Goal: Information Seeking & Learning: Check status

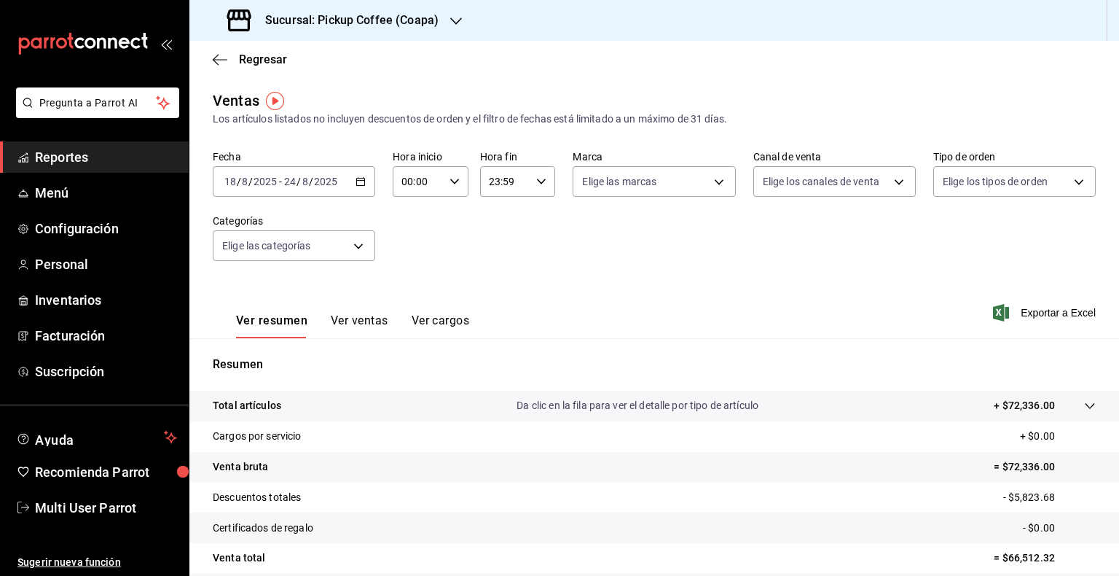
click at [399, 17] on h3 "Sucursal: Pickup Coffee (Coapa)" at bounding box center [346, 20] width 185 height 17
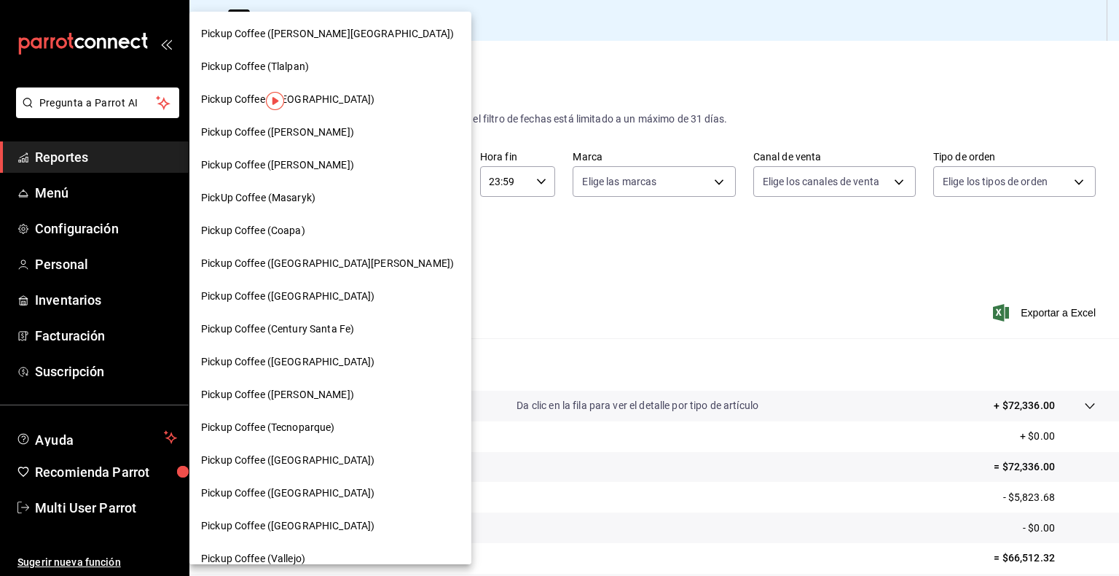
click at [872, 281] on div at bounding box center [559, 288] width 1119 height 576
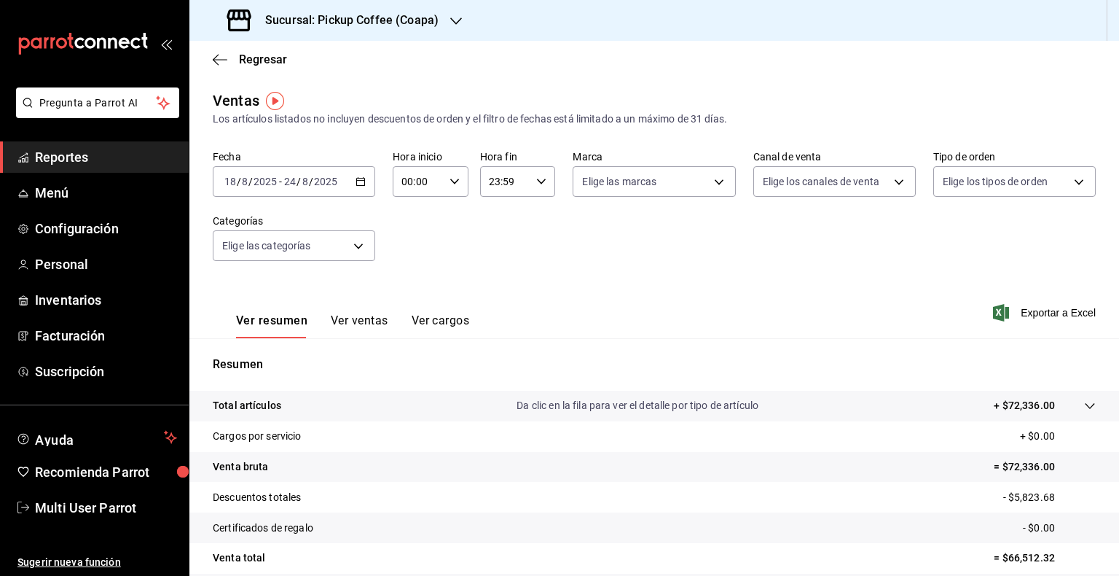
click at [370, 188] on div "[DATE] [DATE] - [DATE] [DATE]" at bounding box center [294, 181] width 163 height 31
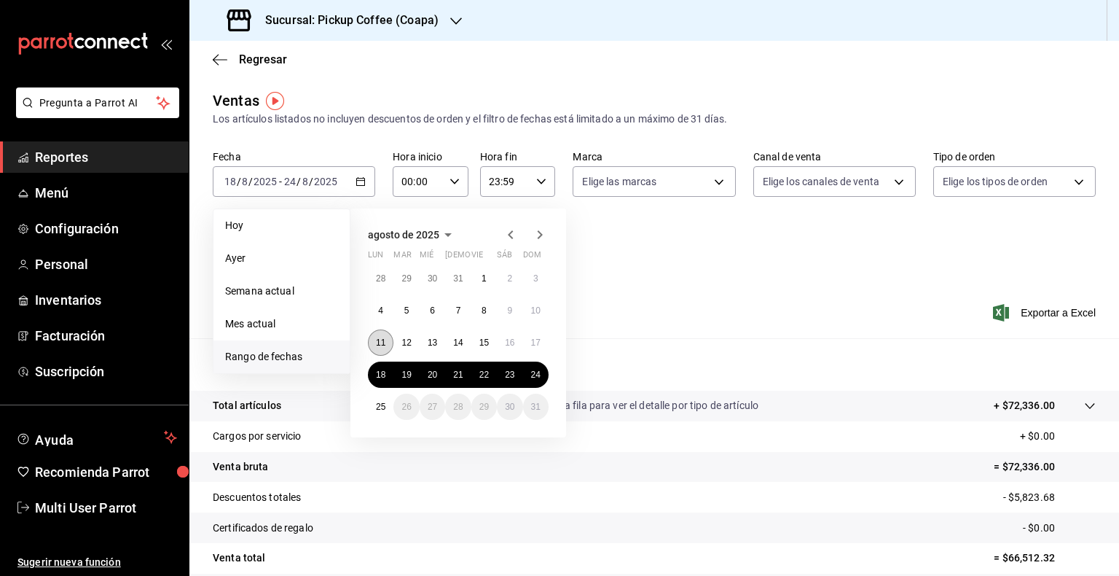
click at [375, 348] on button "11" at bounding box center [381, 342] width 26 height 26
click at [550, 345] on div "[DATE] lun mar mié jue vie sáb dom 28 29 30 31 1 2 3 4 5 6 7 8 9 10 11 12 13 14…" at bounding box center [459, 322] width 216 height 229
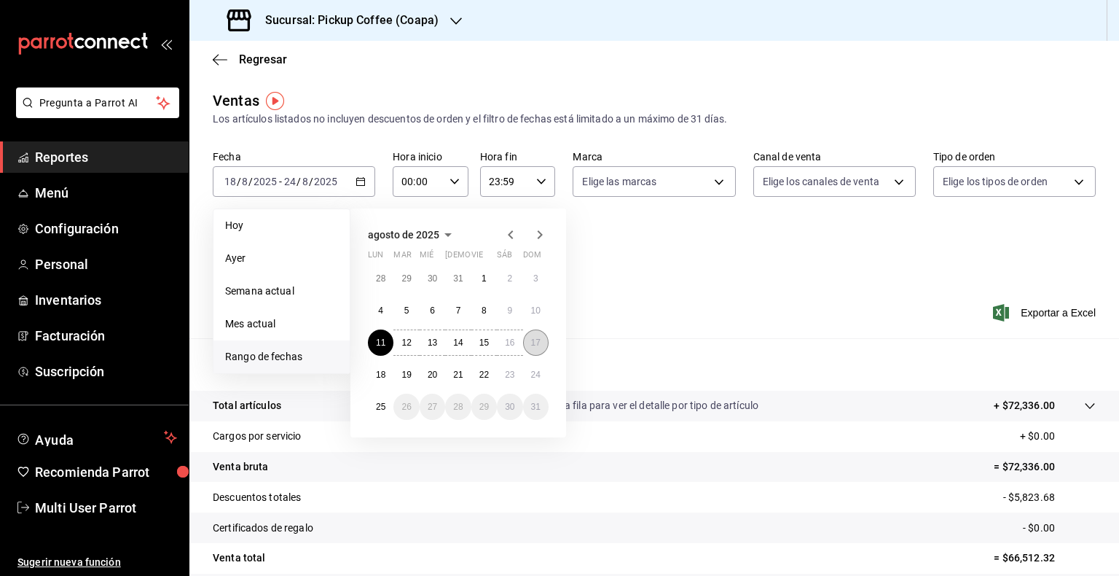
click at [530, 345] on button "17" at bounding box center [536, 342] width 26 height 26
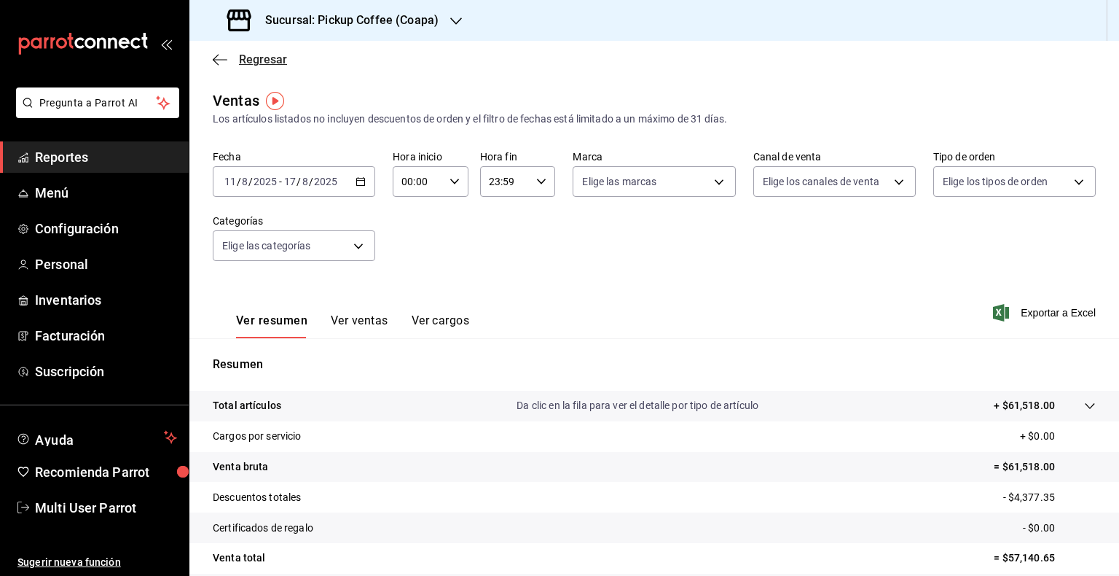
click at [226, 61] on icon "button" at bounding box center [220, 59] width 15 height 13
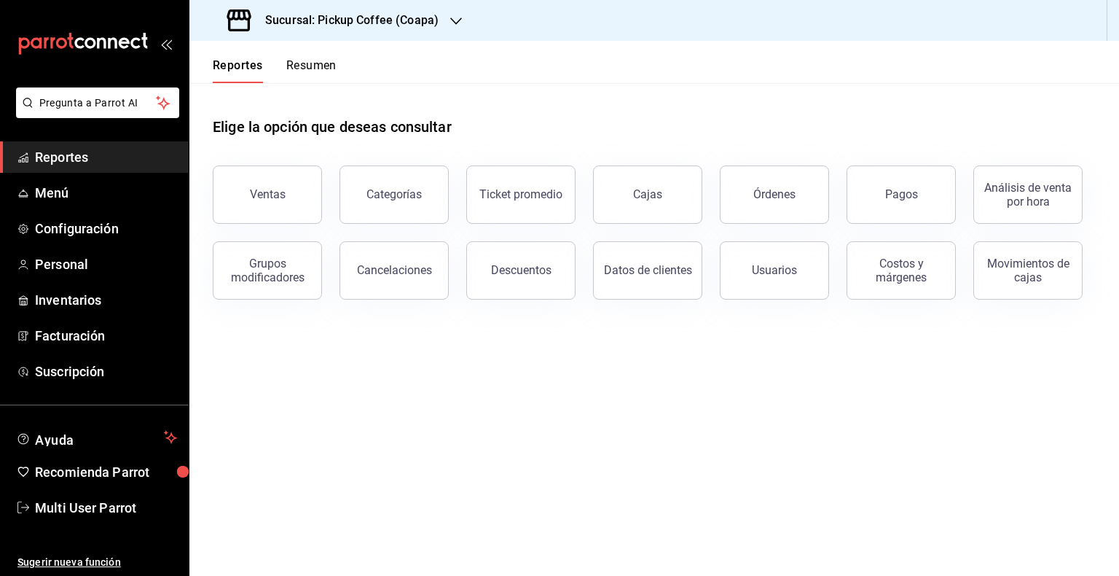
click at [318, 69] on button "Resumen" at bounding box center [311, 70] width 50 height 25
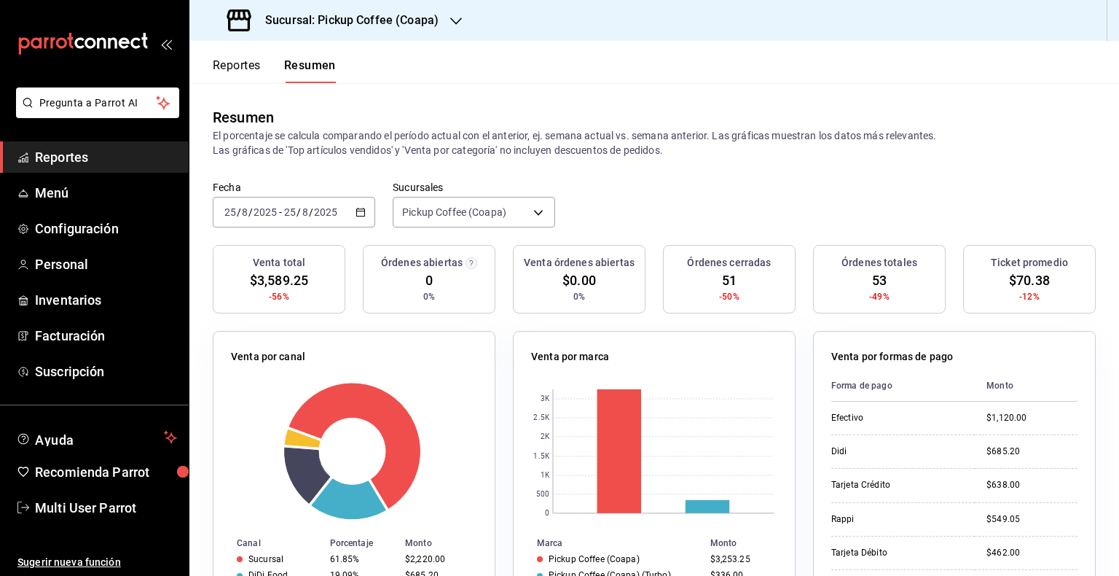
click at [353, 216] on div "[DATE] [DATE] - [DATE] [DATE]" at bounding box center [294, 212] width 163 height 31
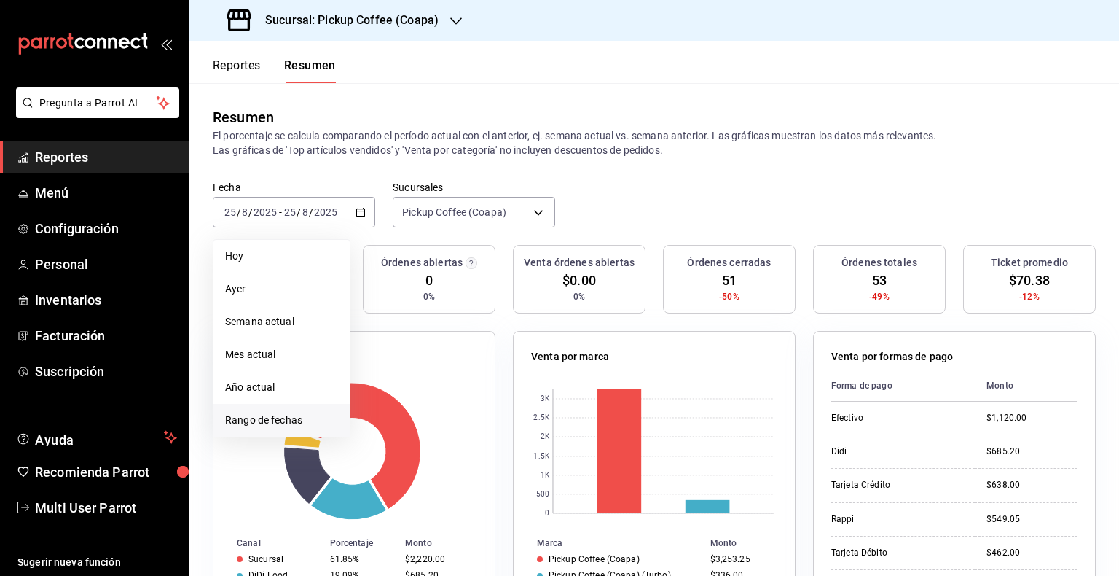
click at [248, 424] on span "Rango de fechas" at bounding box center [281, 420] width 113 height 15
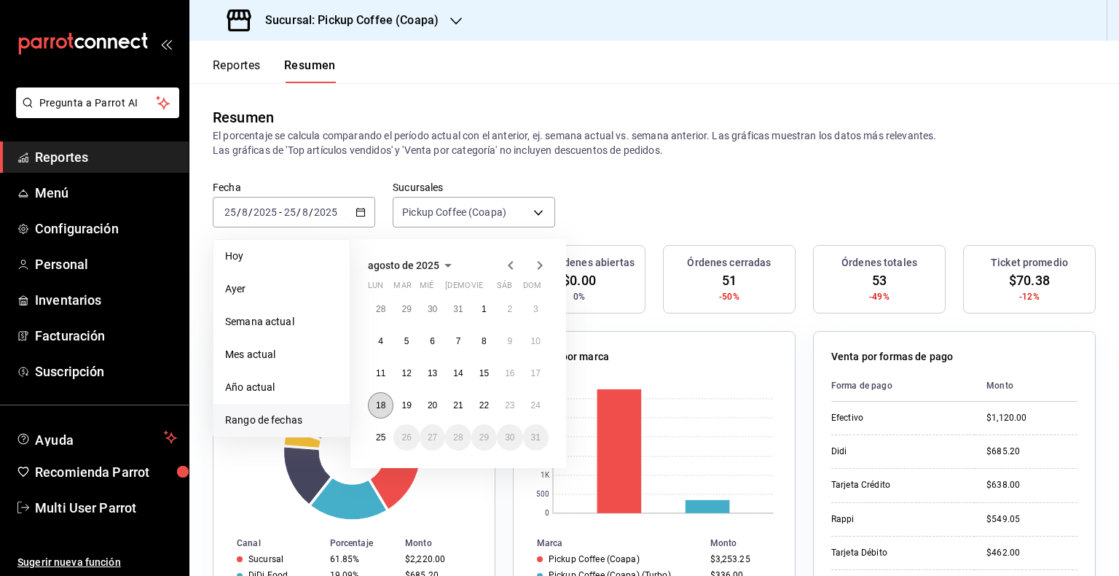
click at [379, 400] on abbr "18" at bounding box center [380, 405] width 9 height 10
click at [531, 407] on abbr "24" at bounding box center [535, 405] width 9 height 10
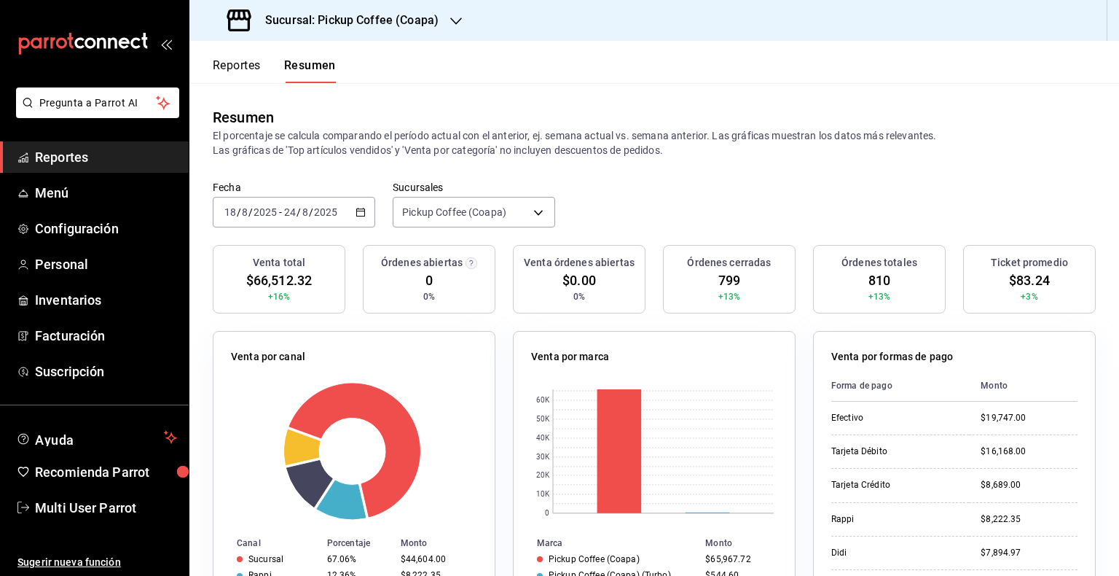
click at [238, 71] on button "Reportes" at bounding box center [237, 70] width 48 height 25
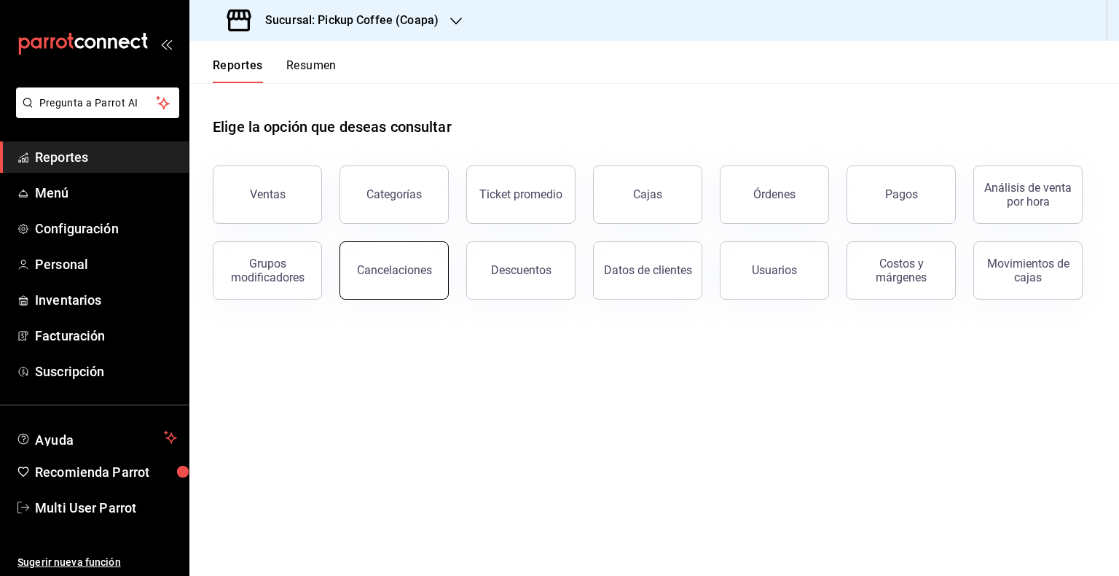
click at [367, 267] on div "Cancelaciones" at bounding box center [394, 270] width 75 height 14
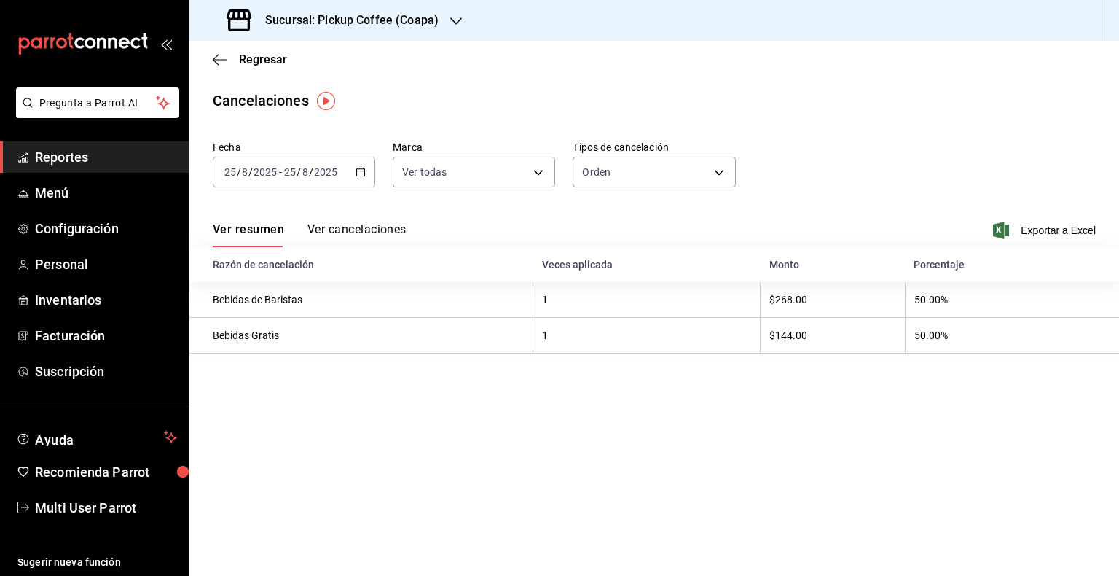
click at [357, 176] on \(Stroke\) "button" at bounding box center [360, 172] width 9 height 8
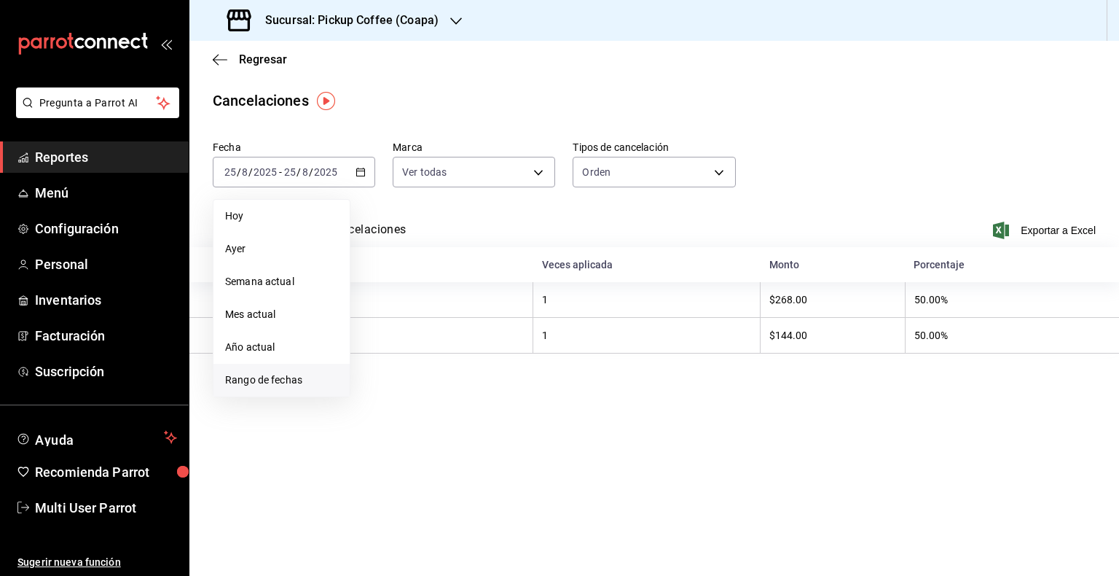
click at [298, 378] on span "Rango de fechas" at bounding box center [281, 379] width 113 height 15
click at [378, 335] on abbr "11" at bounding box center [380, 333] width 9 height 10
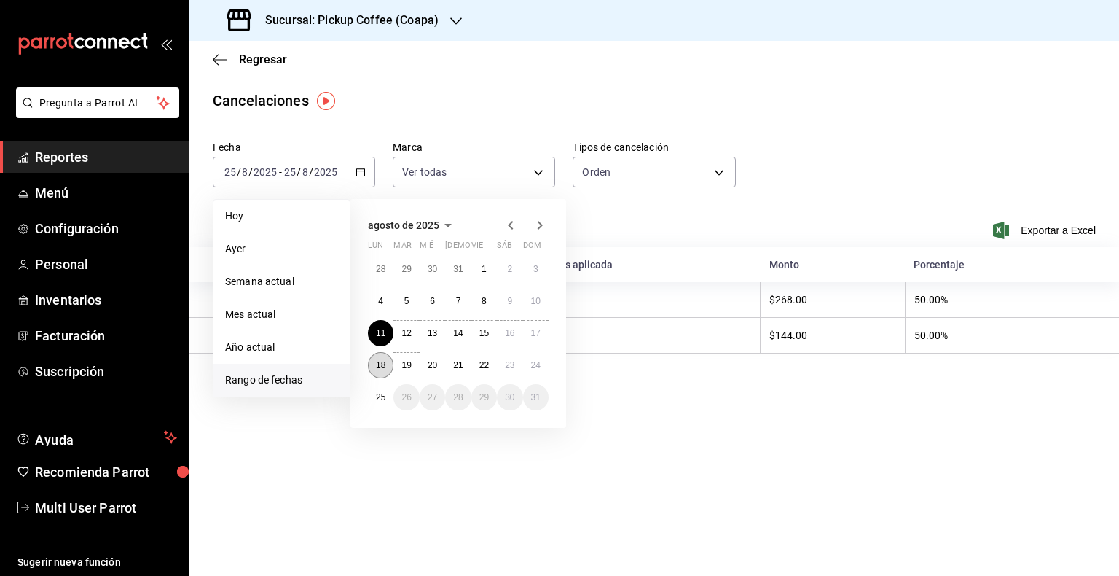
click at [382, 363] on abbr "18" at bounding box center [380, 365] width 9 height 10
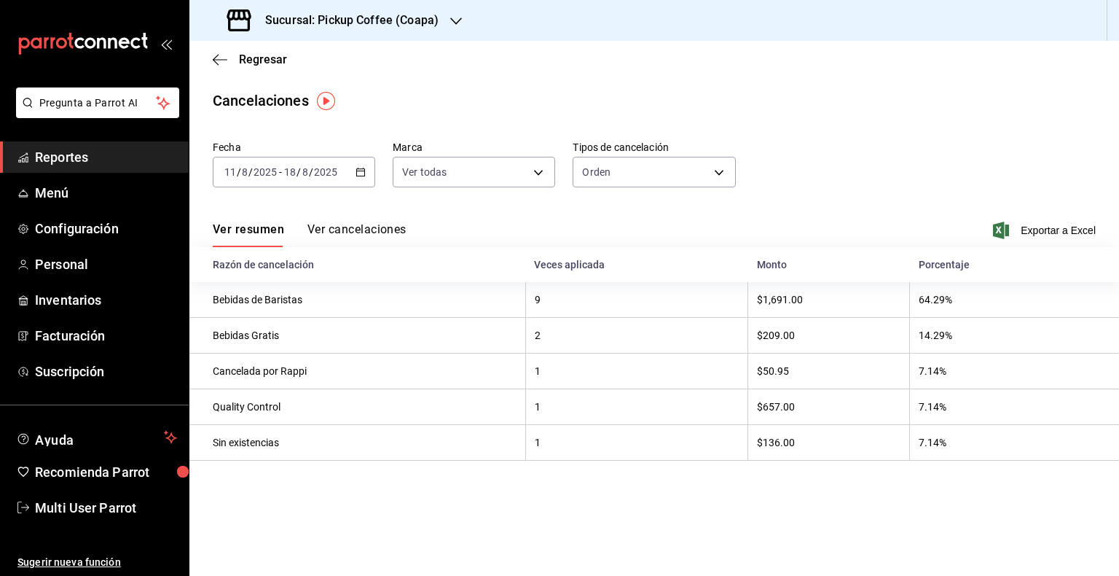
click at [366, 177] on div "[DATE] [DATE] - [DATE] [DATE]" at bounding box center [294, 172] width 163 height 31
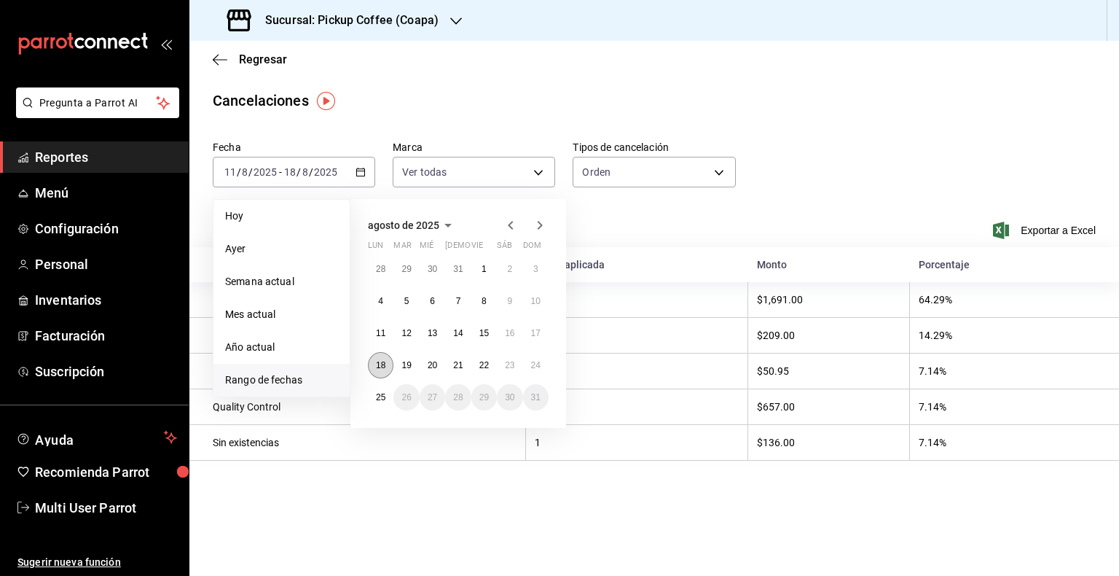
click at [380, 362] on abbr "18" at bounding box center [380, 365] width 9 height 10
click at [528, 367] on button "24" at bounding box center [536, 365] width 26 height 26
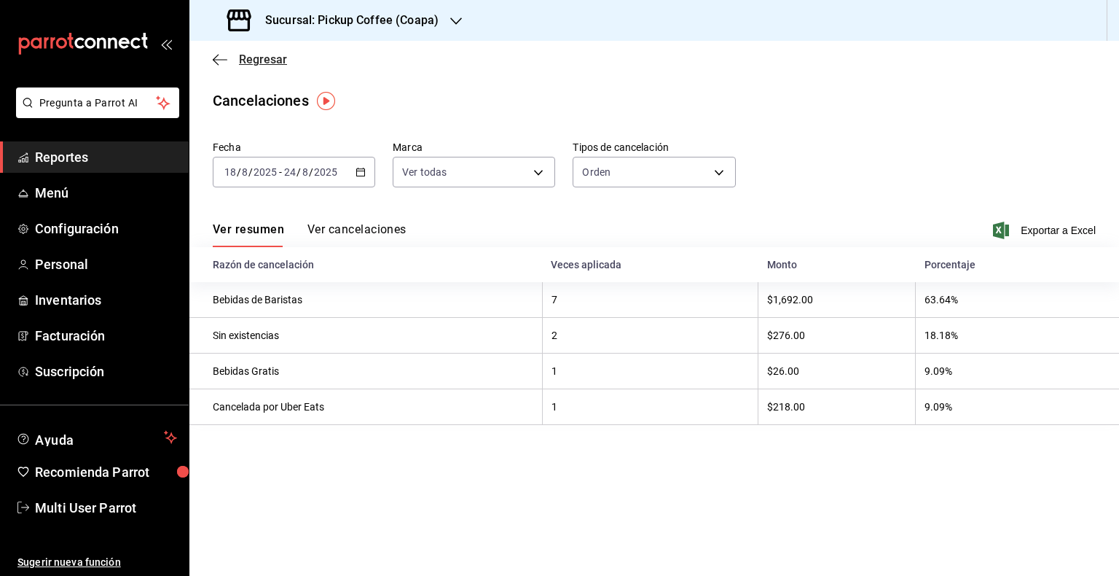
click at [219, 58] on icon "button" at bounding box center [220, 59] width 15 height 13
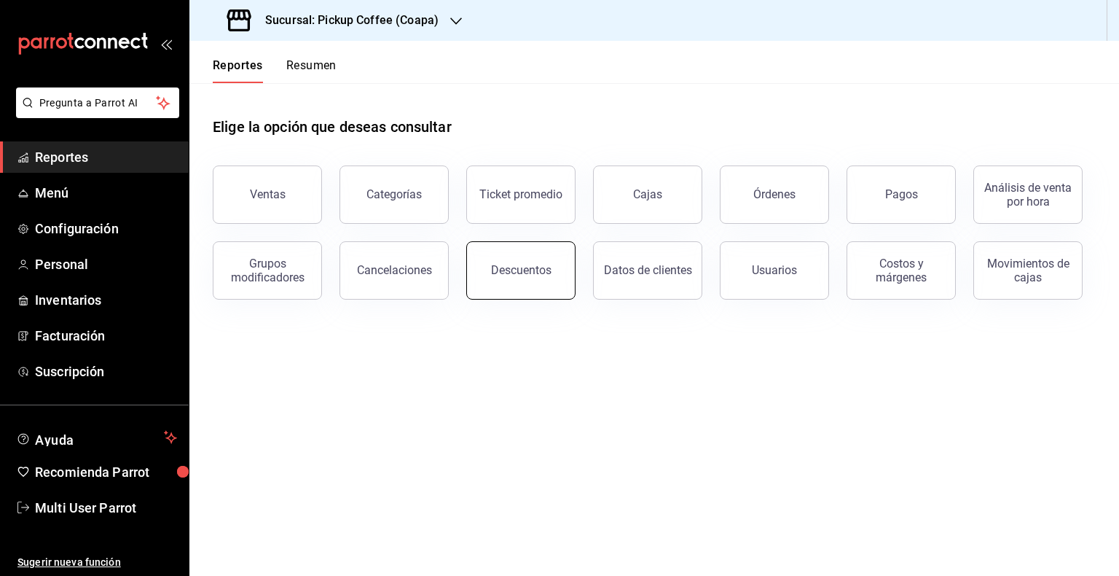
click at [543, 270] on div "Descuentos" at bounding box center [521, 270] width 60 height 14
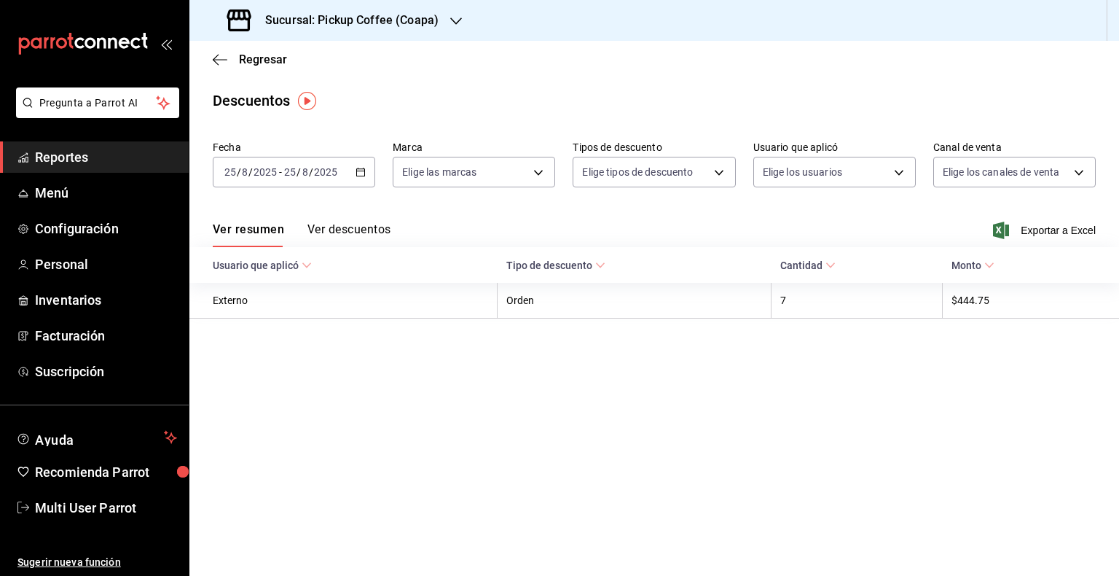
click at [362, 180] on div "[DATE] [DATE] - [DATE] [DATE]" at bounding box center [294, 172] width 163 height 31
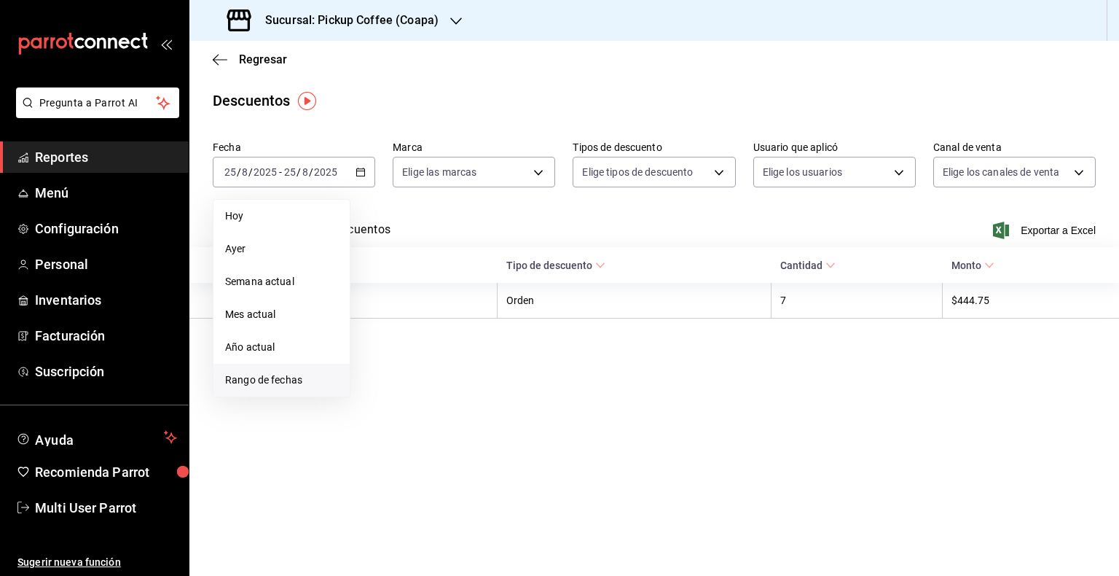
click at [273, 378] on span "Rango de fechas" at bounding box center [281, 379] width 113 height 15
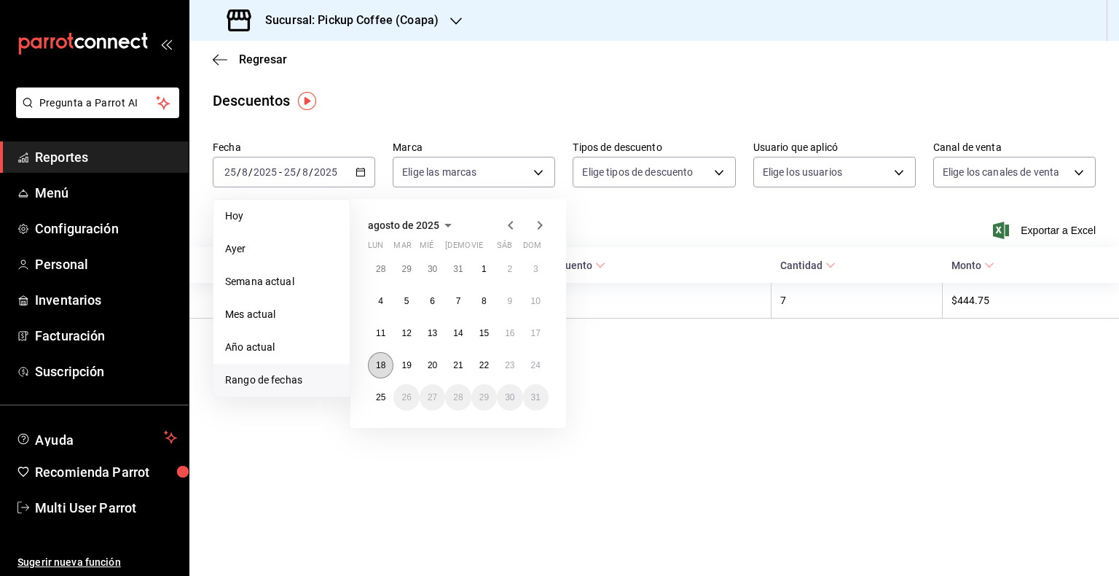
click at [382, 364] on abbr "18" at bounding box center [380, 365] width 9 height 10
click at [545, 366] on button "24" at bounding box center [536, 365] width 26 height 26
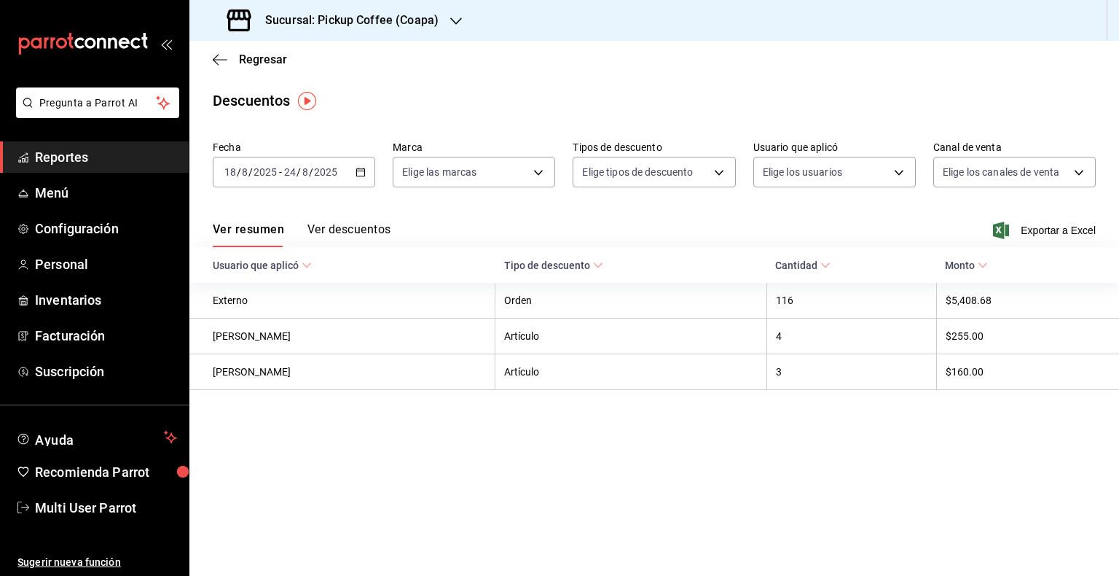
click at [423, 19] on h3 "Sucursal: Pickup Coffee (Coapa)" at bounding box center [346, 20] width 185 height 17
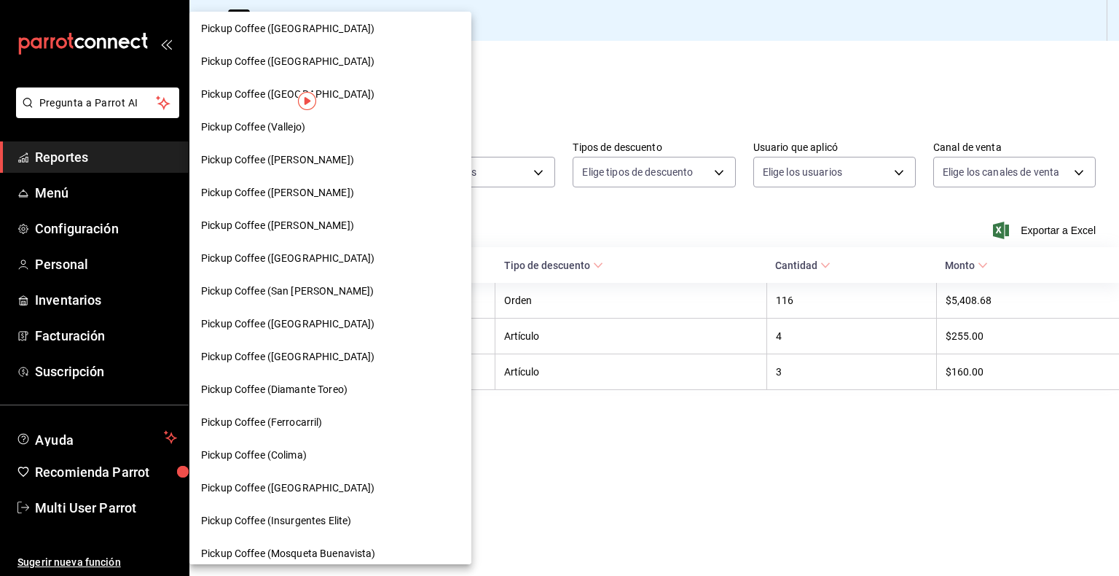
scroll to position [434, 0]
click at [321, 294] on span "Pickup Coffee (San [PERSON_NAME])" at bounding box center [287, 288] width 173 height 15
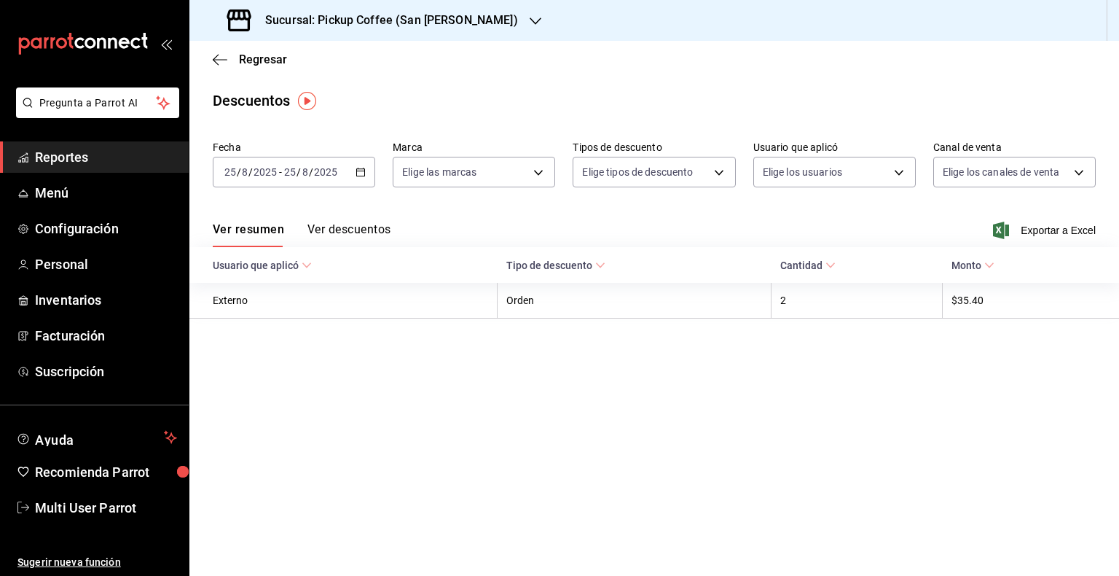
click at [367, 176] on div "[DATE] [DATE] - [DATE] [DATE]" at bounding box center [294, 172] width 163 height 31
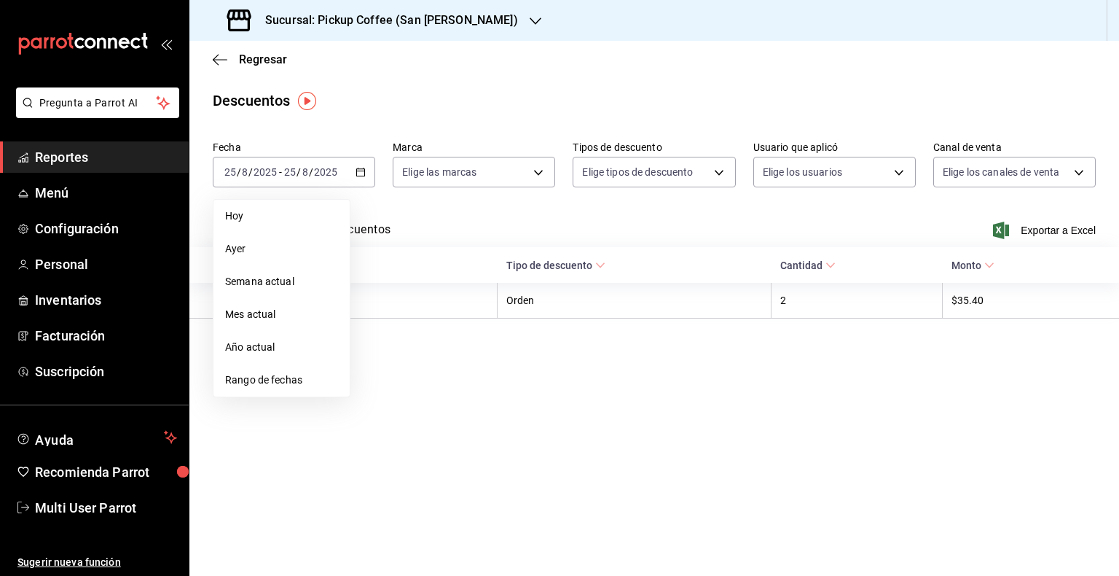
click at [281, 375] on span "Rango de fechas" at bounding box center [281, 379] width 113 height 15
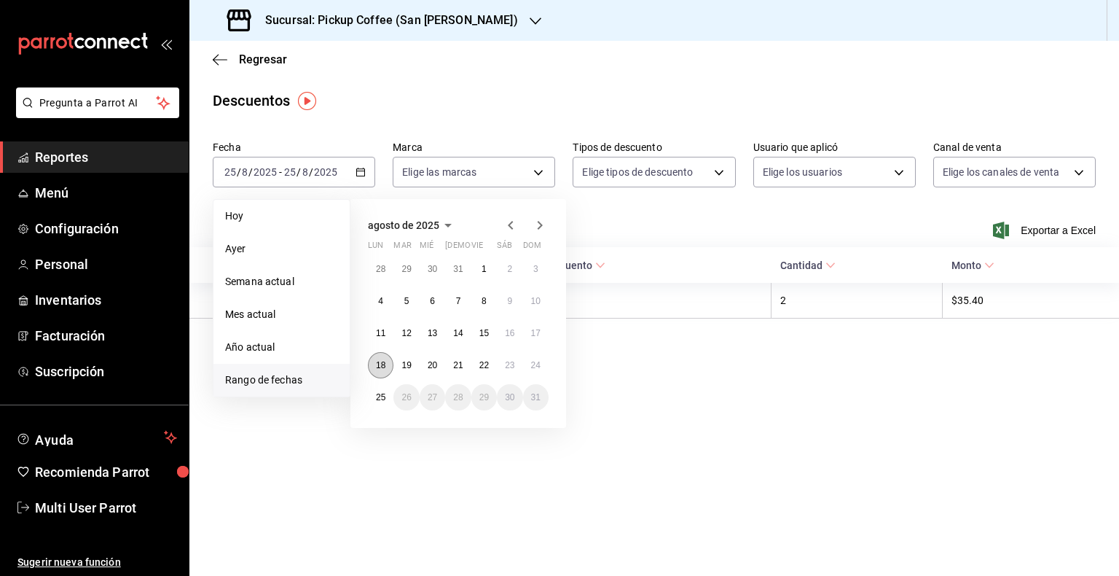
click at [383, 356] on button "18" at bounding box center [381, 365] width 26 height 26
click at [529, 358] on button "24" at bounding box center [536, 365] width 26 height 26
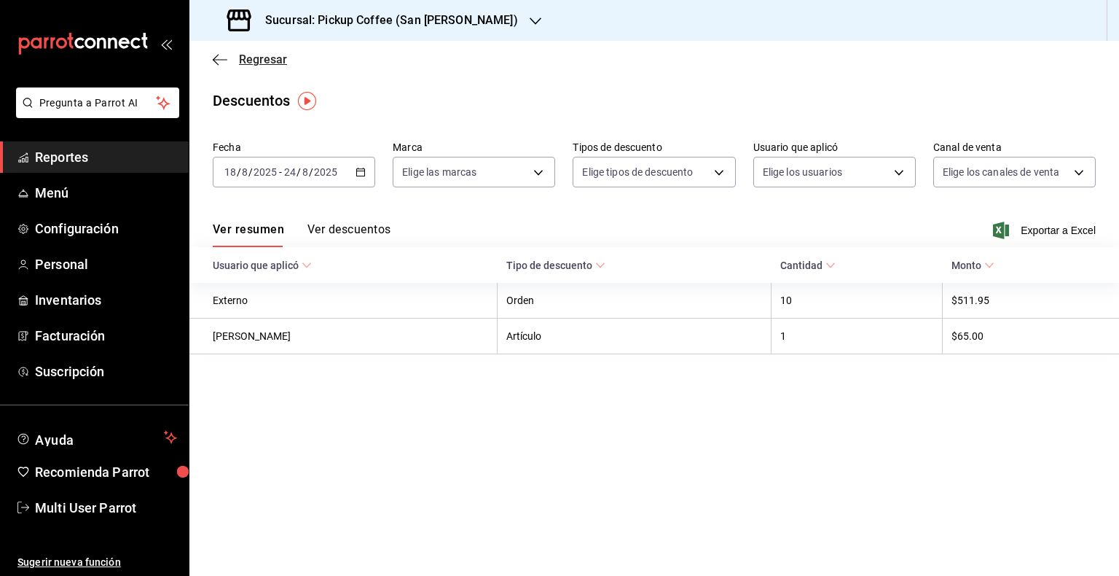
click at [222, 54] on icon "button" at bounding box center [220, 59] width 15 height 13
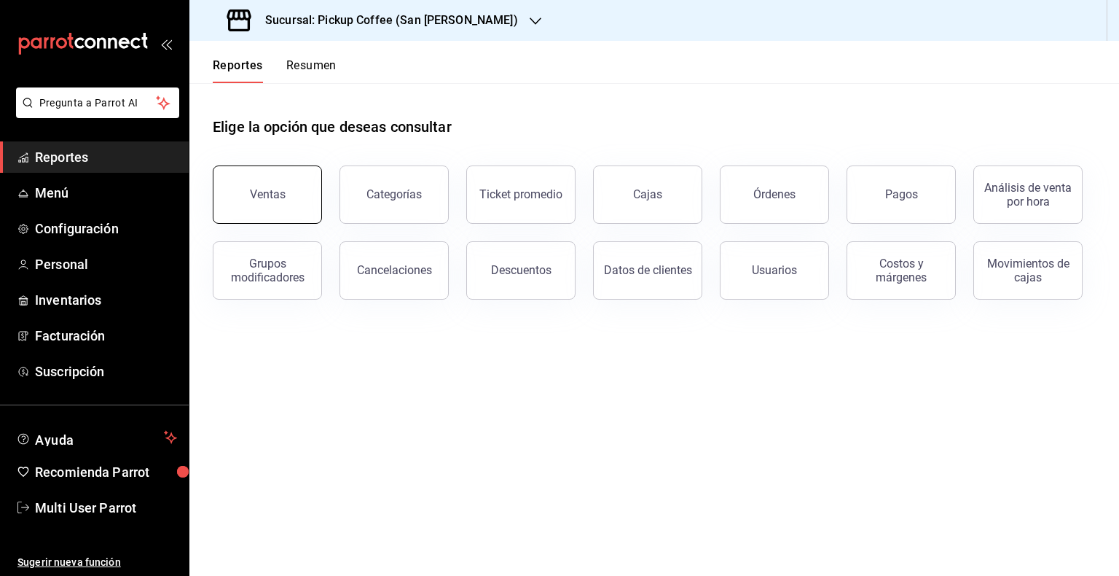
click at [281, 198] on div "Ventas" at bounding box center [268, 194] width 36 height 14
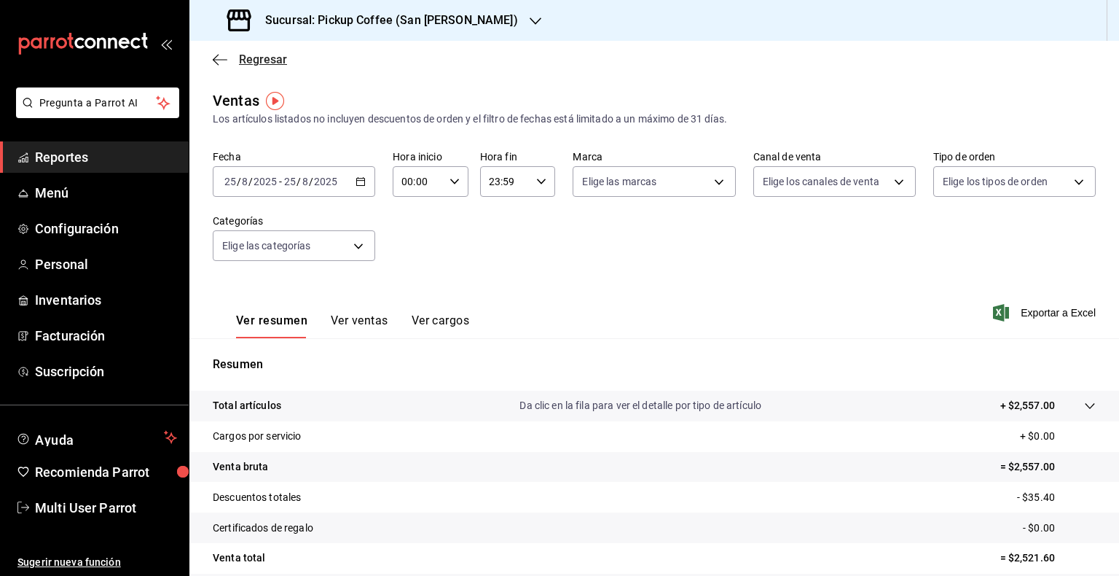
click at [224, 63] on icon "button" at bounding box center [220, 59] width 15 height 13
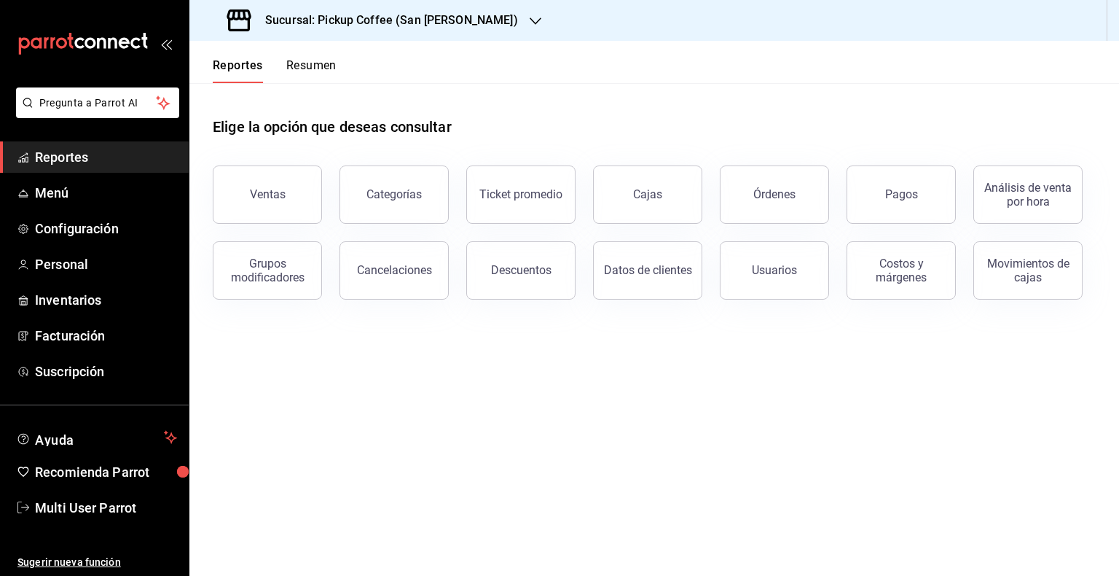
click at [324, 65] on button "Resumen" at bounding box center [311, 70] width 50 height 25
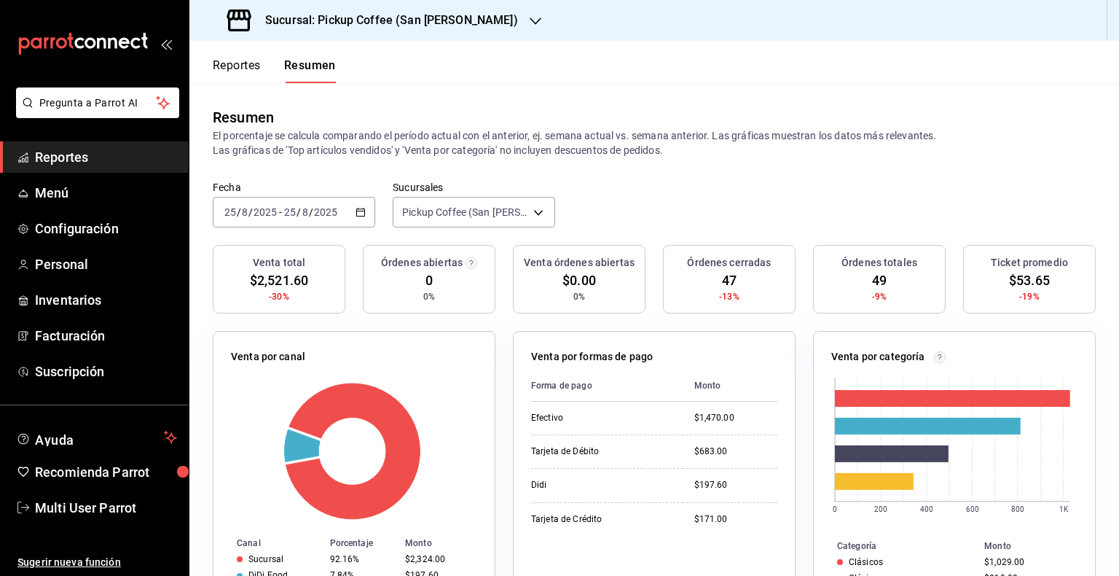
click at [365, 209] on div "[DATE] [DATE] - [DATE] [DATE]" at bounding box center [294, 212] width 163 height 31
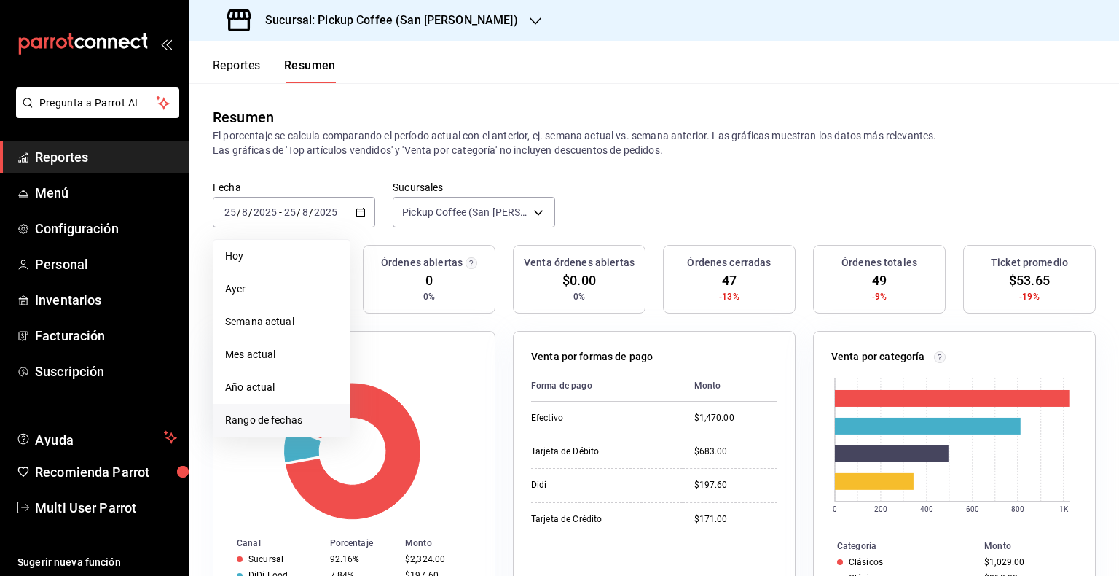
click at [286, 413] on span "Rango de fechas" at bounding box center [281, 420] width 113 height 15
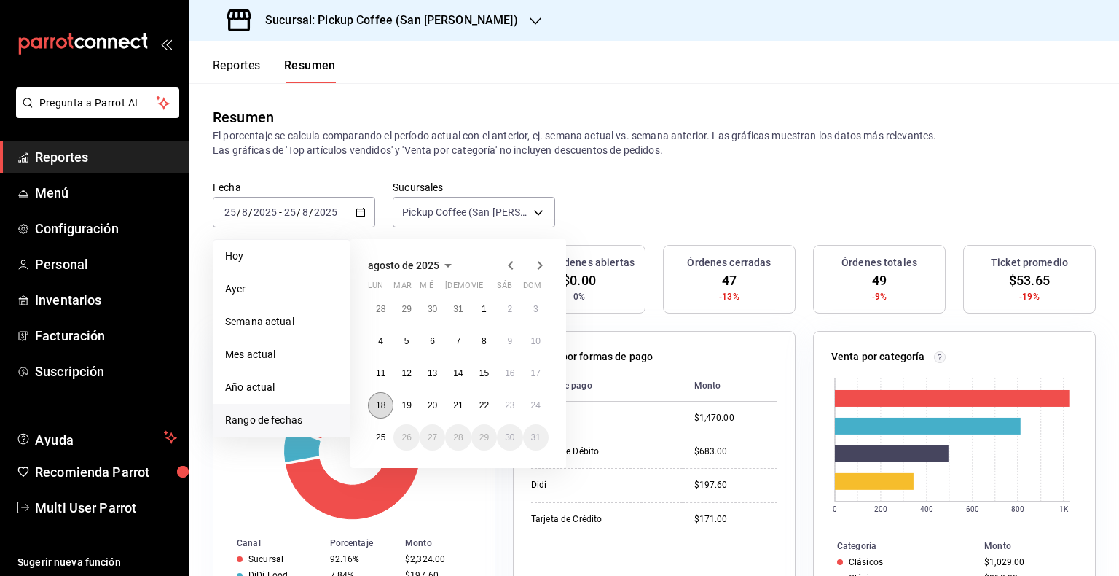
click at [377, 404] on abbr "18" at bounding box center [380, 405] width 9 height 10
click at [545, 407] on button "24" at bounding box center [536, 405] width 26 height 26
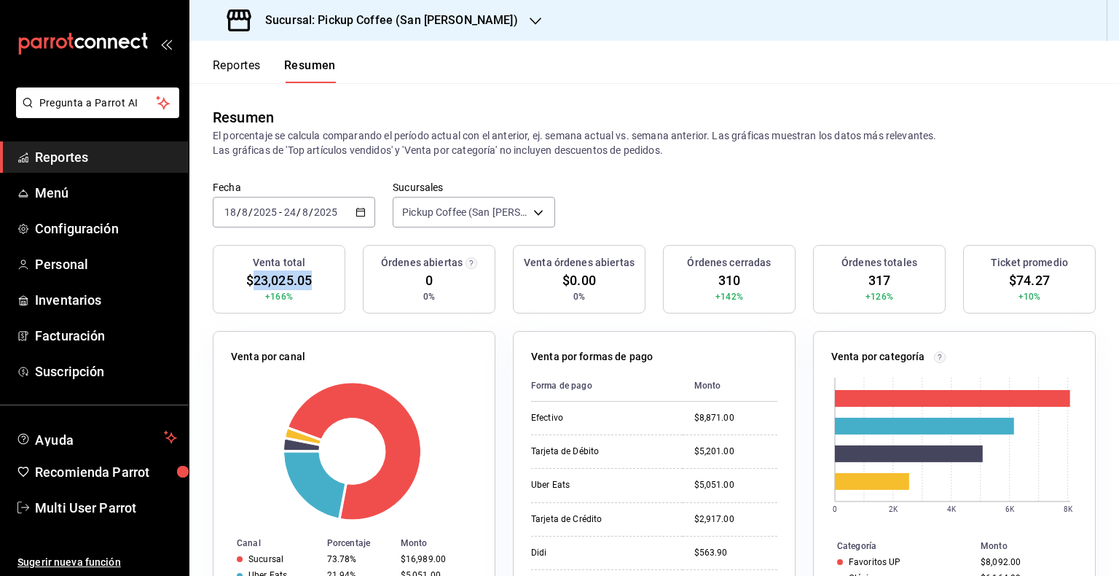
drag, startPoint x: 315, startPoint y: 276, endPoint x: 254, endPoint y: 278, distance: 61.3
click at [254, 278] on div "Venta total $23,025.05 +166%" at bounding box center [279, 279] width 133 height 69
copy span "23,025.05"
click at [216, 61] on button "Reportes" at bounding box center [237, 70] width 48 height 25
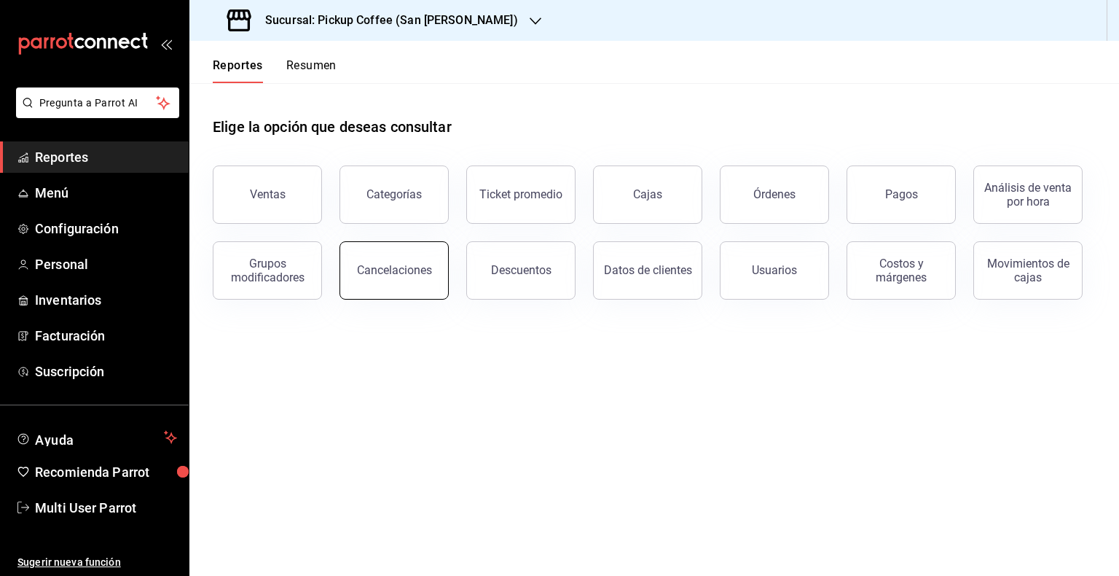
click at [396, 260] on button "Cancelaciones" at bounding box center [394, 270] width 109 height 58
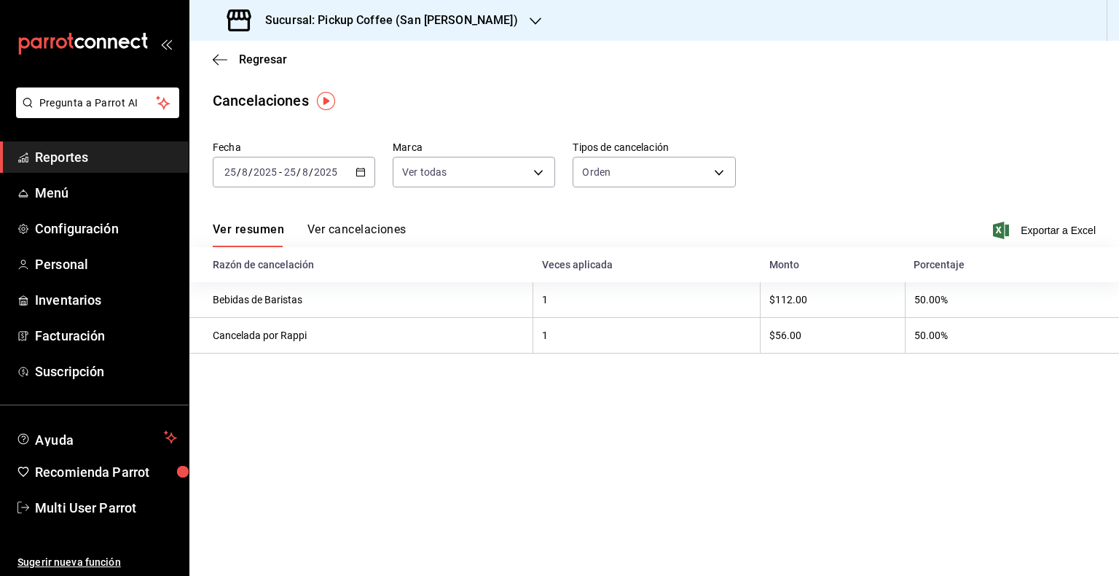
click at [366, 171] on div "[DATE] [DATE] - [DATE] [DATE]" at bounding box center [294, 172] width 163 height 31
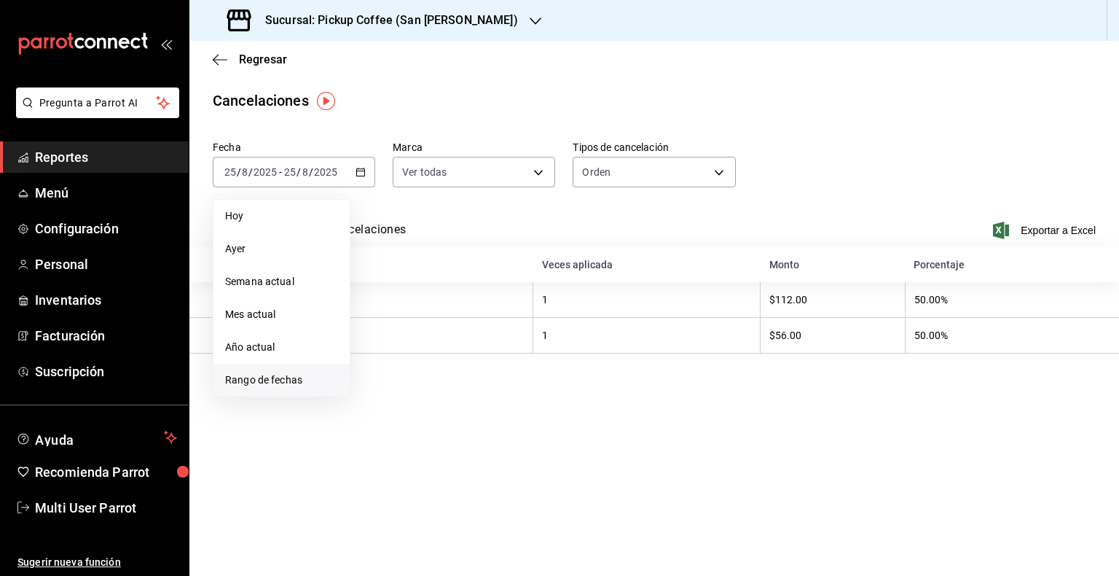
click at [273, 378] on span "Rango de fechas" at bounding box center [281, 379] width 113 height 15
click at [381, 365] on abbr "18" at bounding box center [380, 365] width 9 height 10
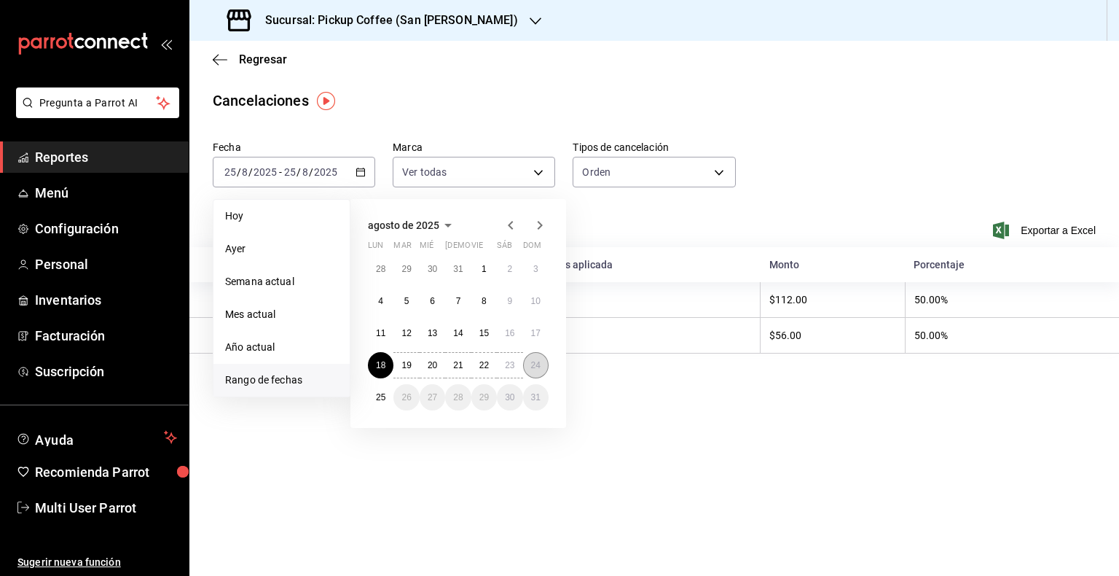
click at [538, 361] on abbr "24" at bounding box center [535, 365] width 9 height 10
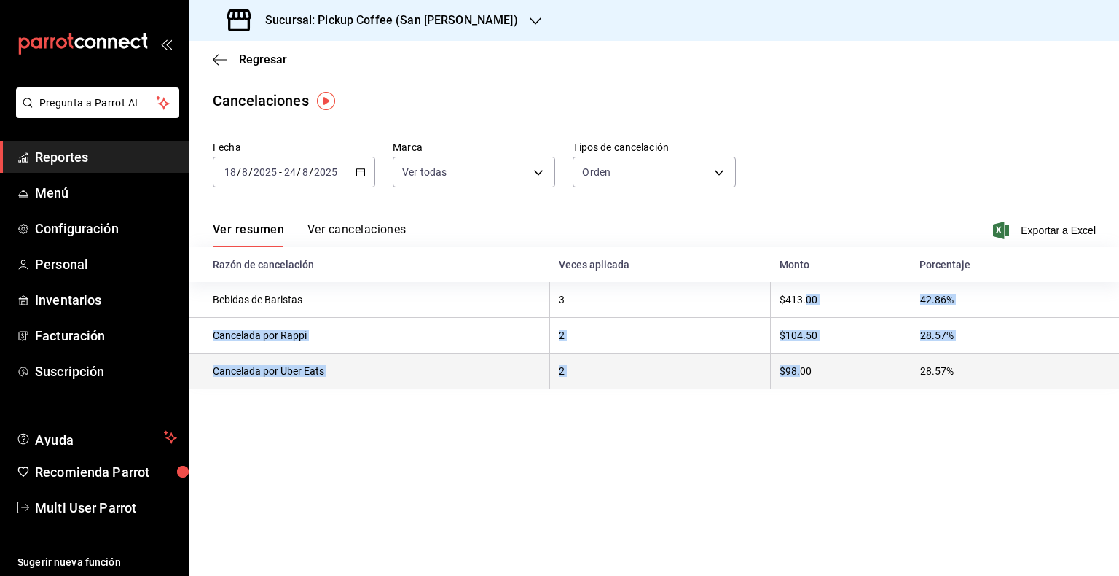
drag, startPoint x: 808, startPoint y: 299, endPoint x: 802, endPoint y: 375, distance: 76.1
click at [802, 375] on tbody "Bebidas de Baristas 3 $413.00 42.86% Cancelada por Rappi 2 $104.50 28.57% Cance…" at bounding box center [654, 335] width 930 height 107
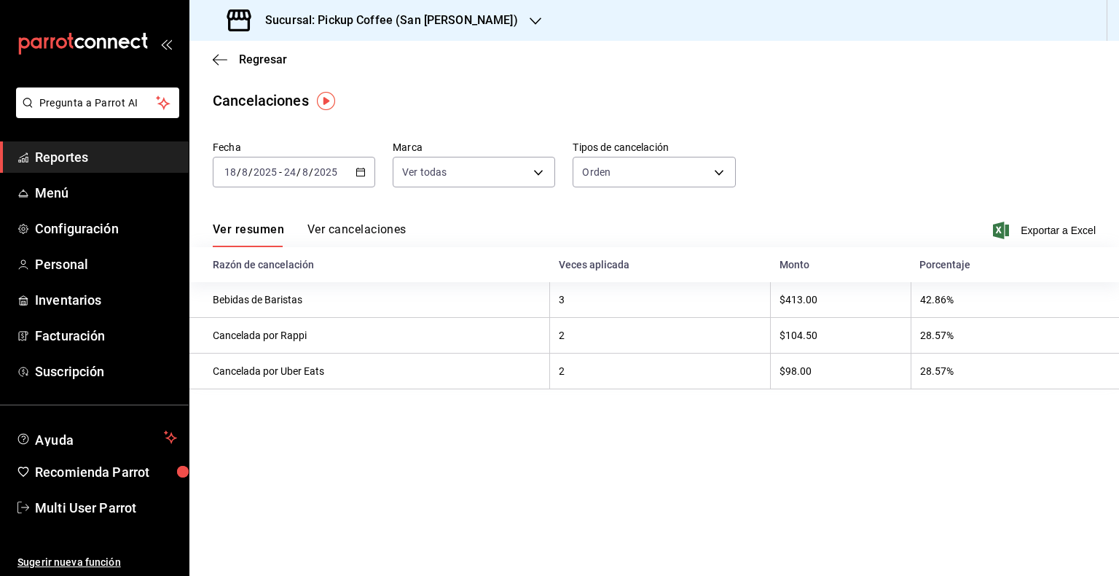
click at [845, 402] on main "Regresar Cancelaciones Fecha [DATE] [DATE] - [DATE] [DATE] Marca Ver todas [obj…" at bounding box center [654, 308] width 930 height 535
click at [1057, 233] on span "Exportar a Excel" at bounding box center [1046, 230] width 100 height 17
click at [214, 65] on icon "button" at bounding box center [220, 59] width 15 height 13
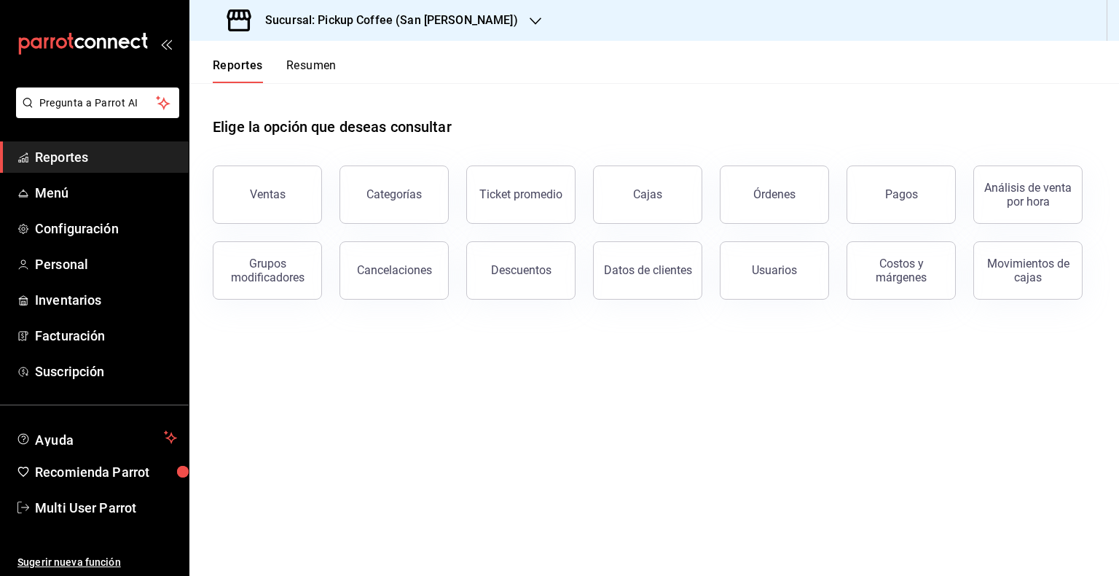
click at [219, 59] on button "Reportes" at bounding box center [238, 70] width 50 height 25
click at [305, 60] on button "Resumen" at bounding box center [311, 70] width 50 height 25
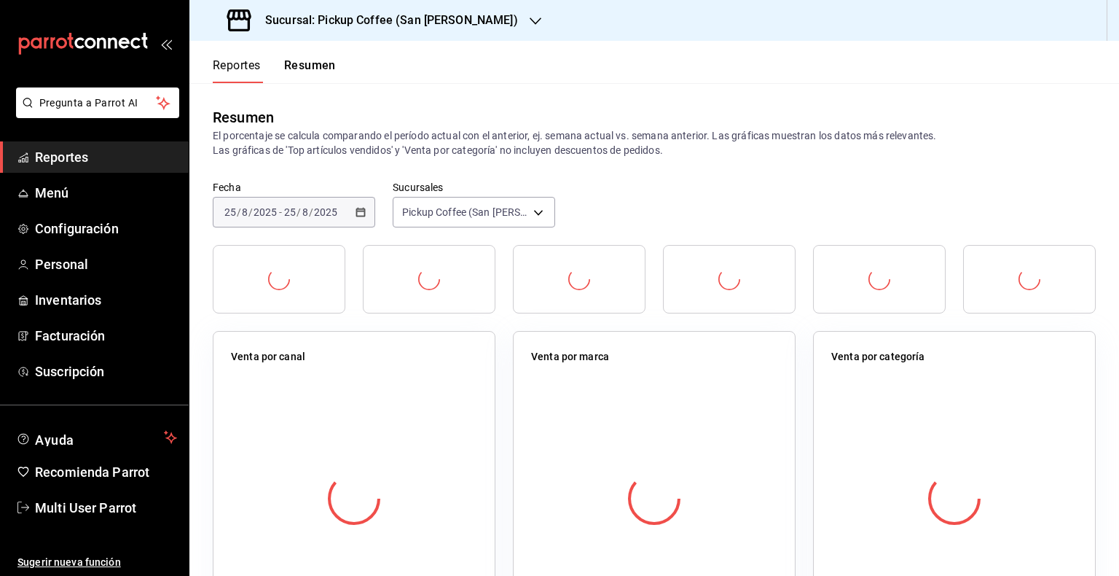
click at [257, 62] on button "Reportes" at bounding box center [237, 70] width 48 height 25
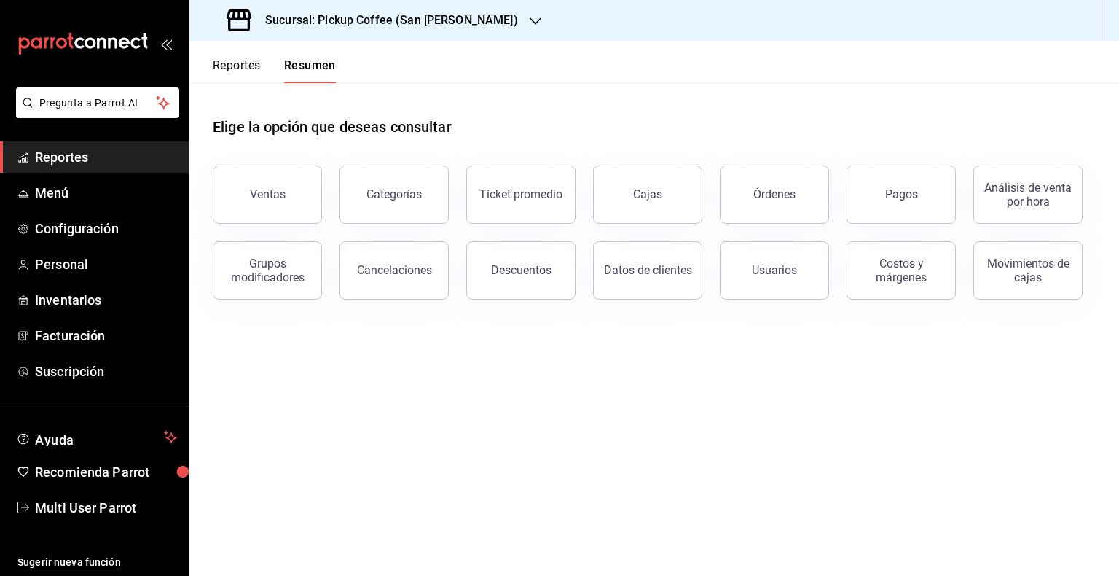
click at [249, 63] on button "Reportes" at bounding box center [237, 70] width 48 height 25
click at [557, 282] on button "Descuentos" at bounding box center [520, 270] width 109 height 58
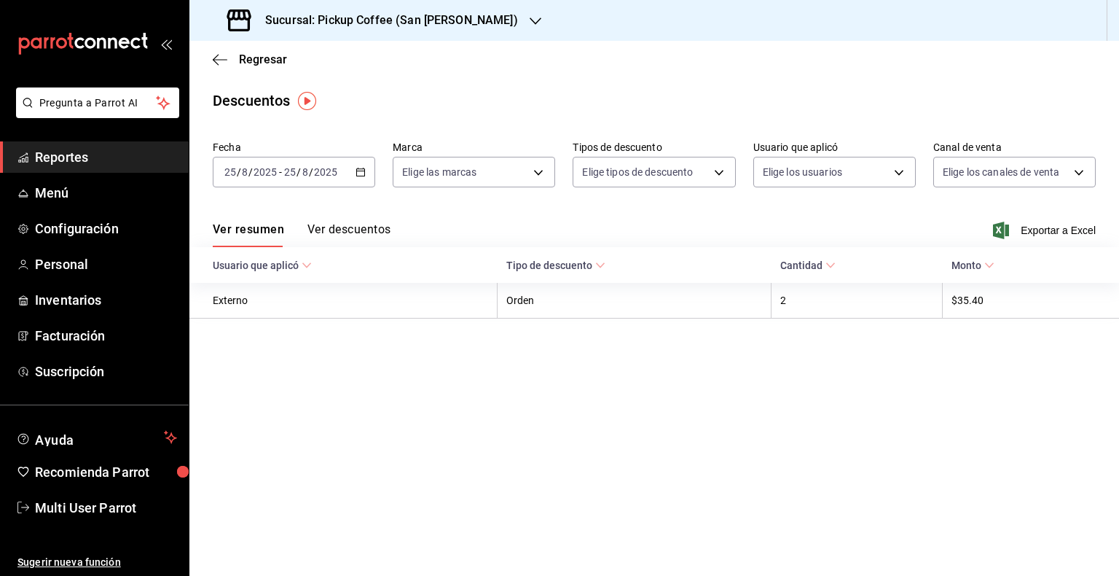
click at [356, 171] on icon "button" at bounding box center [361, 172] width 10 height 10
click at [356, 168] on icon "button" at bounding box center [361, 172] width 10 height 10
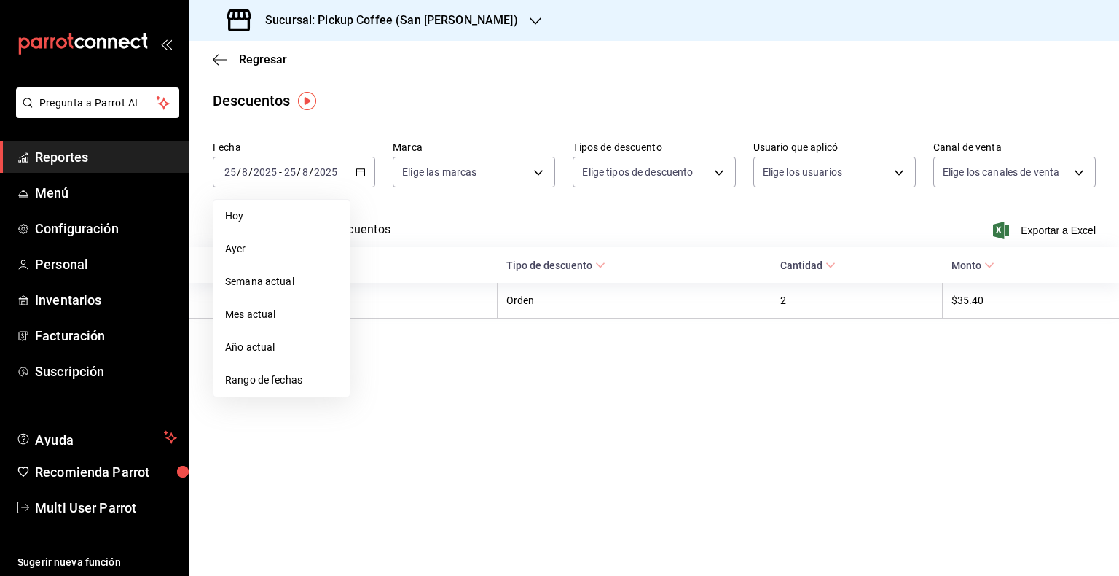
click at [374, 109] on div "Descuentos" at bounding box center [654, 101] width 930 height 22
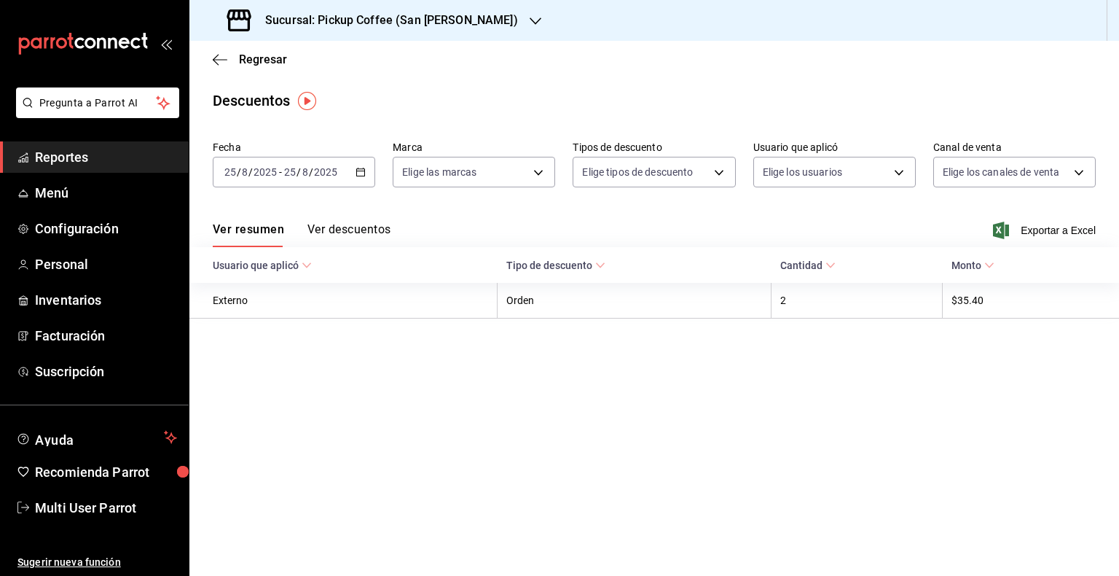
click at [324, 182] on div "[DATE] [DATE] - [DATE] [DATE]" at bounding box center [294, 172] width 163 height 31
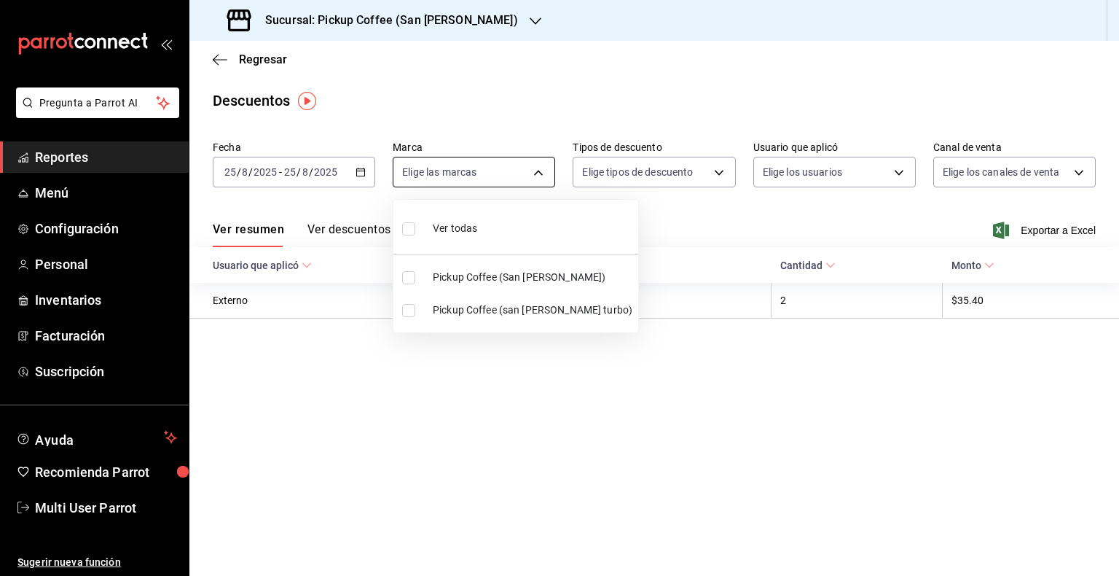
click at [450, 170] on body "Pregunta a Parrot AI Reportes Menú Configuración Personal Inventarios Facturaci…" at bounding box center [559, 288] width 1119 height 576
click at [312, 116] on div at bounding box center [559, 288] width 1119 height 576
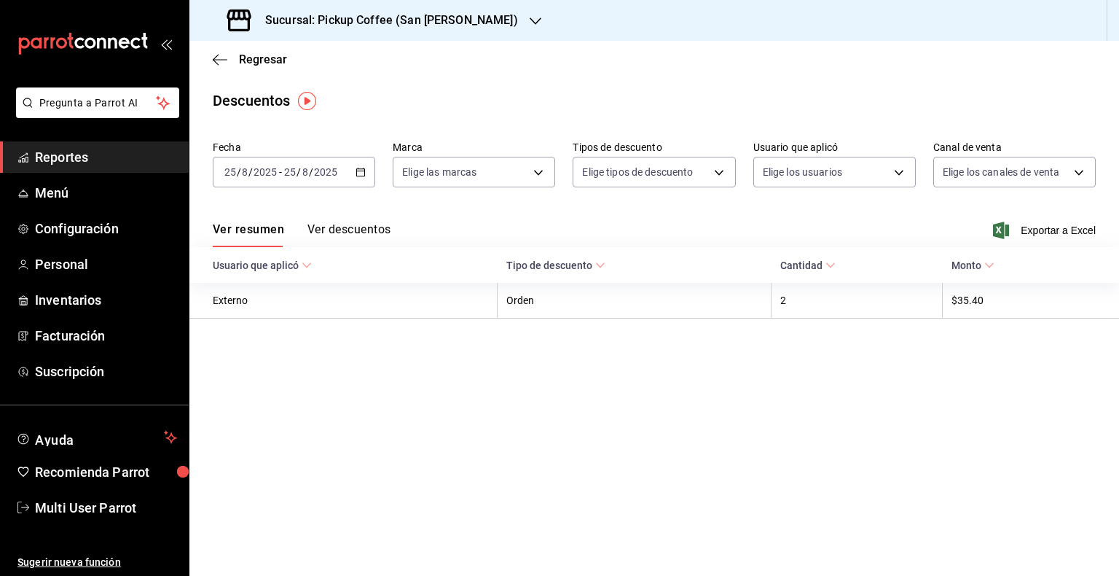
click at [257, 103] on div "Ver todas Pickup Coffee (San Jeronimo) Pickup Coffee (san jeronimo turbo)" at bounding box center [559, 288] width 1119 height 576
click at [219, 55] on icon "button" at bounding box center [220, 59] width 15 height 13
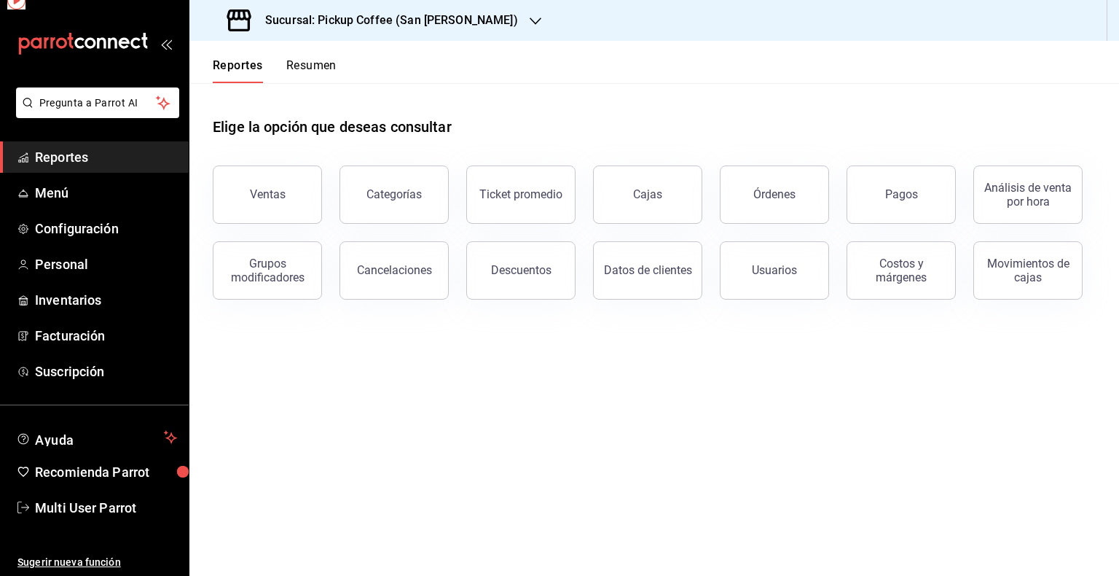
click at [220, 55] on div "Reportes Resumen" at bounding box center [262, 62] width 147 height 42
click at [220, 58] on button "Reportes" at bounding box center [238, 70] width 50 height 25
click at [221, 60] on button "Reportes" at bounding box center [238, 70] width 50 height 25
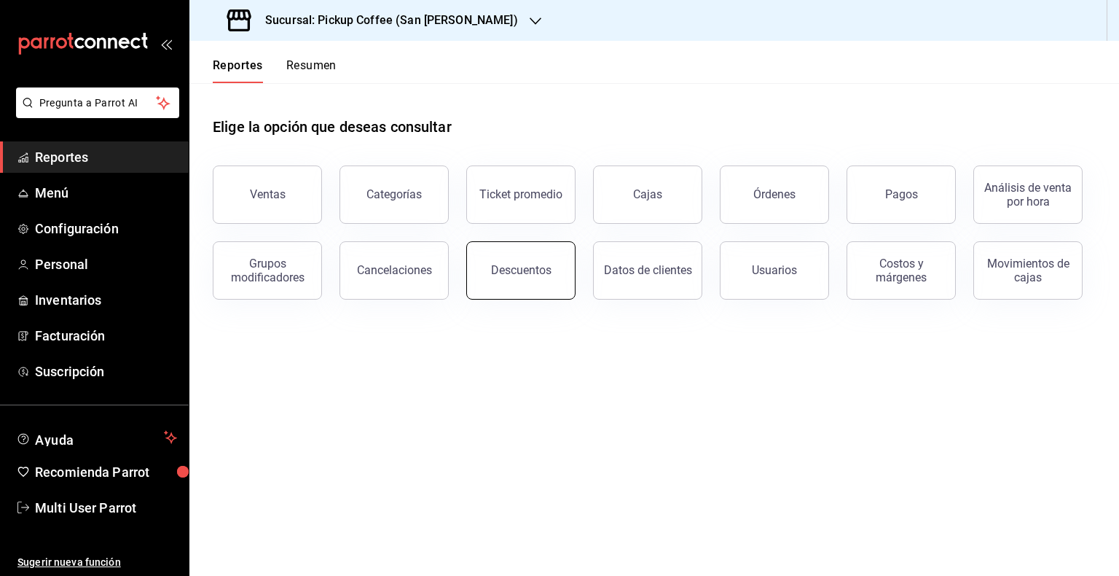
click at [551, 284] on button "Descuentos" at bounding box center [520, 270] width 109 height 58
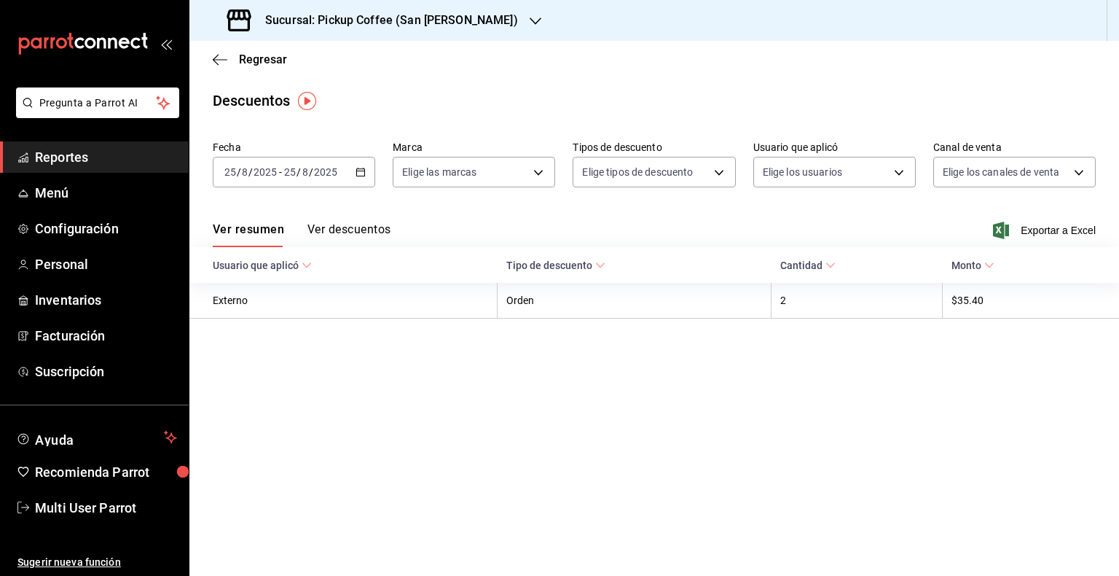
click at [377, 171] on div "Fecha 2025-08-25 25 / 8 / 2025 - 2025-08-25 25 / 8 / 2025 Marca Elige las marca…" at bounding box center [654, 170] width 883 height 70
click at [364, 171] on icon "button" at bounding box center [361, 172] width 10 height 10
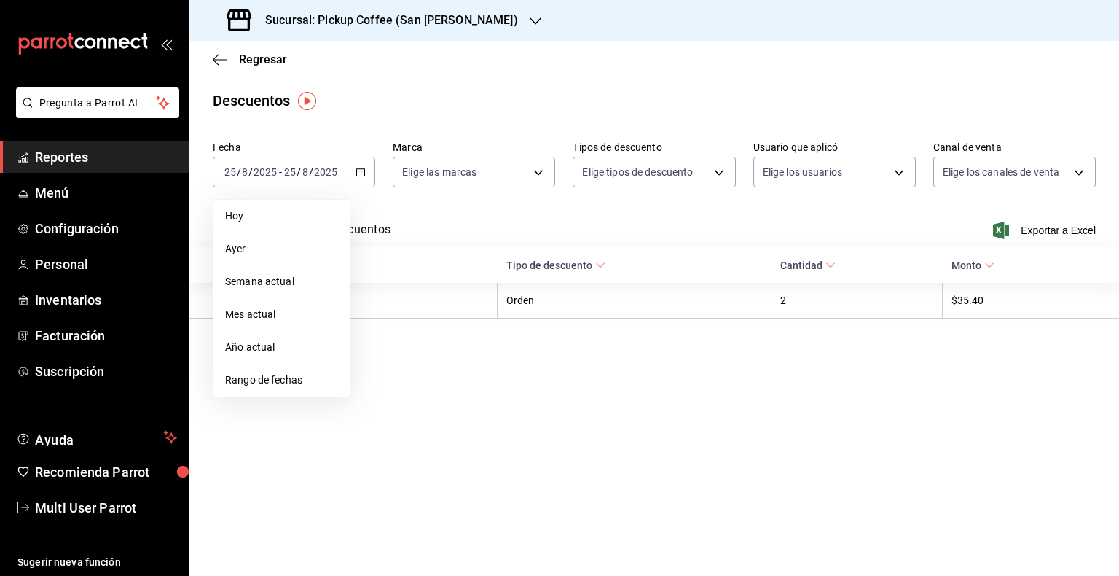
click at [270, 382] on span "Rango de fechas" at bounding box center [281, 379] width 113 height 15
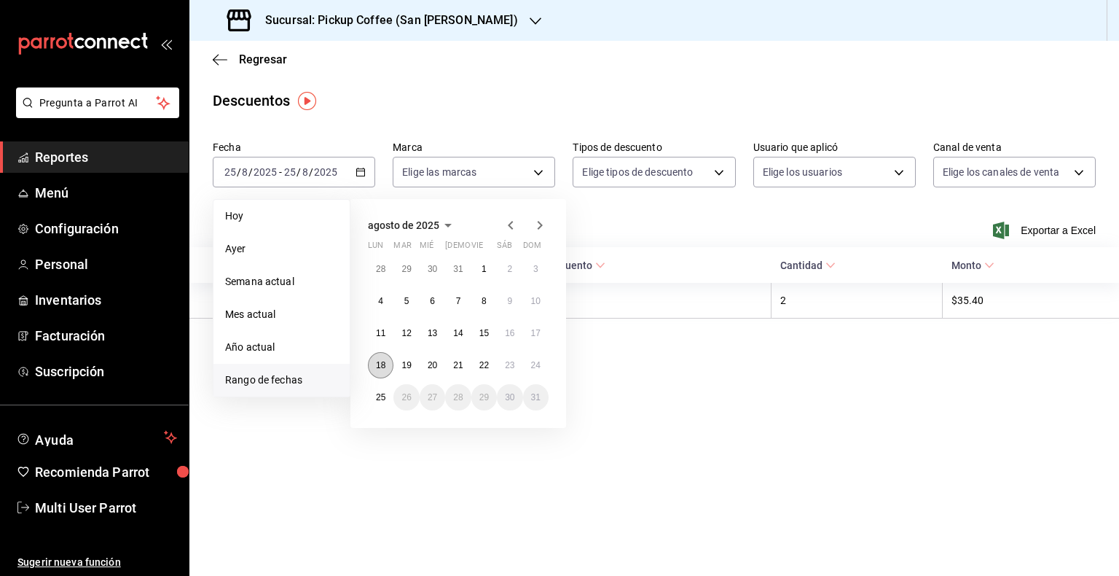
click at [389, 359] on button "18" at bounding box center [381, 365] width 26 height 26
click at [540, 362] on abbr "24" at bounding box center [535, 365] width 9 height 10
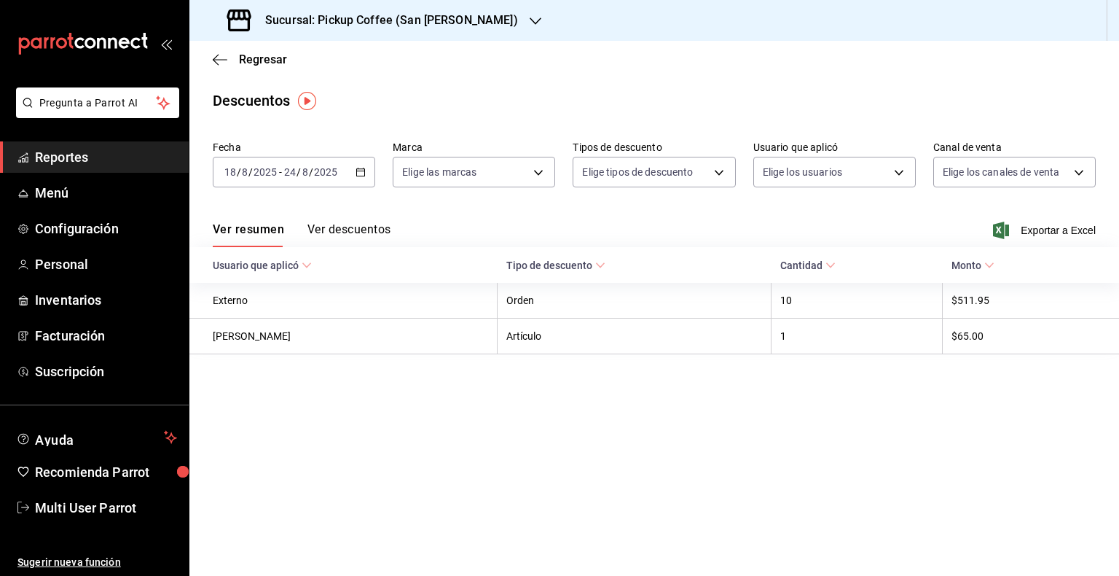
click at [467, 18] on h3 "Sucursal: Pickup Coffee (San [PERSON_NAME])" at bounding box center [386, 20] width 265 height 17
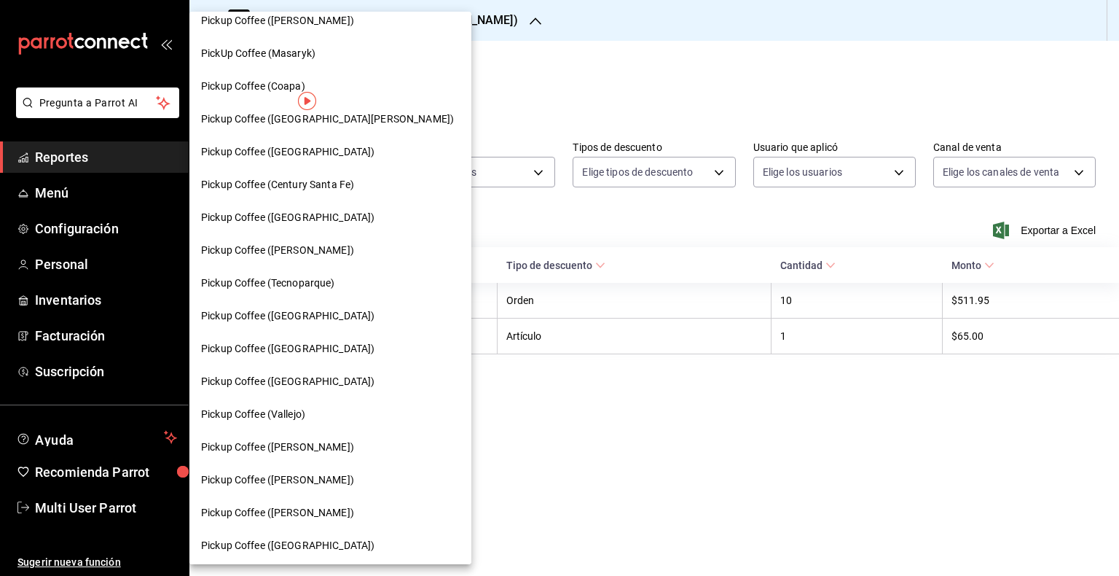
scroll to position [145, 0]
click at [317, 158] on div "Pickup Coffee ([GEOGRAPHIC_DATA])" at bounding box center [330, 151] width 259 height 15
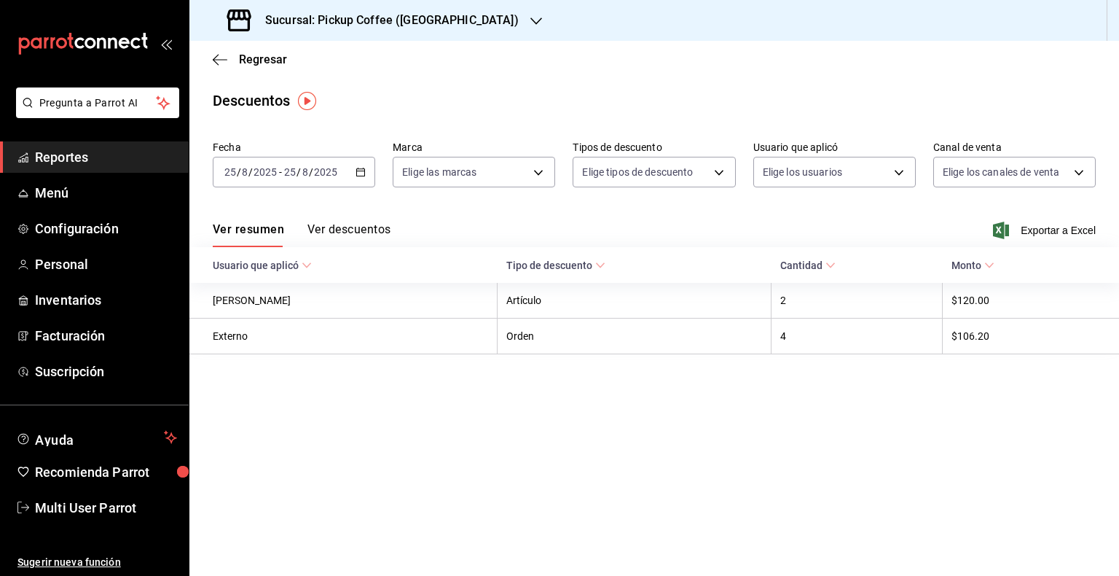
click at [359, 165] on div "[DATE] [DATE] - [DATE] [DATE]" at bounding box center [294, 172] width 163 height 31
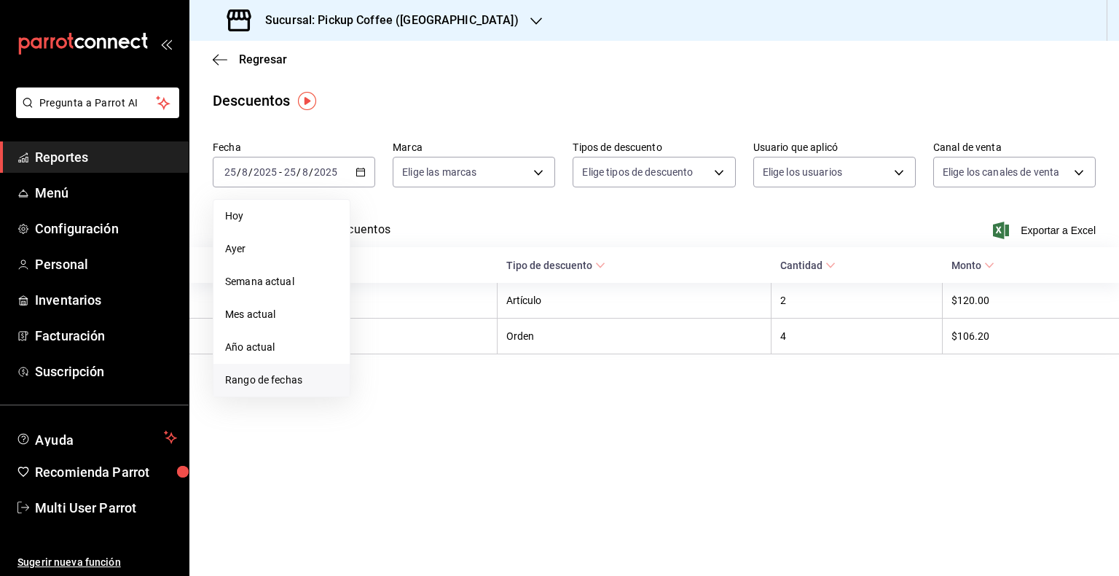
click at [280, 378] on span "Rango de fechas" at bounding box center [281, 379] width 113 height 15
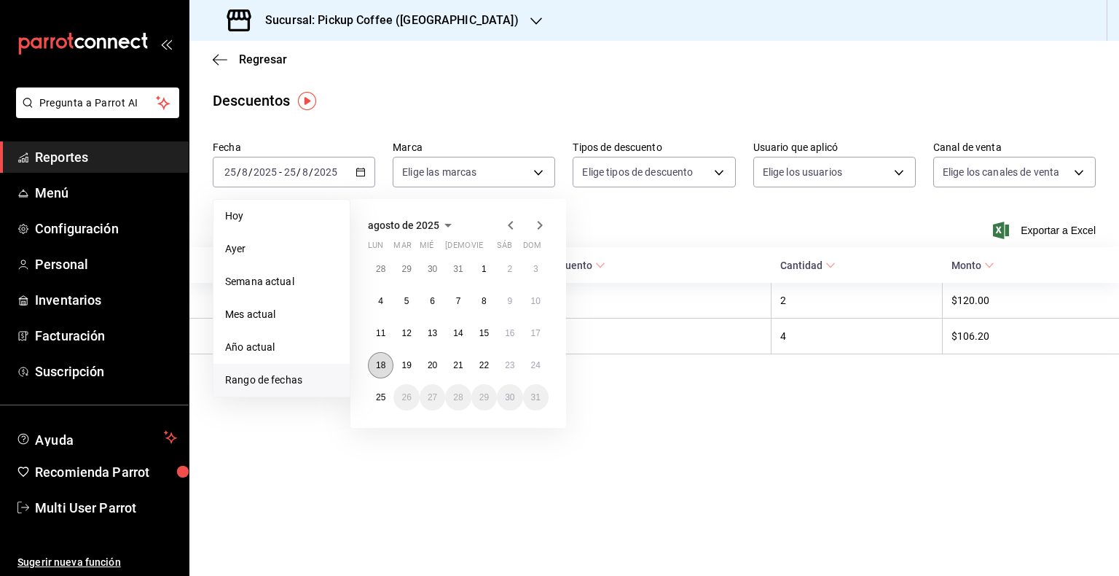
click at [391, 365] on button "18" at bounding box center [381, 365] width 26 height 26
click at [536, 364] on abbr "24" at bounding box center [535, 365] width 9 height 10
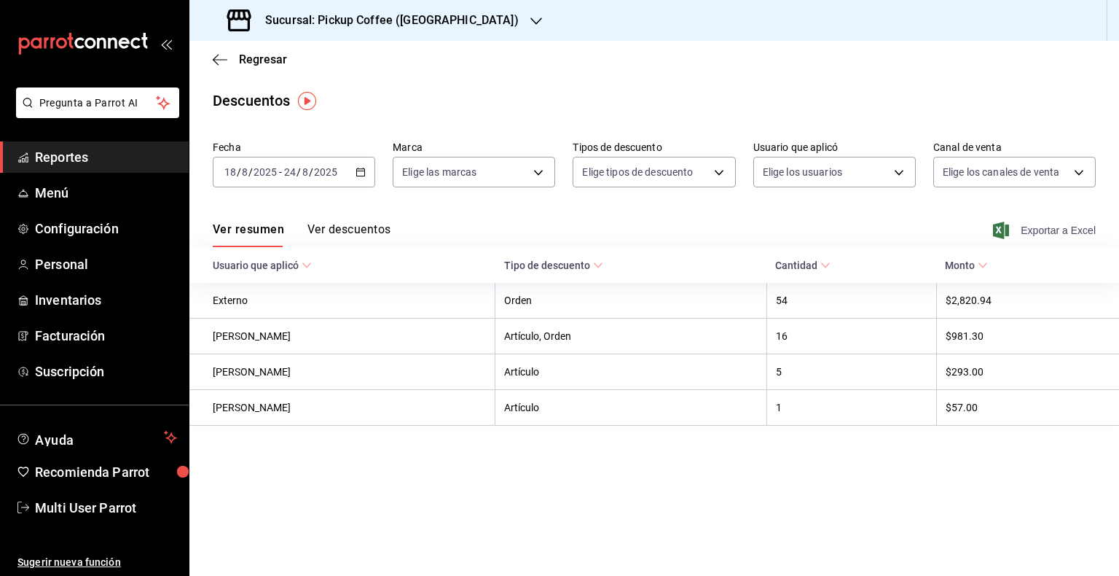
click at [1041, 232] on span "Exportar a Excel" at bounding box center [1046, 230] width 100 height 17
click at [216, 58] on icon "button" at bounding box center [220, 59] width 15 height 13
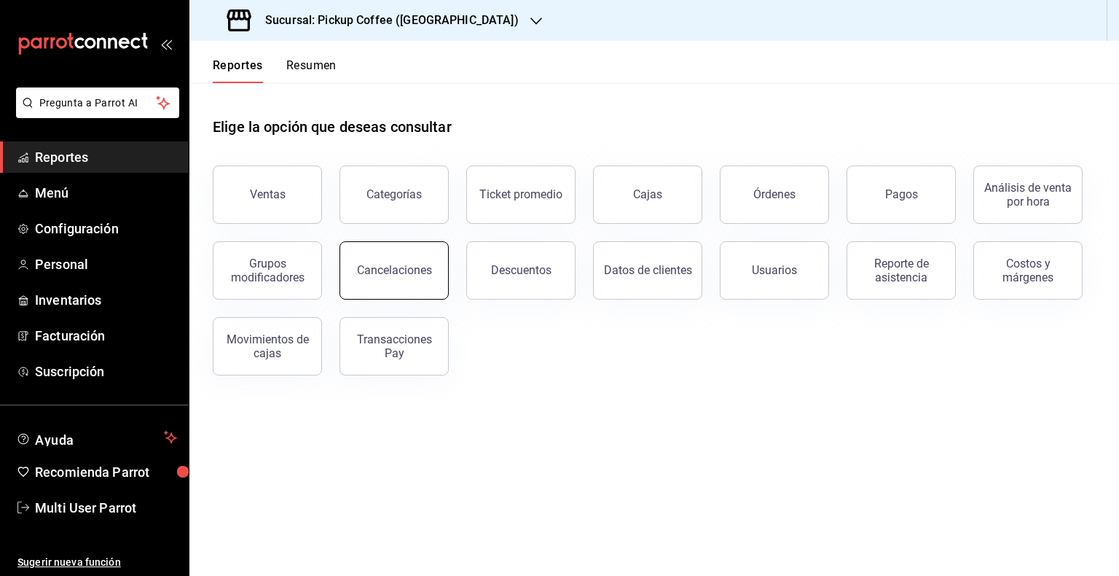
click at [407, 281] on button "Cancelaciones" at bounding box center [394, 270] width 109 height 58
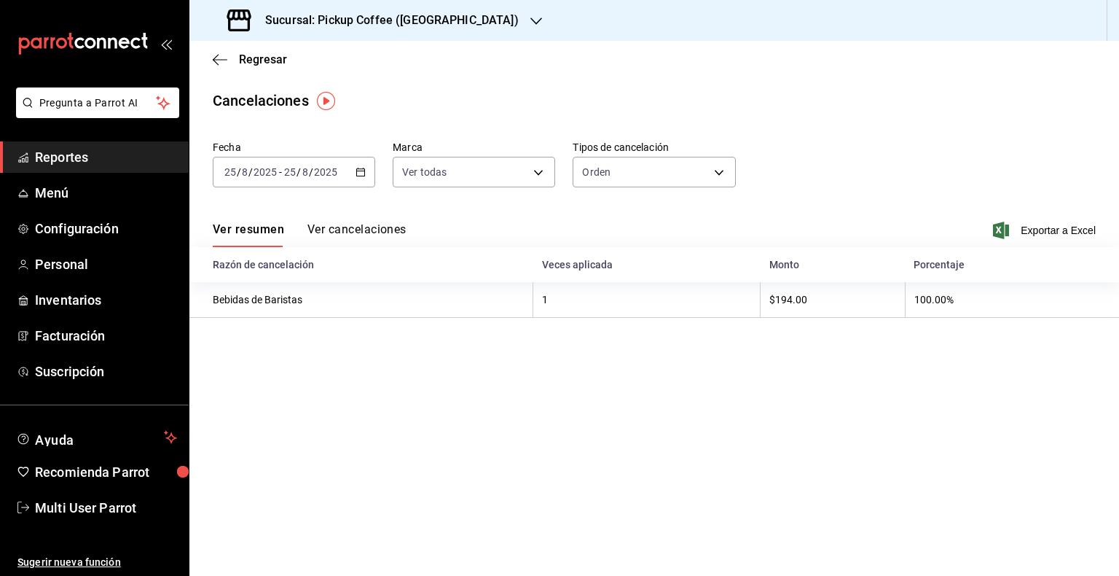
click at [351, 168] on div "[DATE] [DATE] - [DATE] [DATE]" at bounding box center [294, 172] width 163 height 31
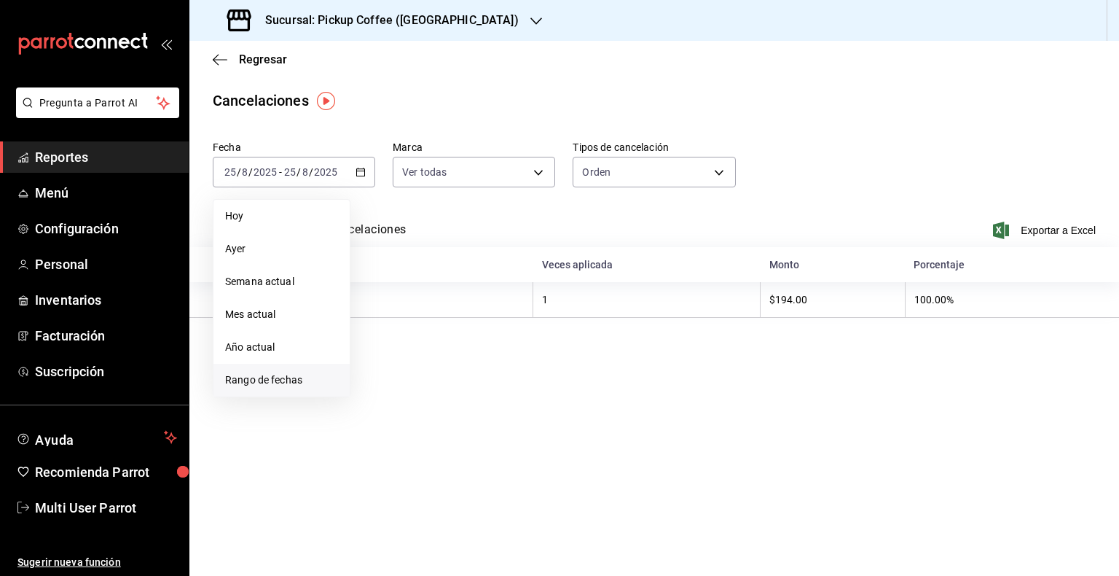
click at [246, 382] on span "Rango de fechas" at bounding box center [281, 379] width 113 height 15
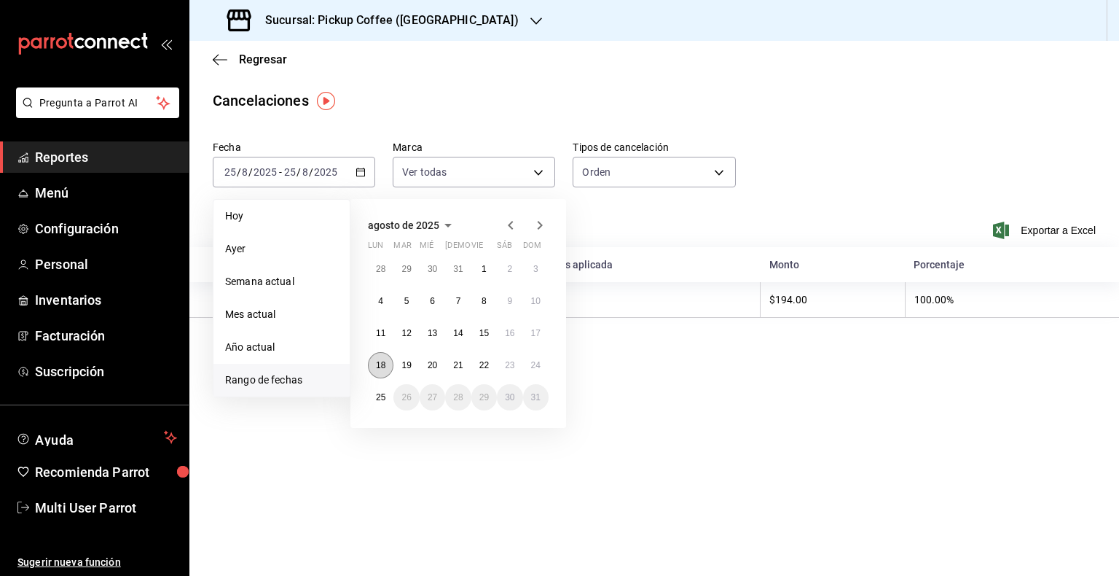
click at [378, 360] on abbr "18" at bounding box center [380, 365] width 9 height 10
click at [525, 359] on button "24" at bounding box center [536, 365] width 26 height 26
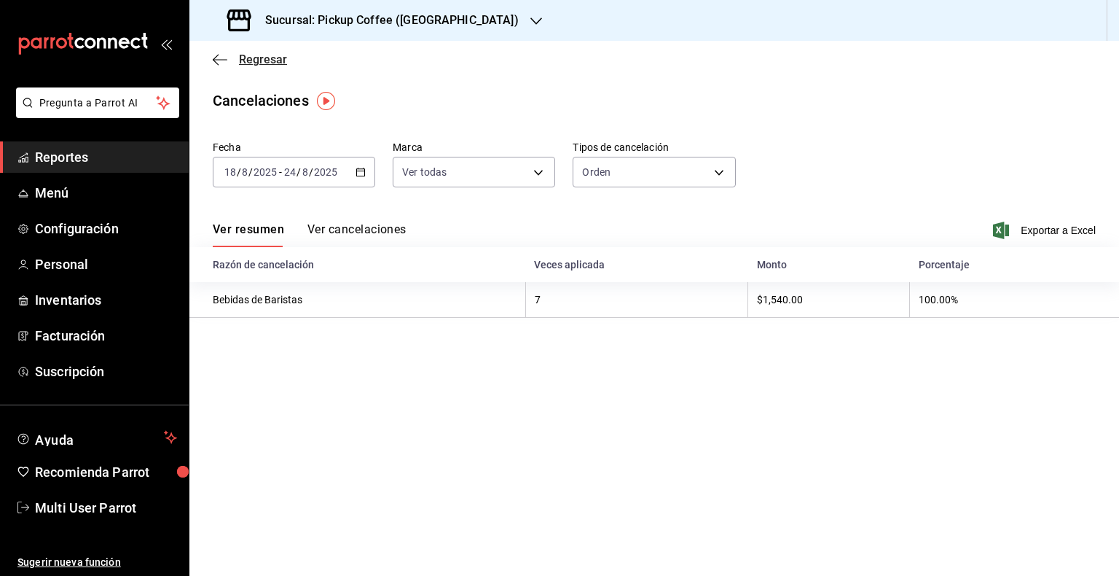
click at [233, 57] on span "Regresar" at bounding box center [250, 59] width 74 height 14
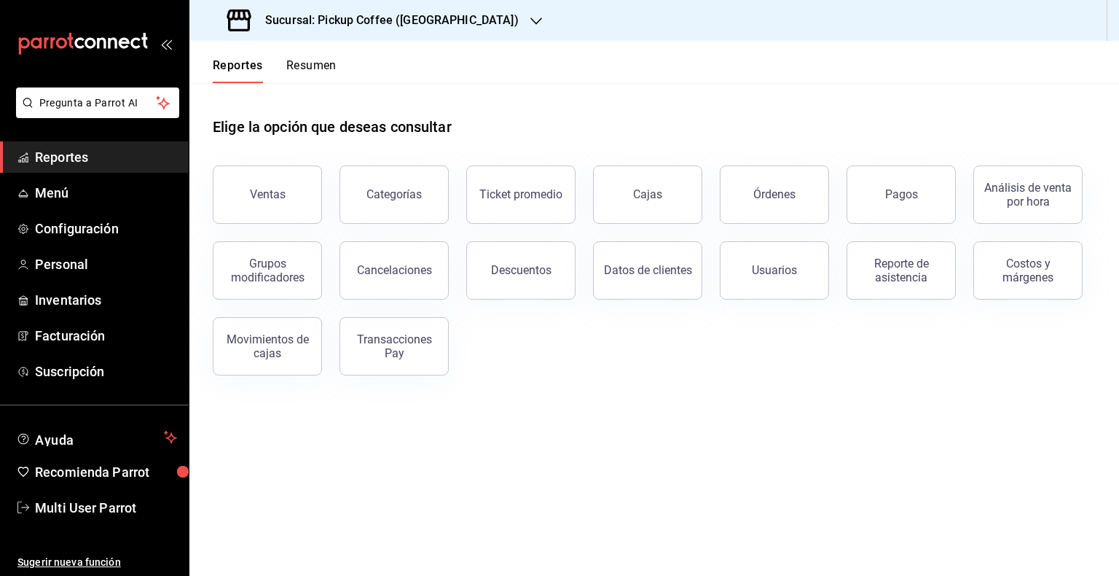
click at [222, 58] on button "Reportes" at bounding box center [238, 70] width 50 height 25
click at [217, 59] on button "Reportes" at bounding box center [238, 70] width 50 height 25
click at [257, 58] on button "Reportes" at bounding box center [238, 70] width 50 height 25
click at [224, 59] on button "Reportes" at bounding box center [238, 70] width 50 height 25
drag, startPoint x: 248, startPoint y: 57, endPoint x: 985, endPoint y: 2, distance: 739.6
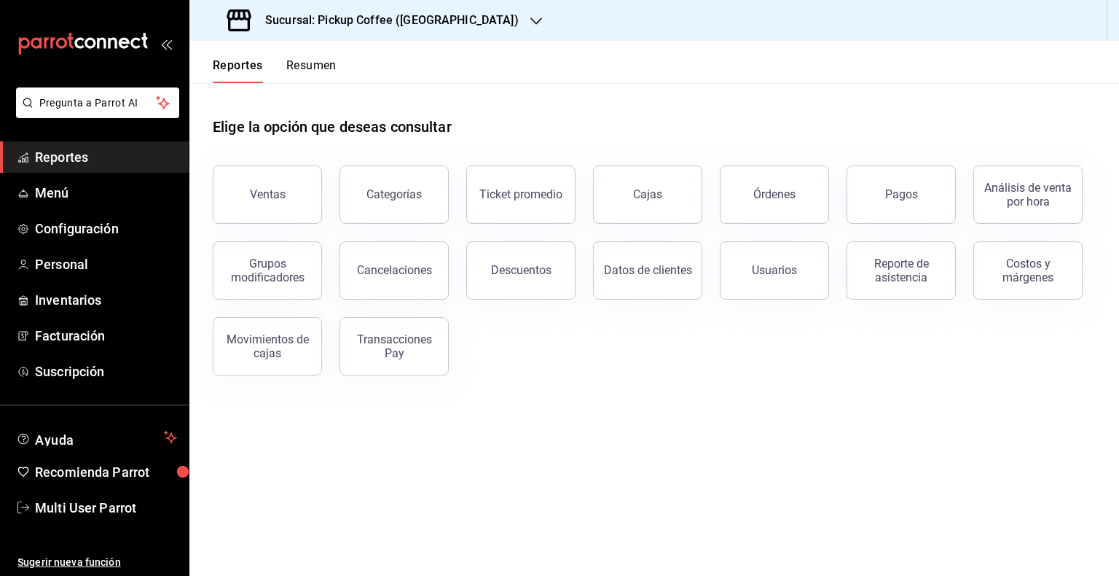
click at [249, 57] on div "Reportes Resumen" at bounding box center [262, 62] width 147 height 42
click at [313, 63] on button "Resumen" at bounding box center [311, 70] width 50 height 25
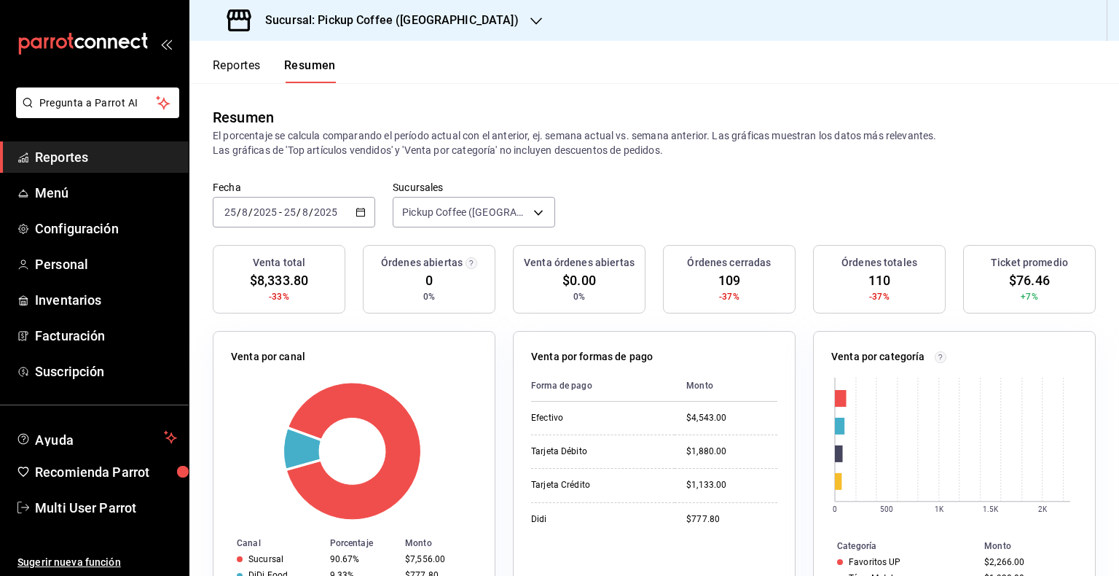
click at [359, 208] on \(Stroke\) "button" at bounding box center [360, 212] width 9 height 8
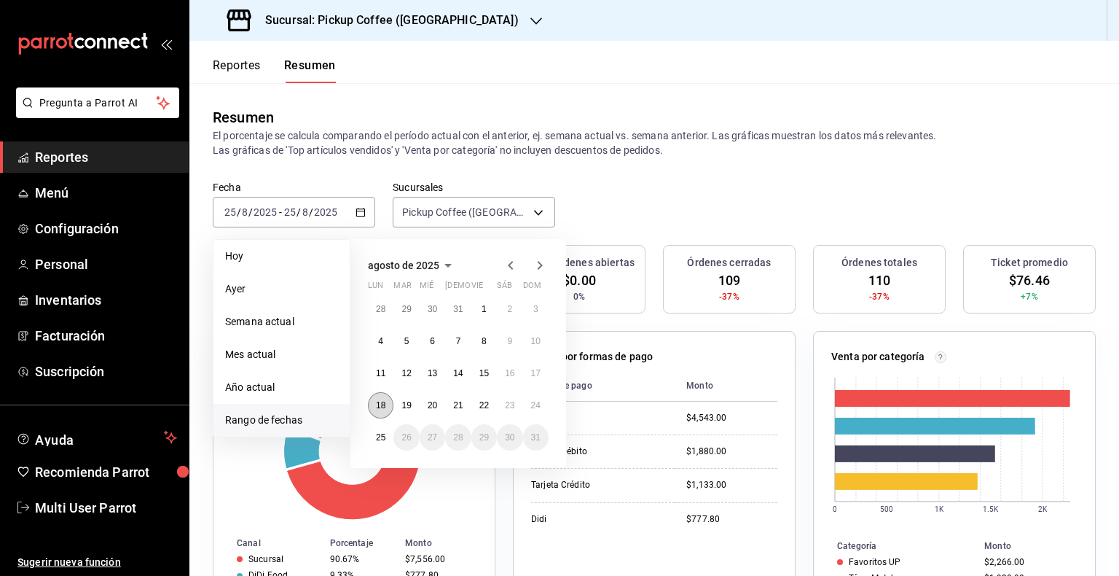
click at [375, 403] on button "18" at bounding box center [381, 405] width 26 height 26
click at [539, 401] on abbr "24" at bounding box center [535, 405] width 9 height 10
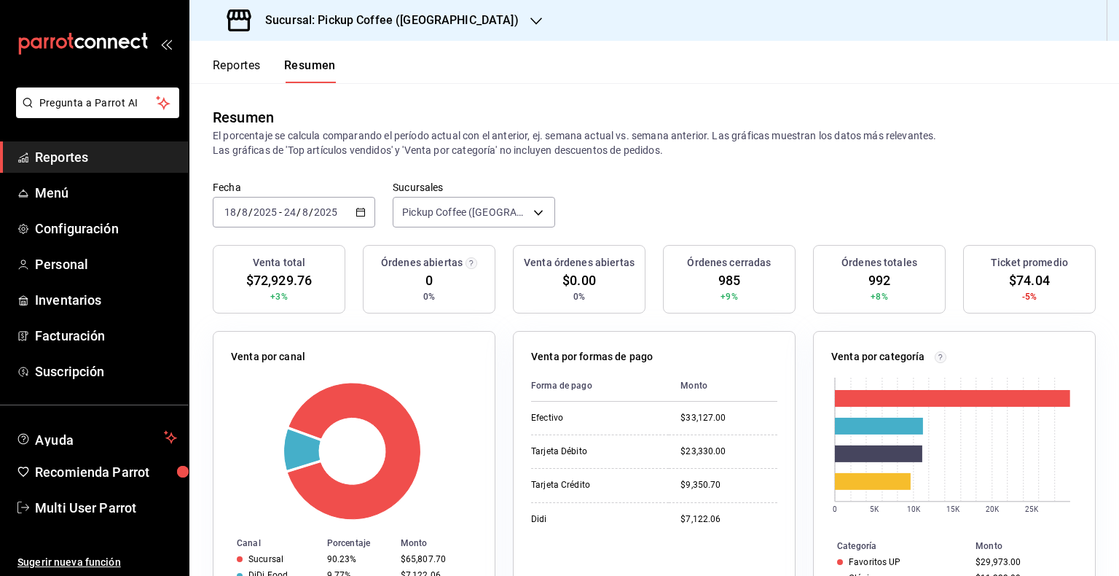
click at [242, 60] on button "Reportes" at bounding box center [237, 70] width 48 height 25
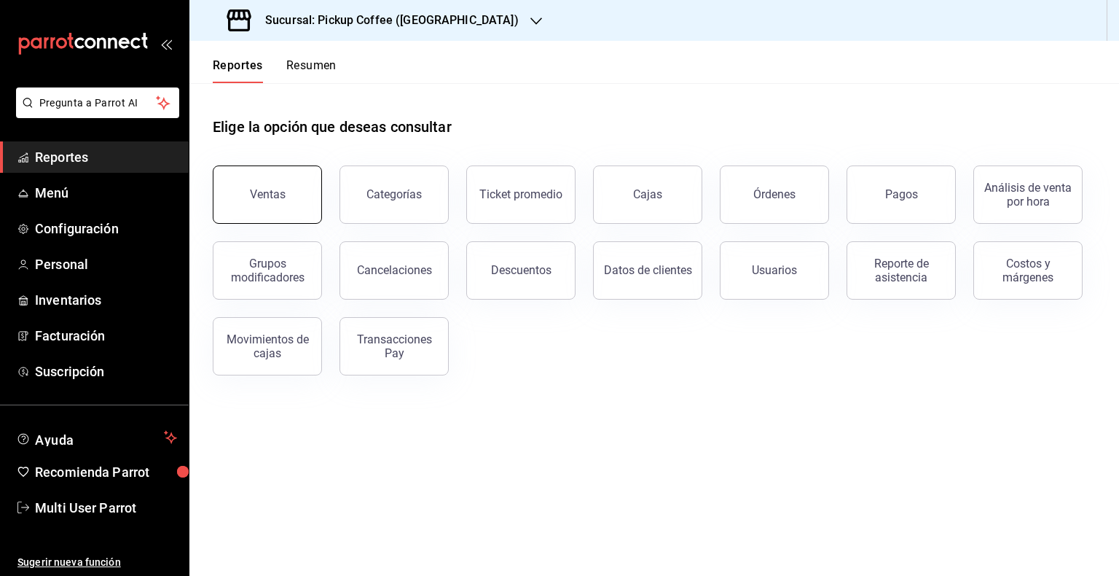
click at [286, 194] on button "Ventas" at bounding box center [267, 194] width 109 height 58
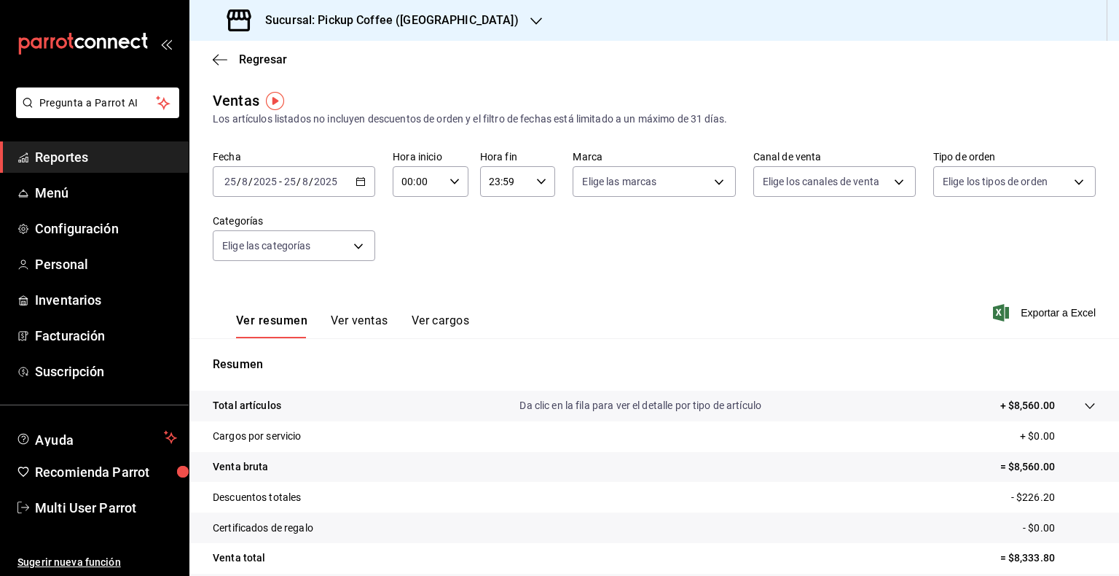
click at [360, 175] on div "[DATE] [DATE] - [DATE] [DATE]" at bounding box center [294, 181] width 163 height 31
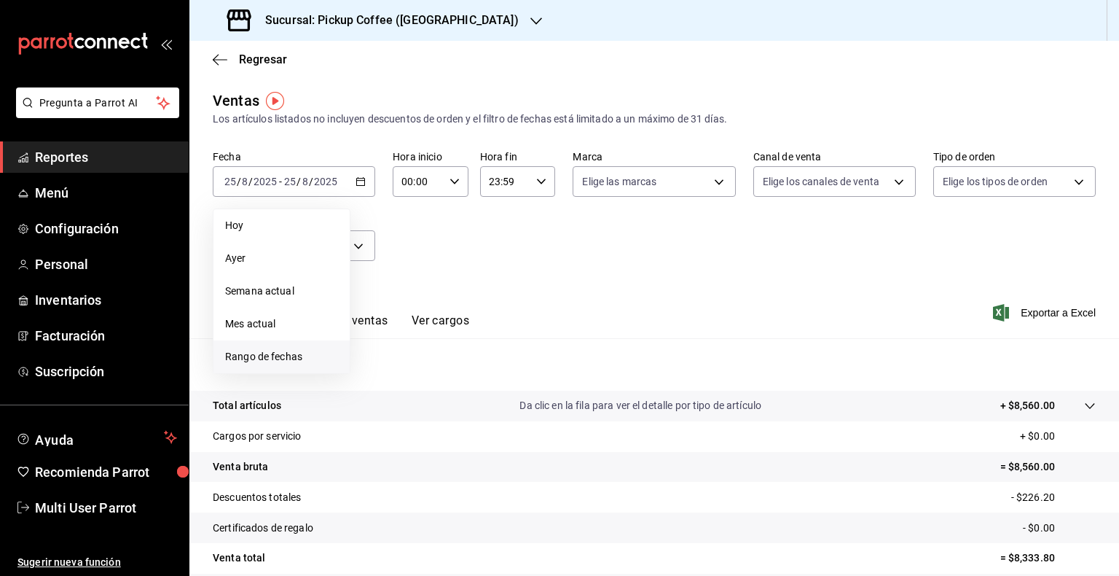
click at [290, 350] on span "Rango de fechas" at bounding box center [281, 356] width 113 height 15
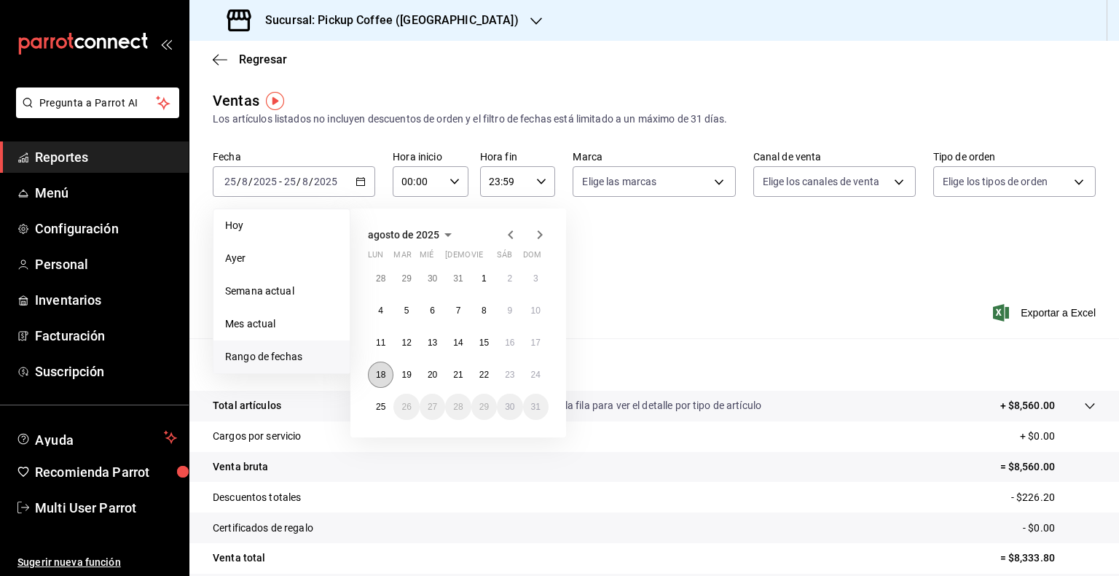
click at [376, 367] on button "18" at bounding box center [381, 375] width 26 height 26
click at [542, 370] on button "24" at bounding box center [536, 375] width 26 height 26
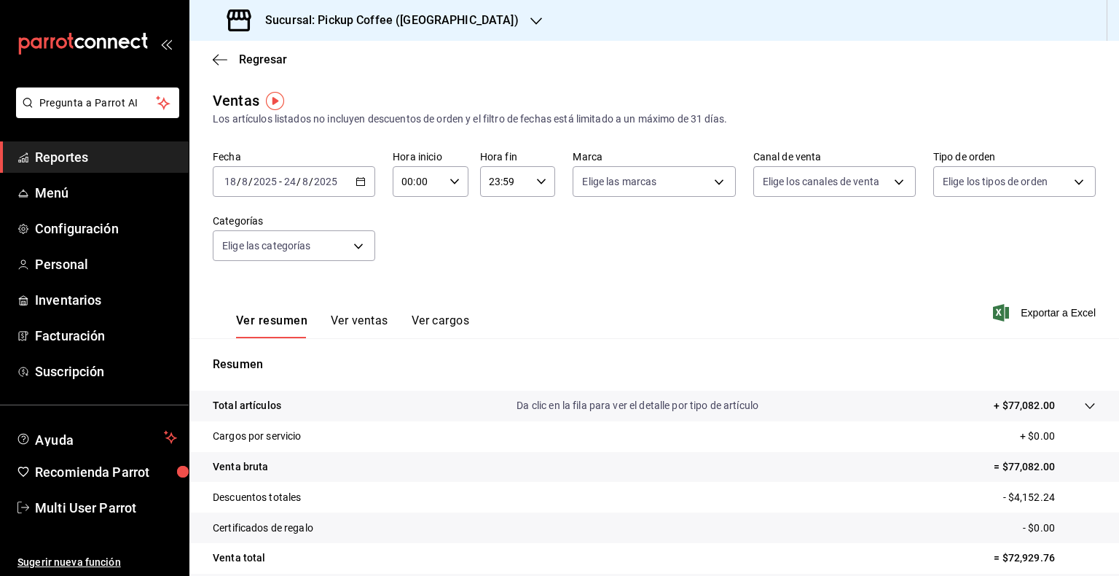
click at [434, 20] on h3 "Sucursal: Pickup Coffee (UNAM)" at bounding box center [386, 20] width 265 height 17
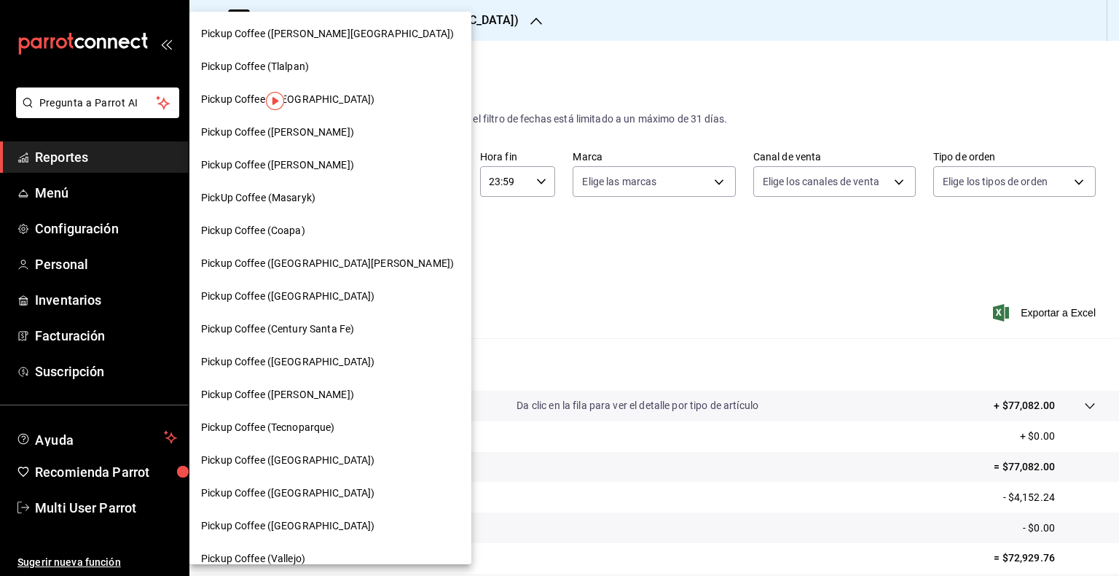
click at [335, 133] on span "Pickup Coffee ([PERSON_NAME])" at bounding box center [277, 132] width 153 height 15
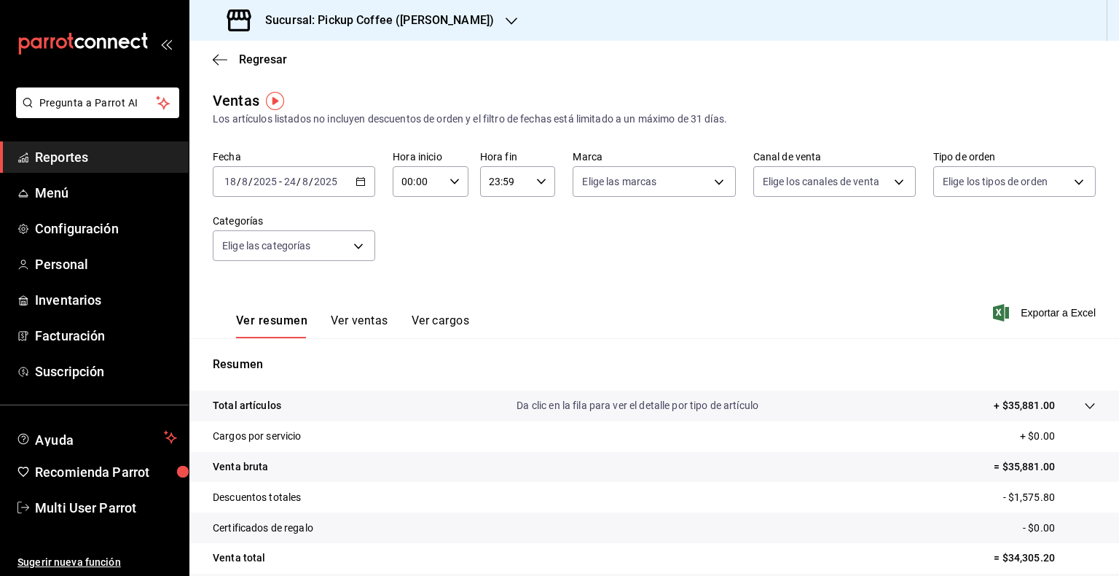
click at [356, 185] on icon "button" at bounding box center [361, 181] width 10 height 10
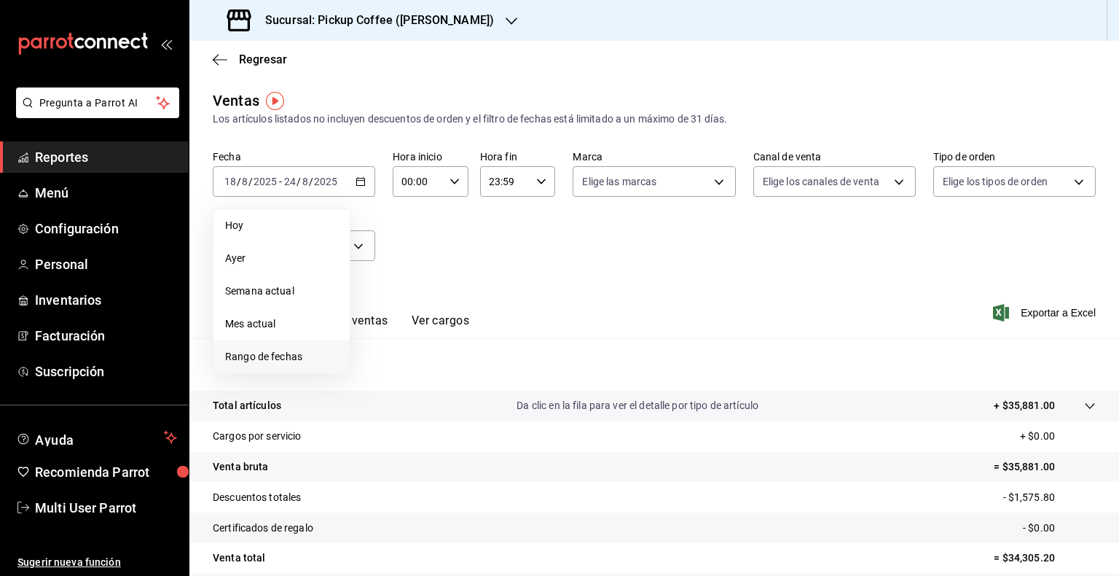
click at [297, 363] on span "Rango de fechas" at bounding box center [281, 356] width 113 height 15
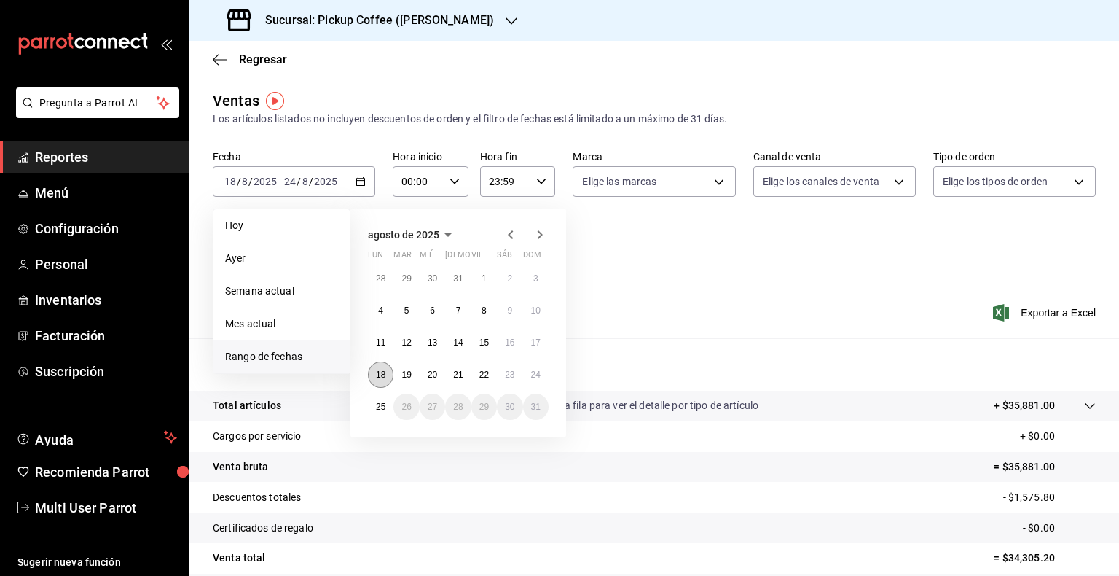
click at [380, 372] on abbr "18" at bounding box center [380, 375] width 9 height 10
click at [539, 370] on abbr "24" at bounding box center [535, 375] width 9 height 10
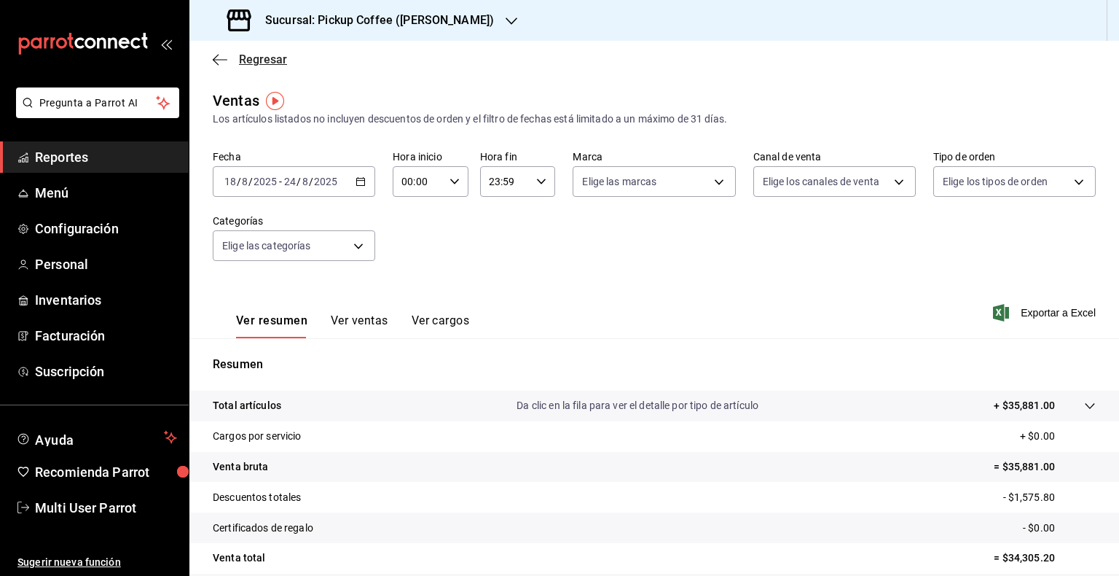
click at [224, 60] on icon "button" at bounding box center [220, 59] width 15 height 1
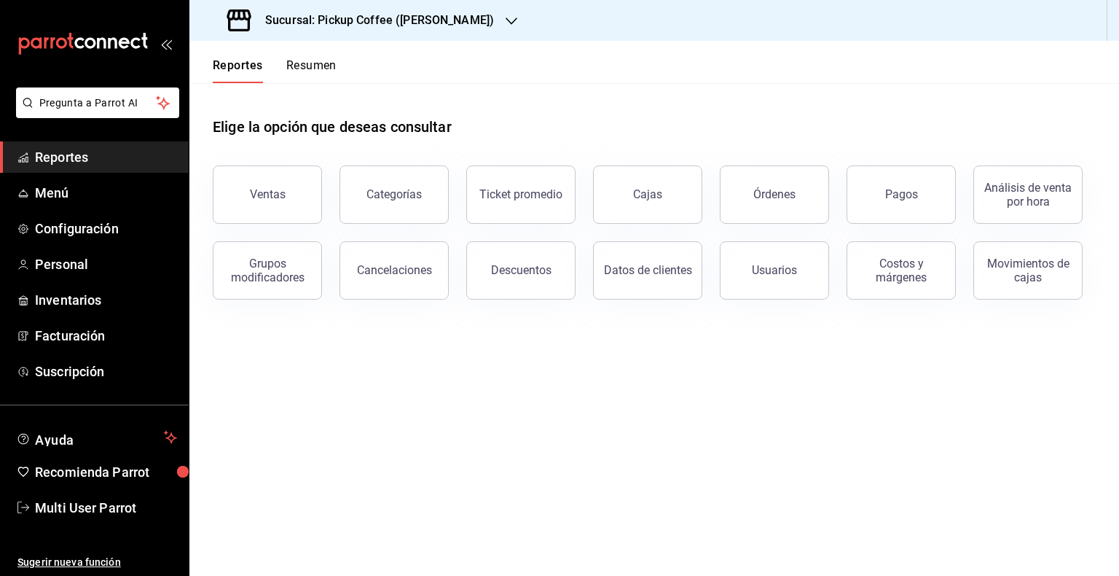
click at [328, 69] on button "Resumen" at bounding box center [311, 70] width 50 height 25
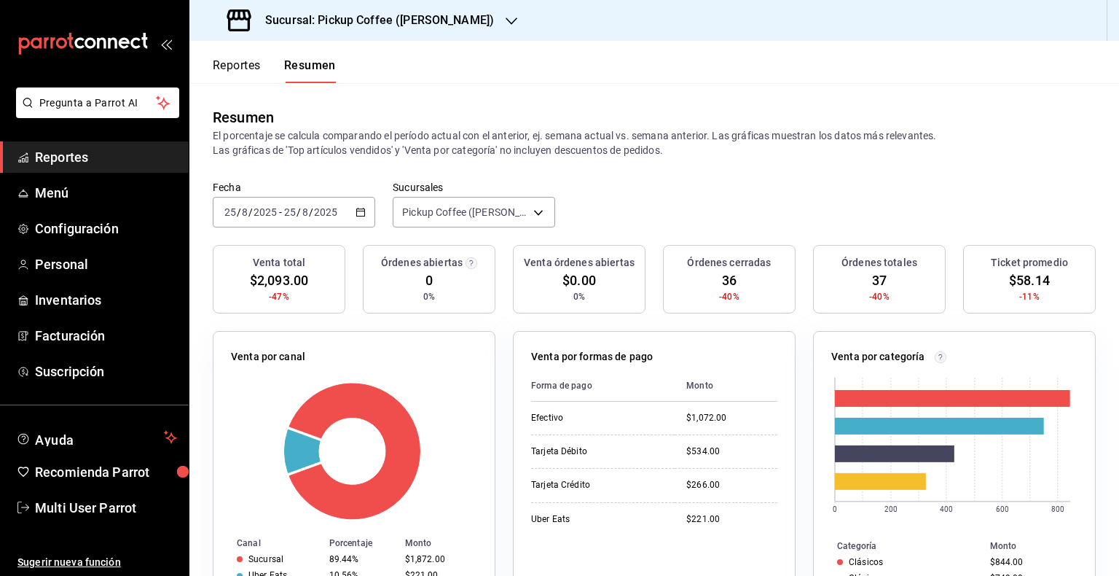
click at [363, 214] on icon "button" at bounding box center [361, 212] width 10 height 10
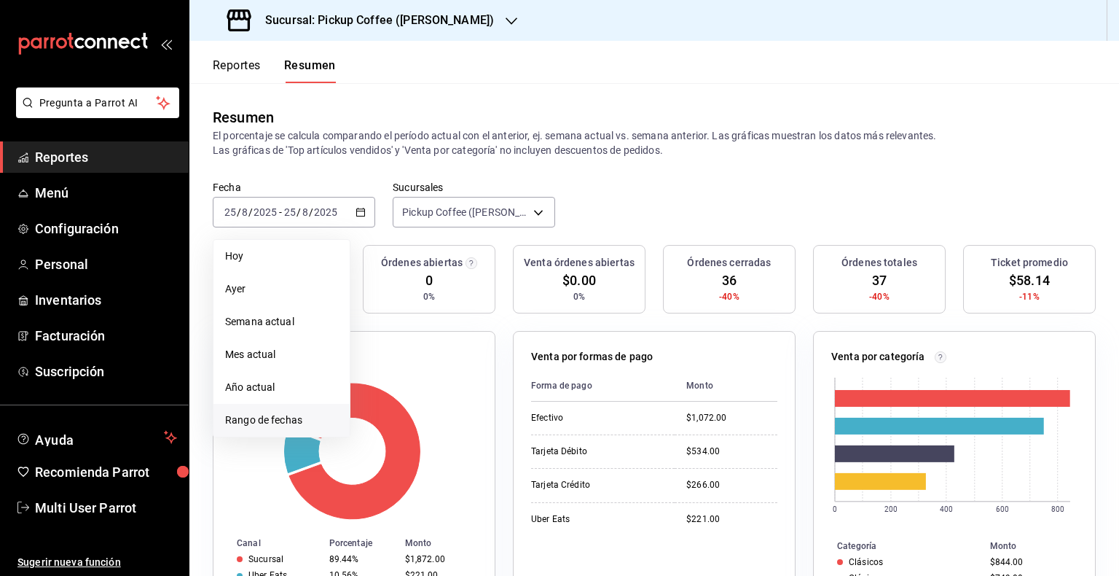
click at [308, 420] on span "Rango de fechas" at bounding box center [281, 420] width 113 height 15
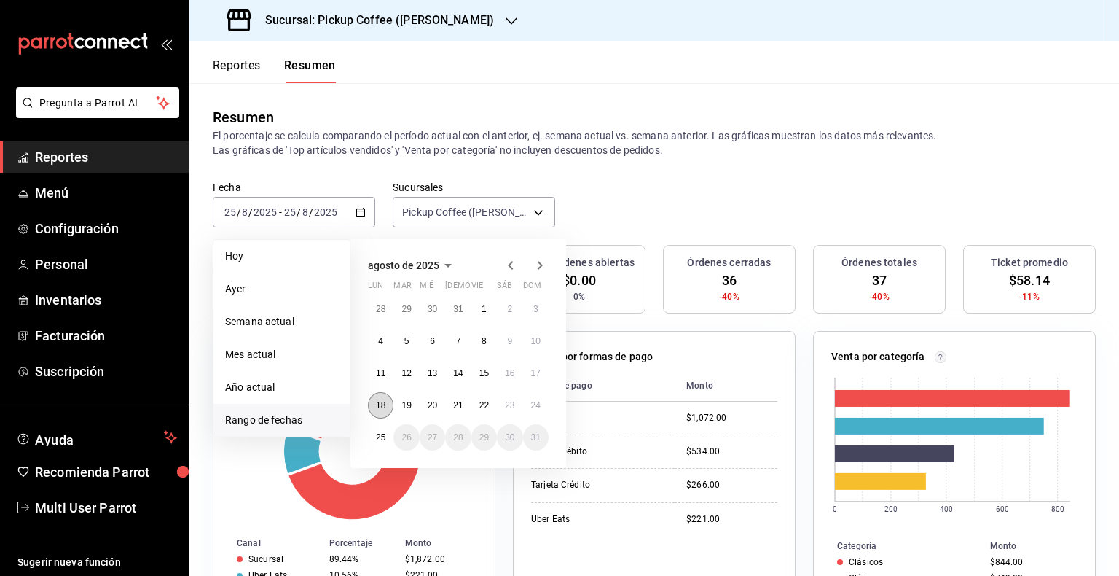
click at [380, 403] on abbr "18" at bounding box center [380, 405] width 9 height 10
click at [542, 407] on button "24" at bounding box center [536, 405] width 26 height 26
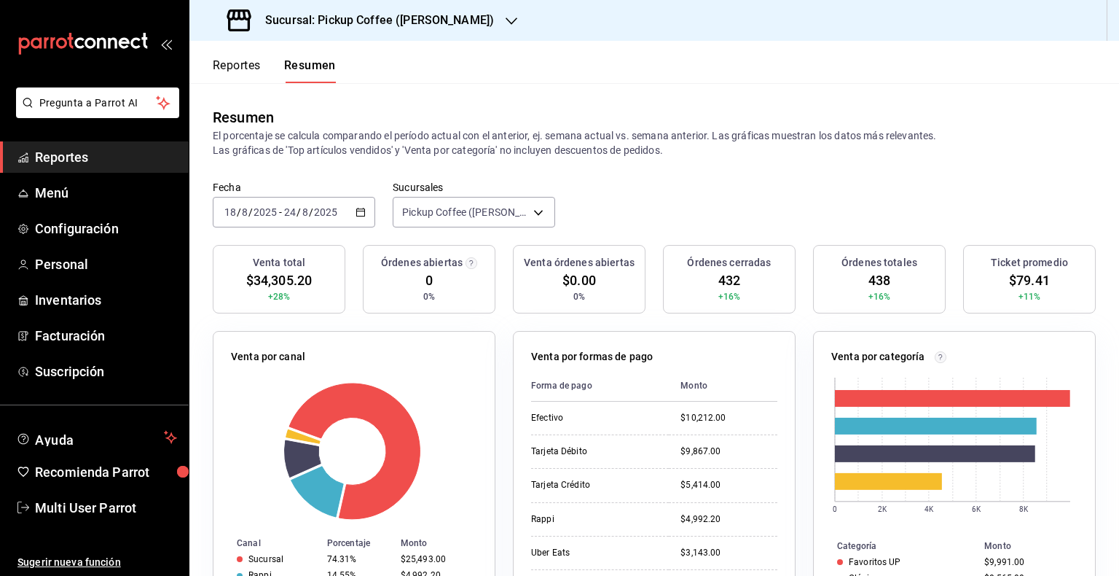
click at [235, 54] on div "Reportes Resumen" at bounding box center [262, 62] width 146 height 42
click at [235, 70] on button "Reportes" at bounding box center [237, 70] width 48 height 25
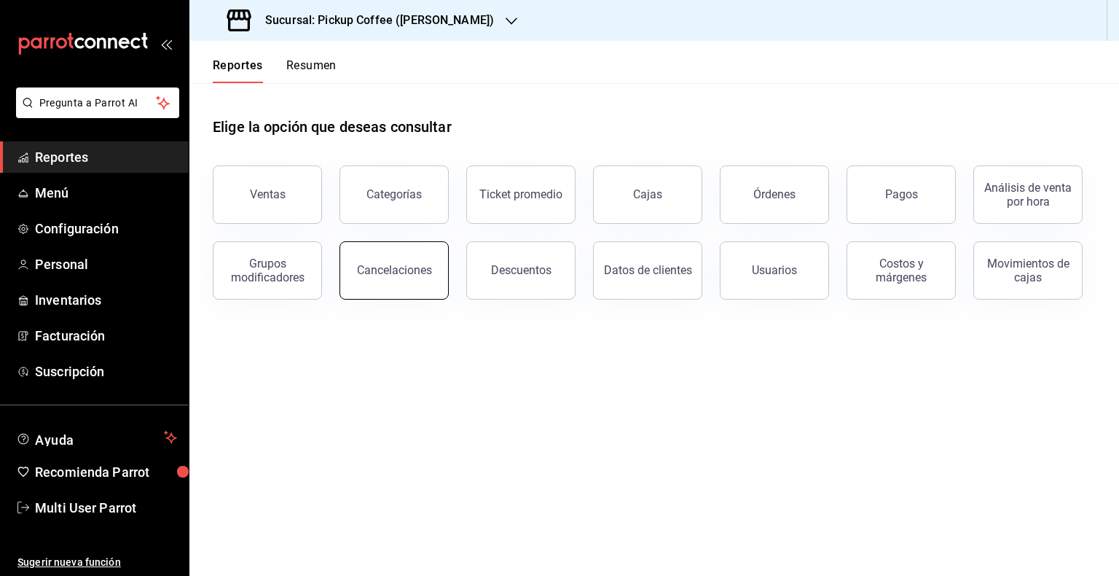
click at [394, 278] on button "Cancelaciones" at bounding box center [394, 270] width 109 height 58
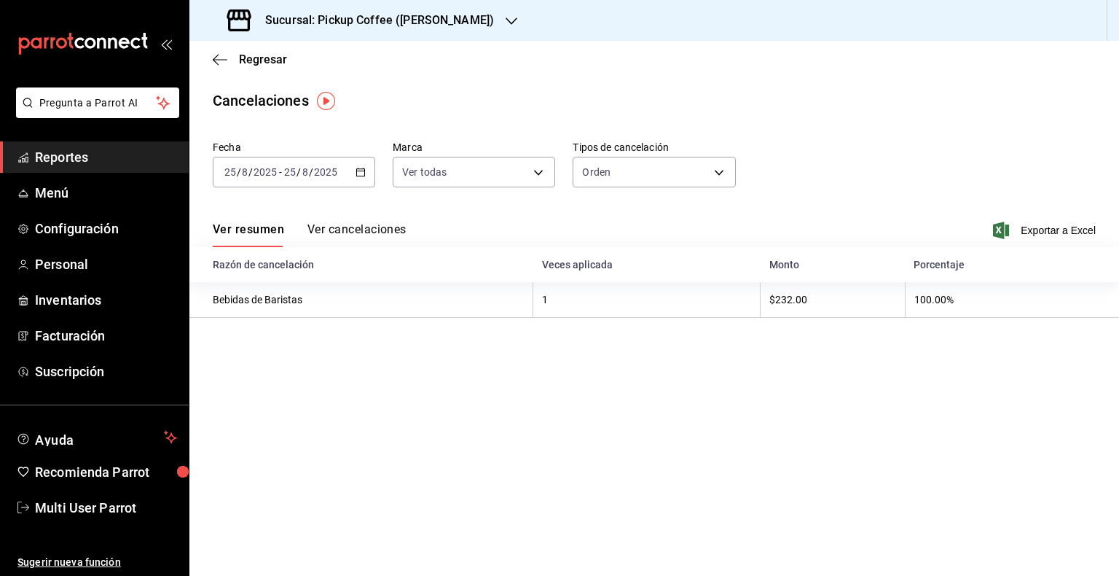
click at [373, 167] on div "[DATE] [DATE] - [DATE] [DATE]" at bounding box center [294, 172] width 163 height 31
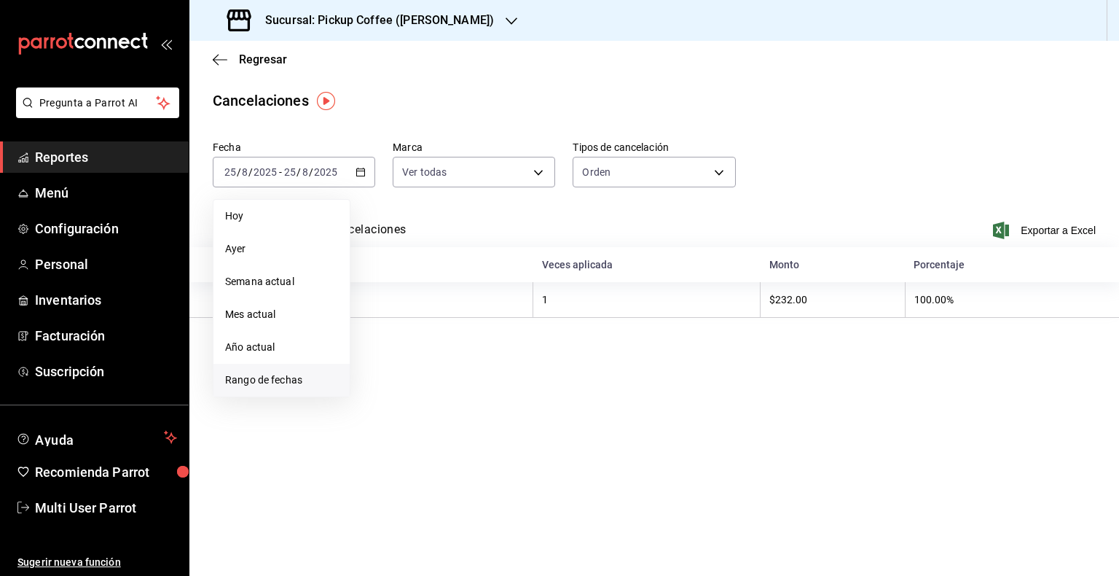
click at [300, 384] on span "Rango de fechas" at bounding box center [281, 379] width 113 height 15
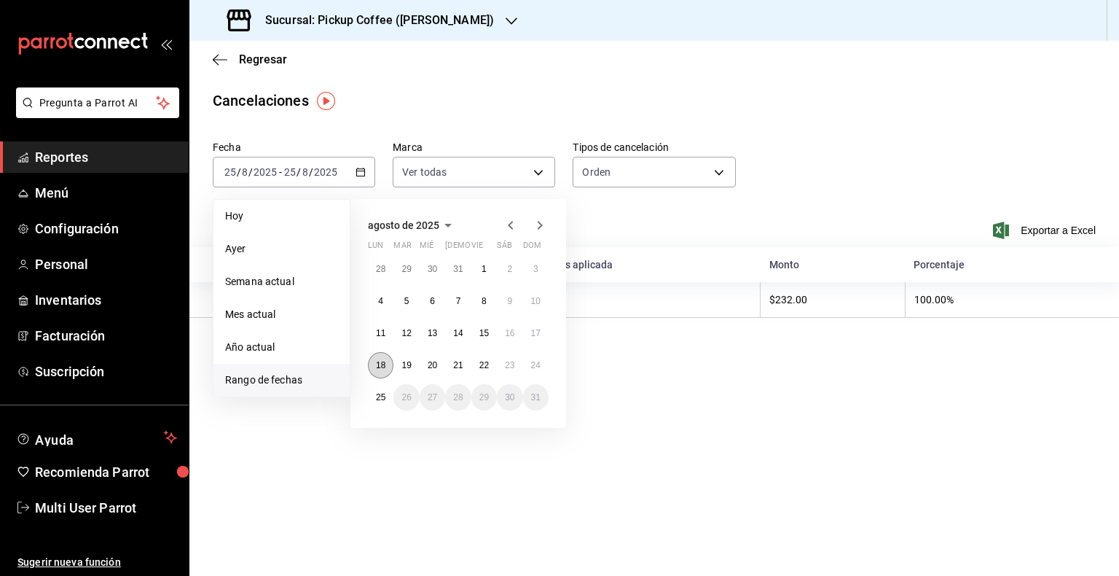
click at [381, 367] on abbr "18" at bounding box center [380, 365] width 9 height 10
click at [537, 368] on abbr "24" at bounding box center [535, 365] width 9 height 10
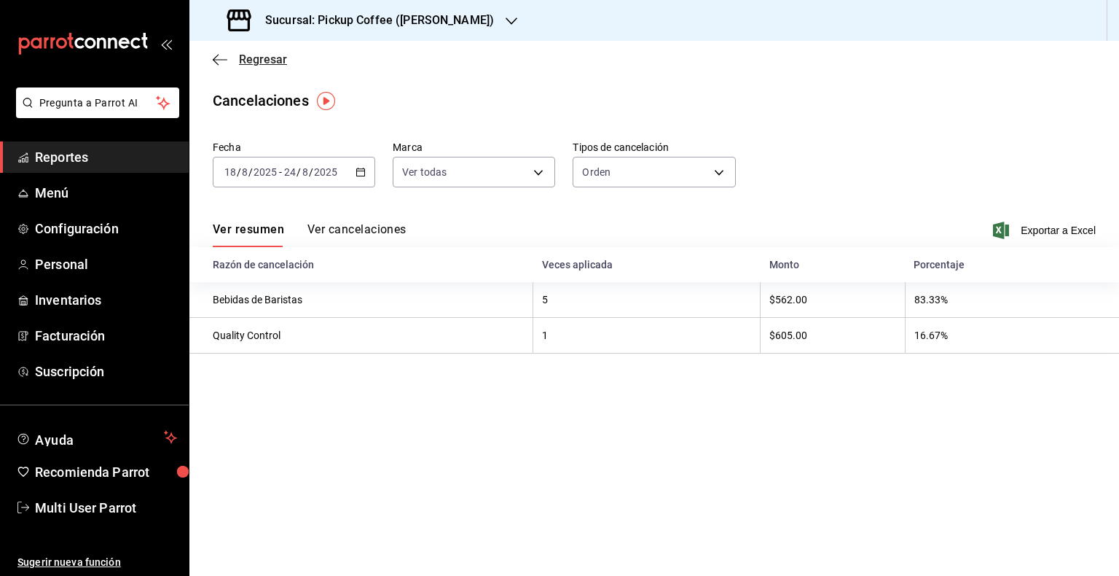
click at [218, 52] on span "Regresar" at bounding box center [250, 59] width 74 height 14
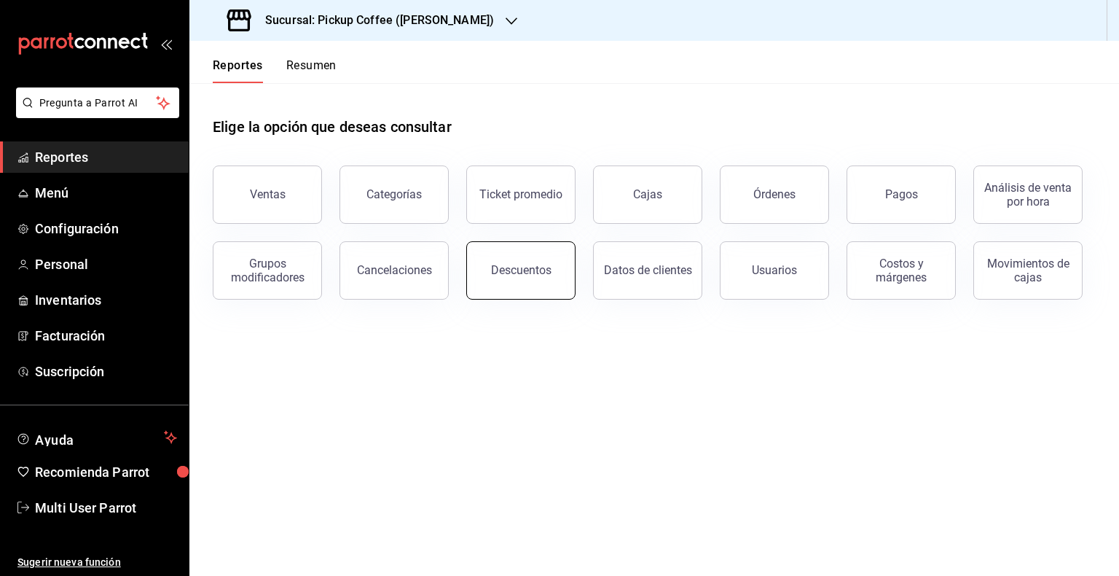
click at [535, 281] on button "Descuentos" at bounding box center [520, 270] width 109 height 58
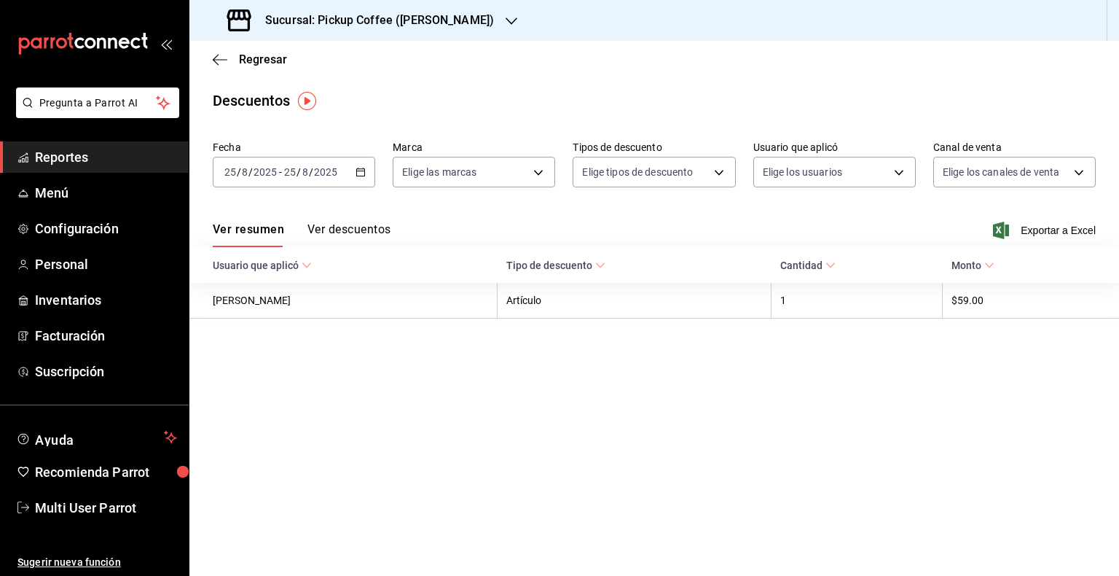
click at [348, 173] on div "[DATE] [DATE] - [DATE] [DATE]" at bounding box center [294, 172] width 163 height 31
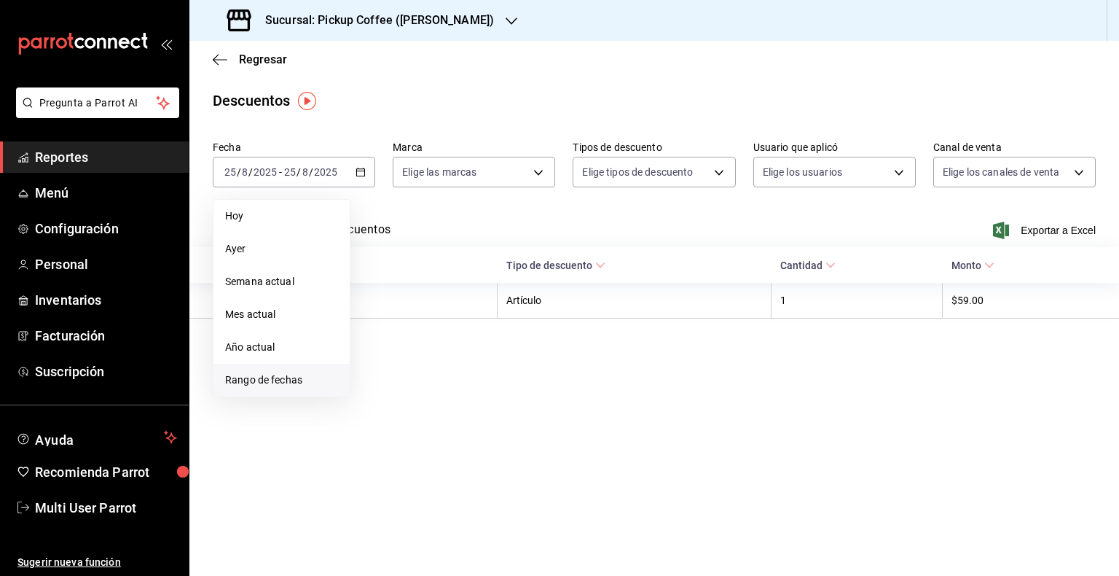
click at [303, 377] on span "Rango de fechas" at bounding box center [281, 379] width 113 height 15
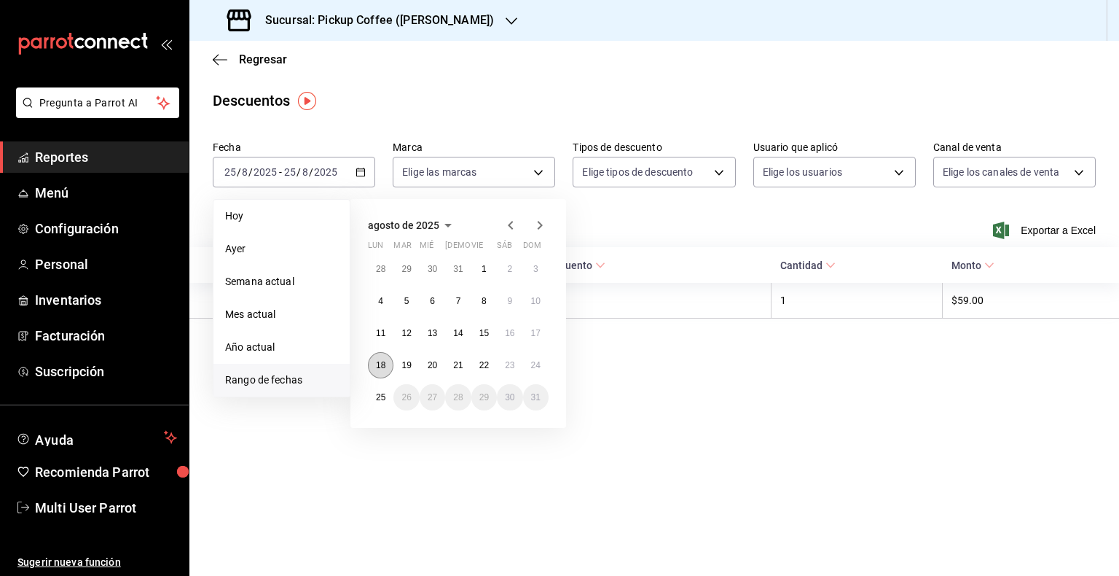
click at [379, 362] on abbr "18" at bounding box center [380, 365] width 9 height 10
click at [536, 362] on abbr "24" at bounding box center [535, 365] width 9 height 10
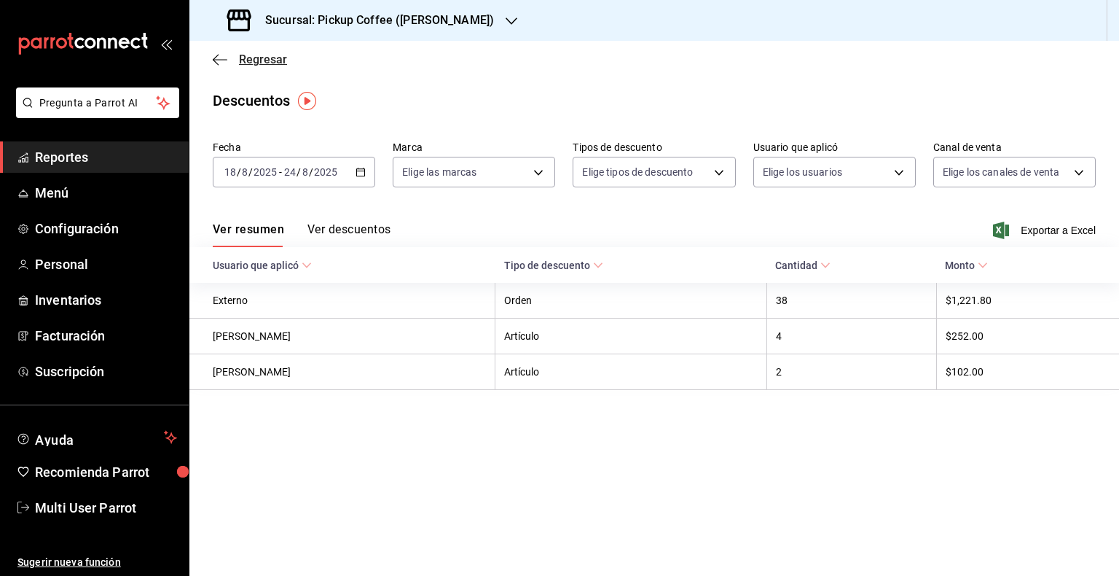
click at [224, 53] on icon "button" at bounding box center [220, 59] width 15 height 13
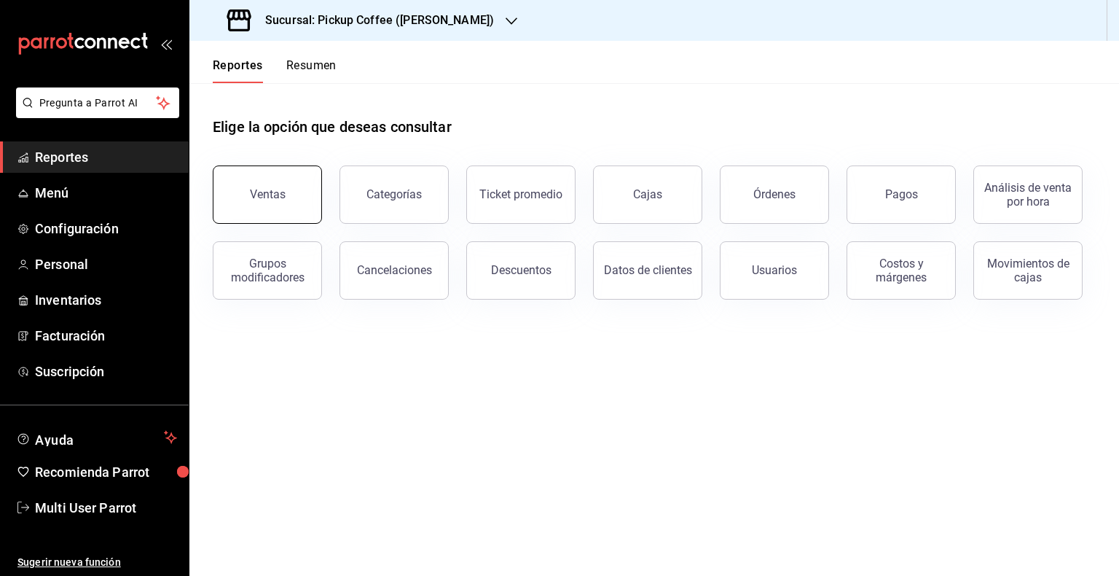
click at [289, 182] on button "Ventas" at bounding box center [267, 194] width 109 height 58
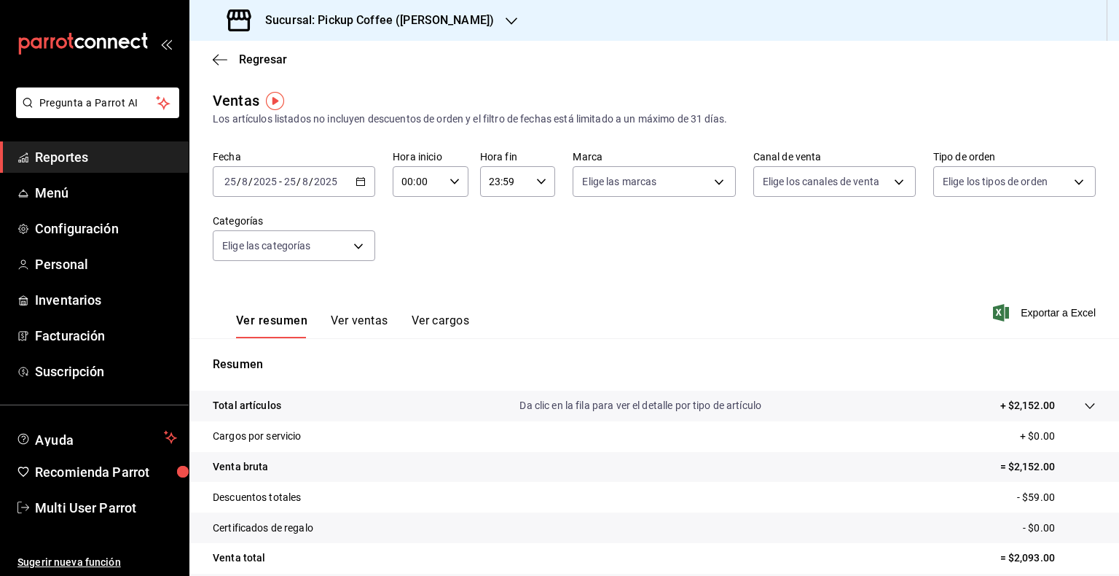
click at [481, 12] on div "Sucursal: Pickup Coffee (Miguel Angel)" at bounding box center [362, 20] width 322 height 41
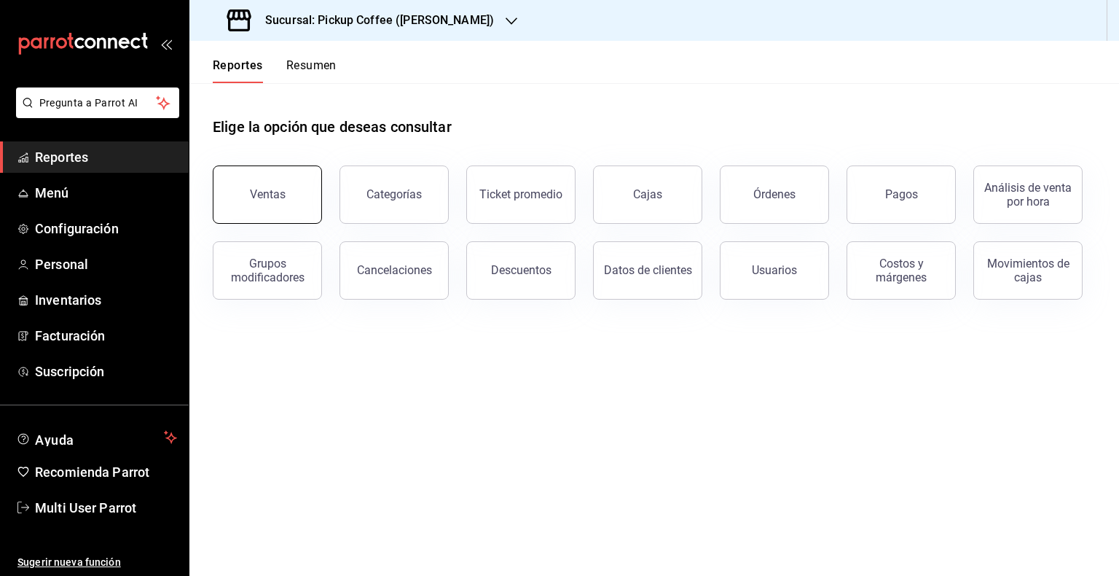
click at [268, 190] on div "Ventas" at bounding box center [268, 194] width 36 height 14
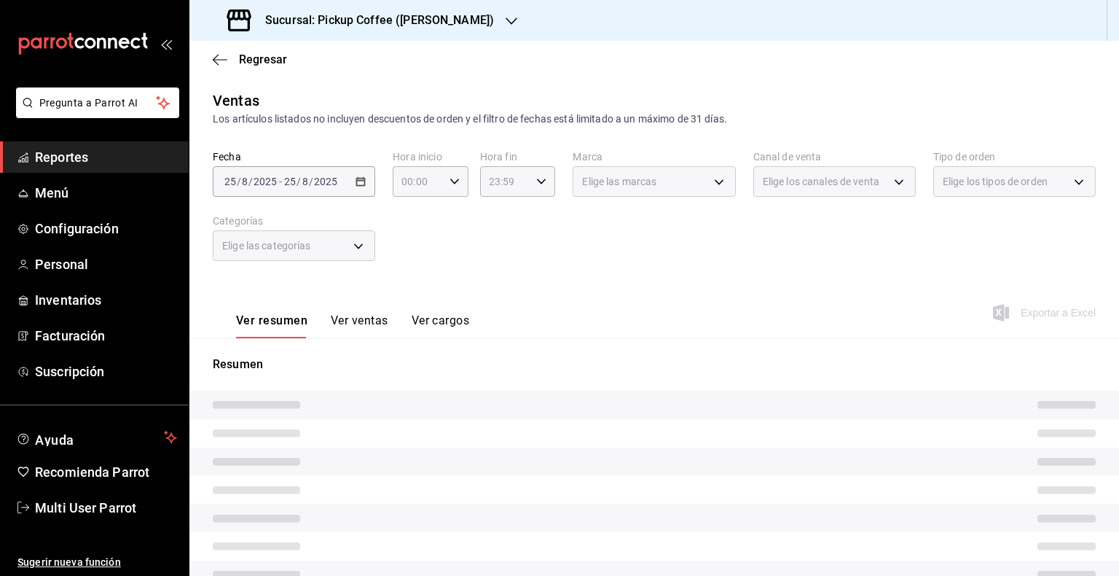
click at [506, 24] on icon "button" at bounding box center [512, 21] width 12 height 12
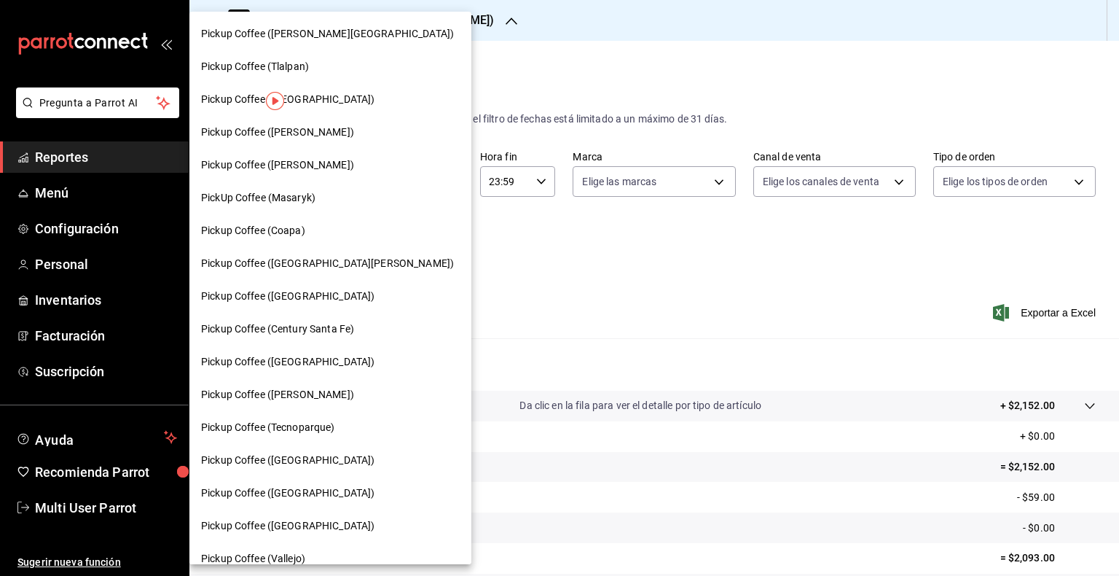
click at [341, 70] on div "Pickup Coffee (Tlalpan)" at bounding box center [330, 66] width 259 height 15
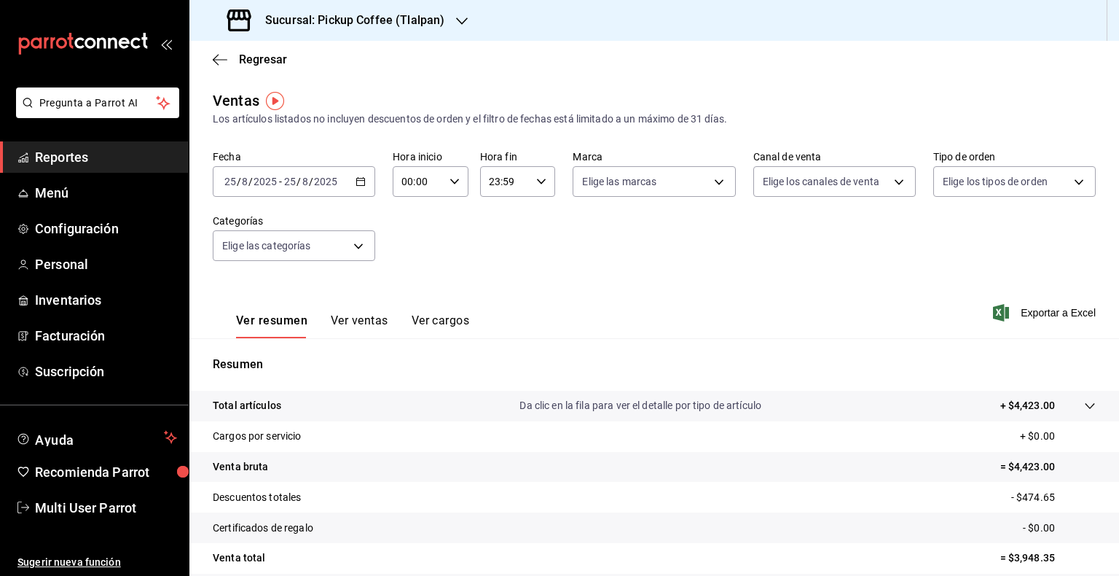
click at [364, 185] on div "[DATE] [DATE] - [DATE] [DATE]" at bounding box center [294, 181] width 163 height 31
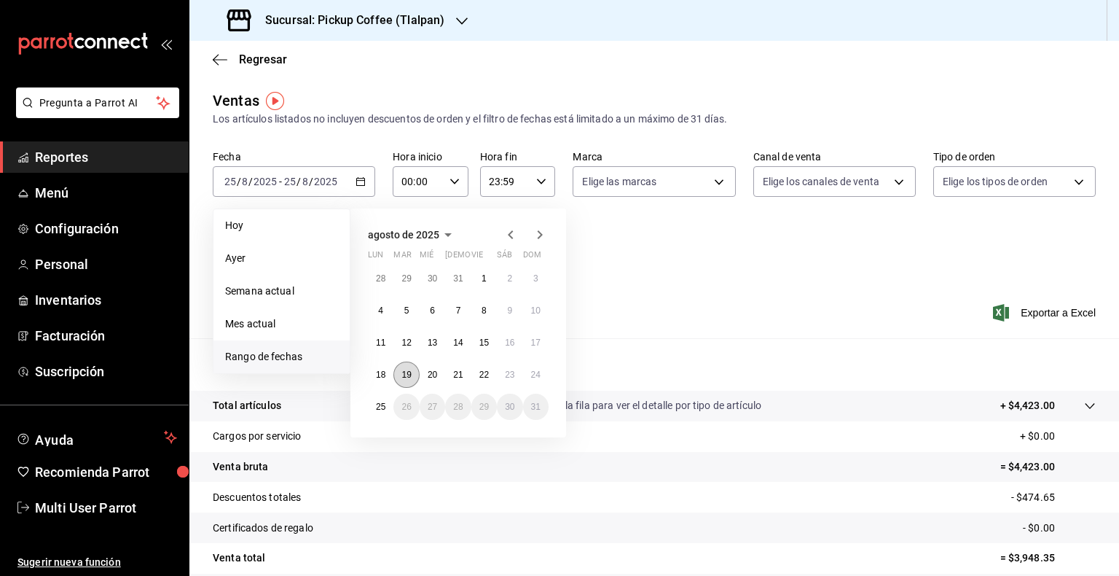
click at [401, 371] on button "19" at bounding box center [407, 375] width 26 height 26
click at [385, 372] on abbr "18" at bounding box center [380, 375] width 9 height 10
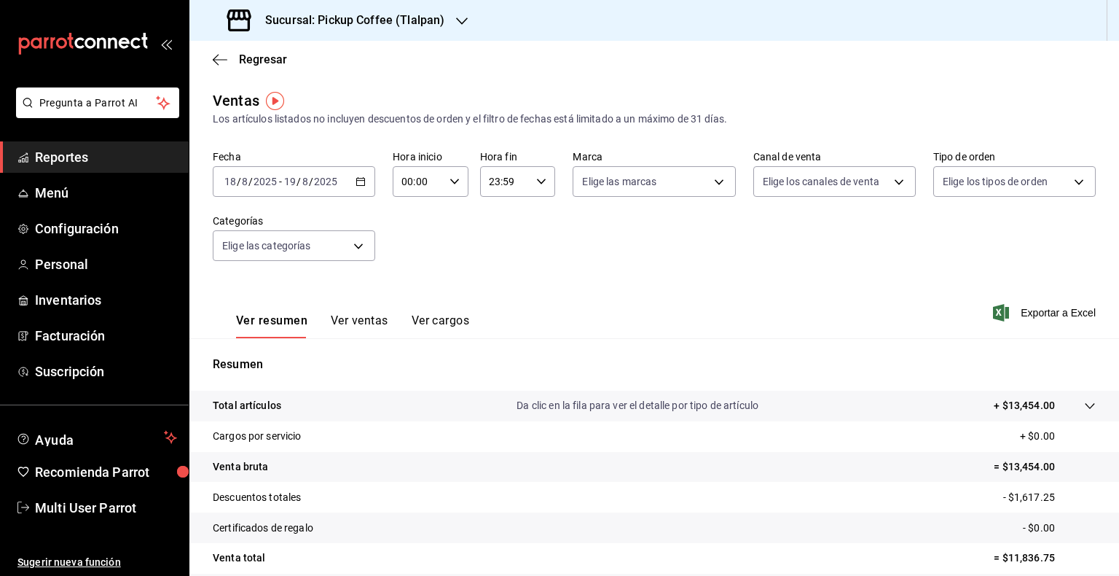
click at [347, 181] on div "2025-08-18 18 / 8 / 2025 - 2025-08-19 19 / 8 / 2025" at bounding box center [294, 181] width 163 height 31
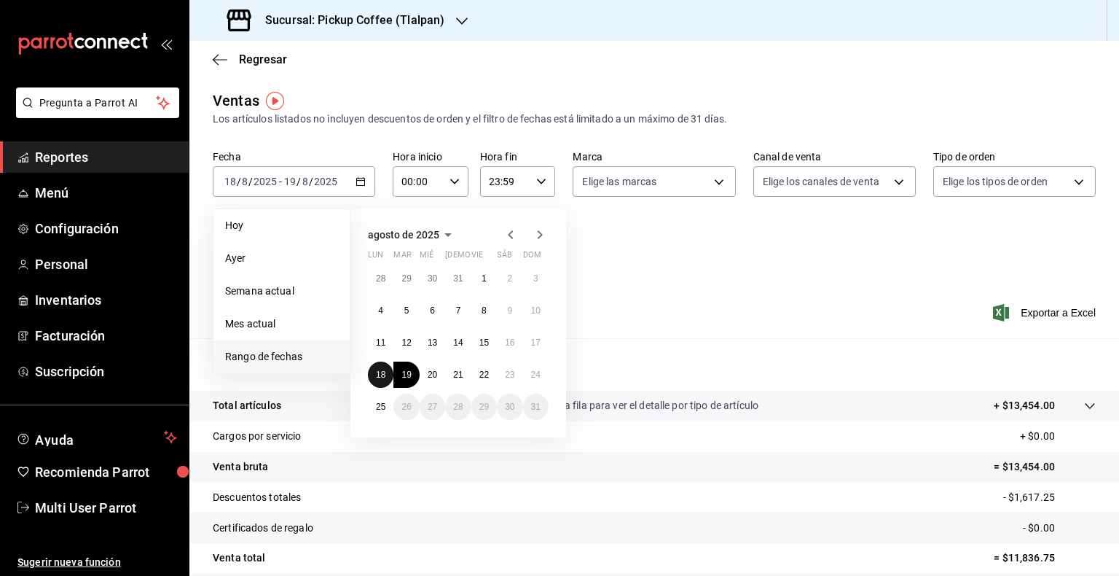
click at [378, 372] on abbr "18" at bounding box center [380, 375] width 9 height 10
click at [539, 375] on abbr "24" at bounding box center [535, 375] width 9 height 10
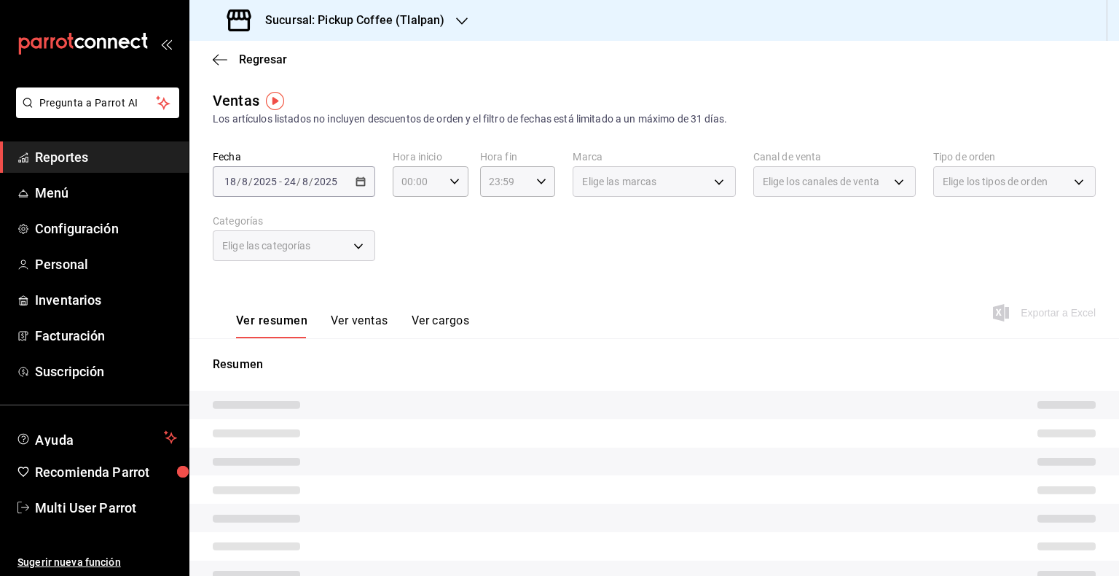
click at [642, 291] on div "Ver resumen Ver ventas Ver cargos Exportar a Excel" at bounding box center [654, 308] width 930 height 60
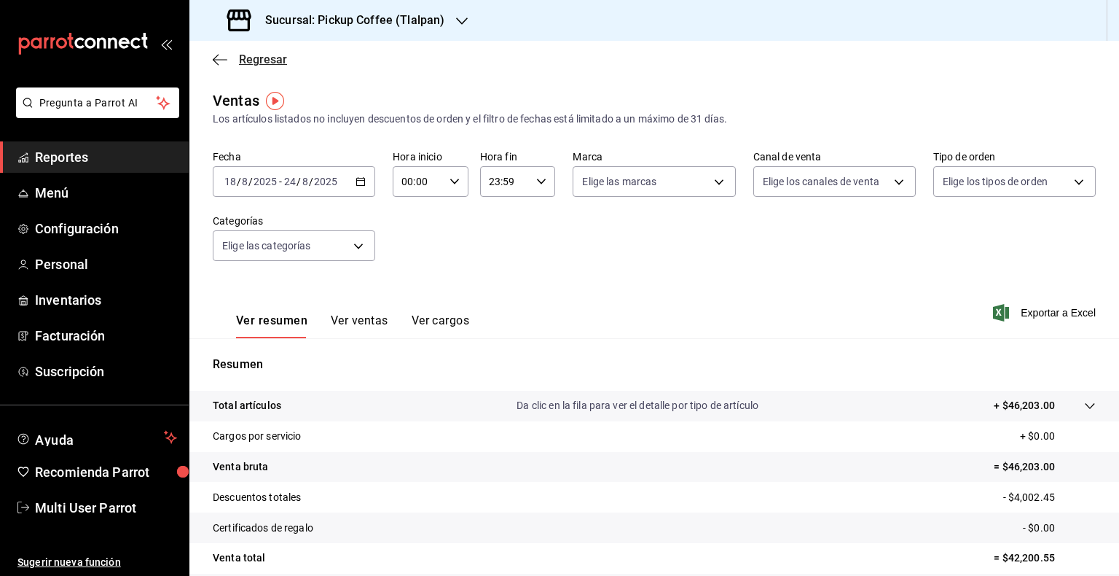
click at [222, 57] on icon "button" at bounding box center [220, 59] width 15 height 13
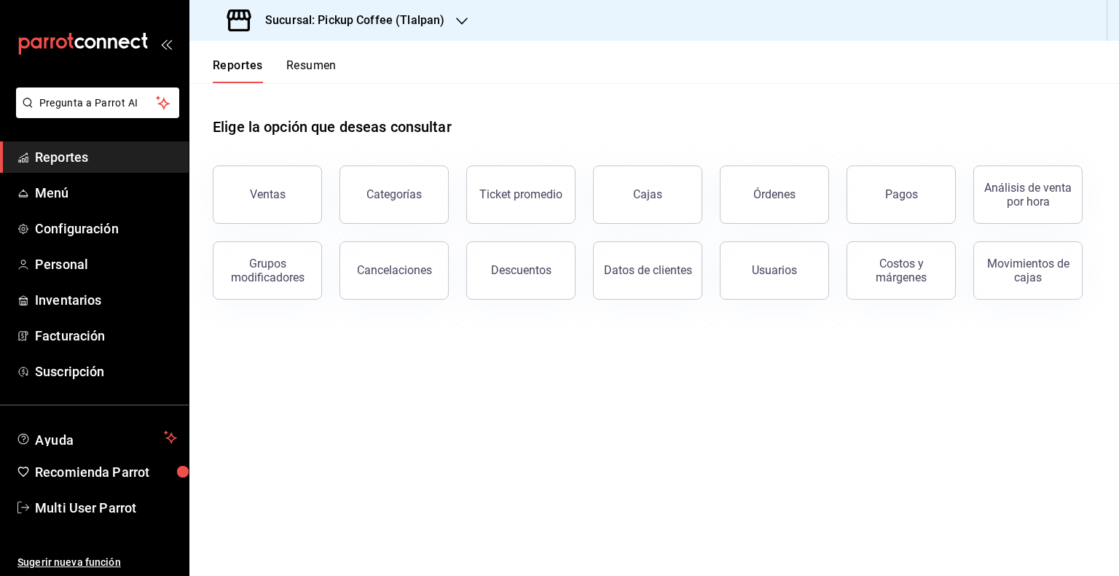
click at [330, 63] on button "Resumen" at bounding box center [311, 70] width 50 height 25
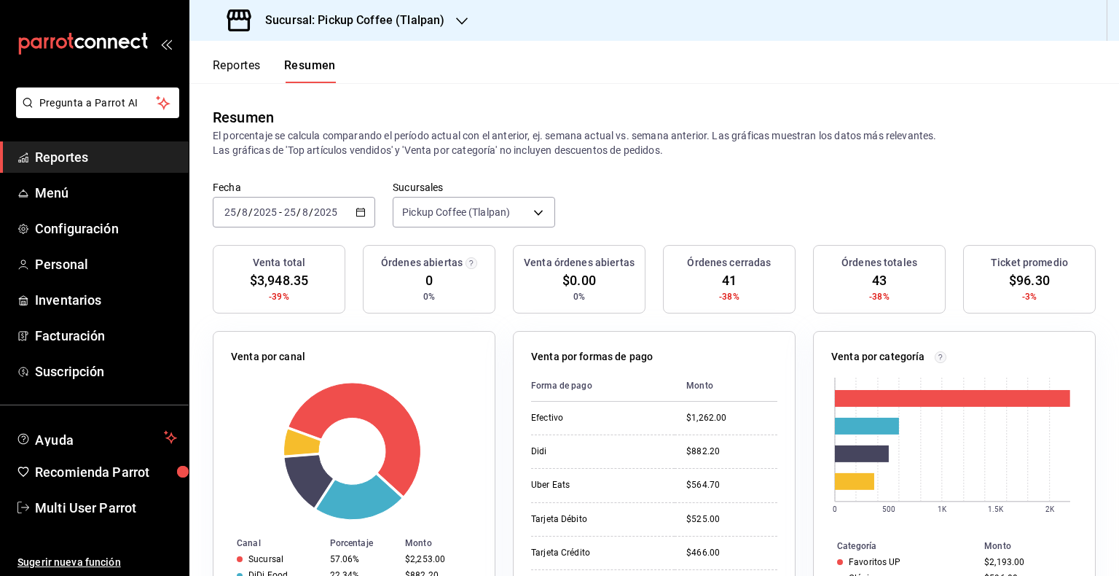
click at [369, 214] on div "[DATE] [DATE] - [DATE] [DATE]" at bounding box center [294, 212] width 163 height 31
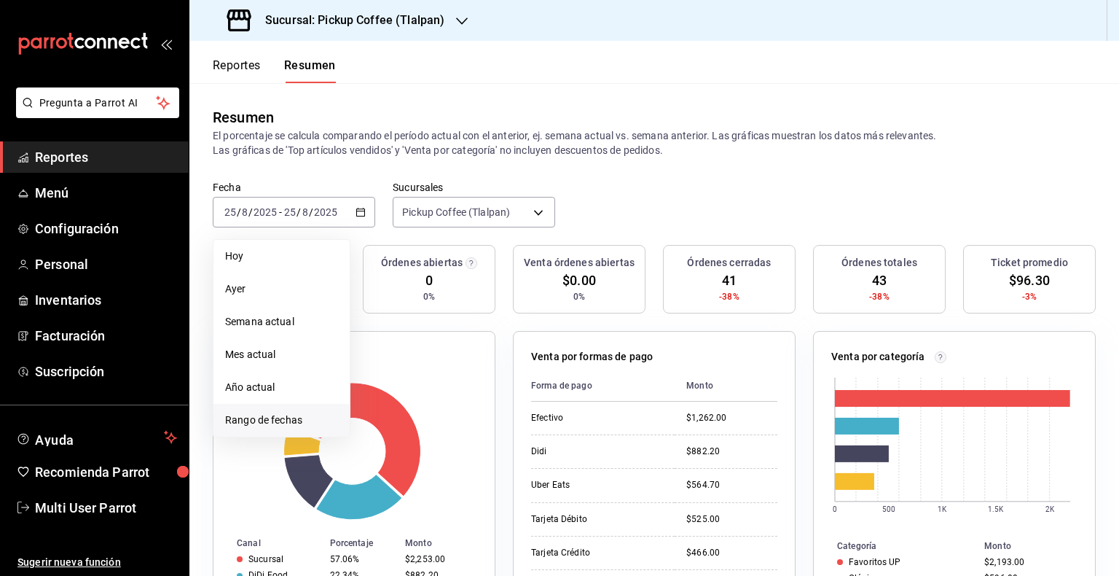
click at [262, 415] on span "Rango de fechas" at bounding box center [281, 420] width 113 height 15
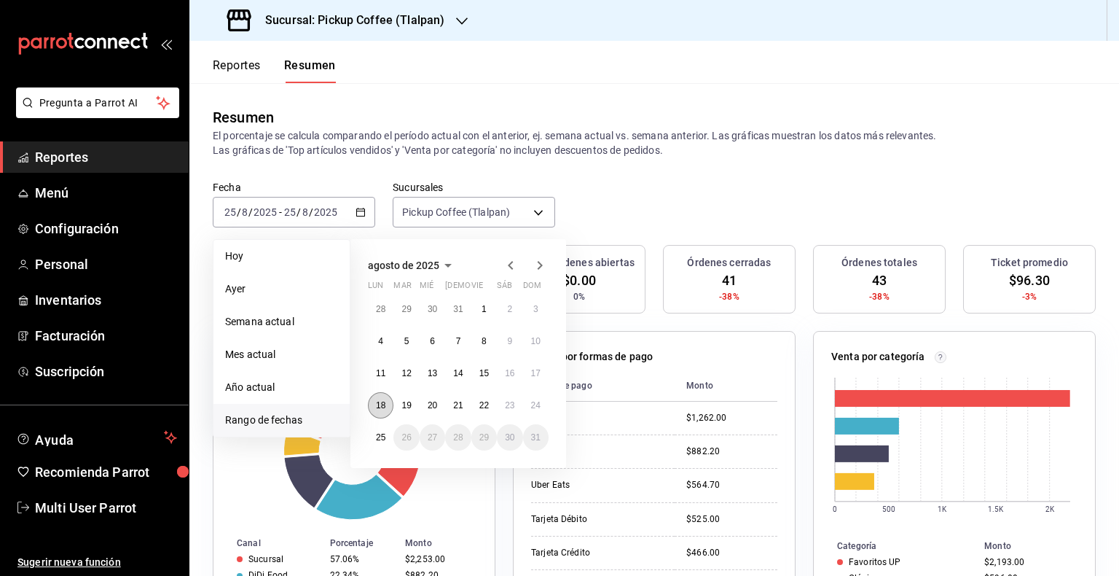
click at [384, 400] on abbr "18" at bounding box center [380, 405] width 9 height 10
click at [538, 400] on abbr "24" at bounding box center [535, 405] width 9 height 10
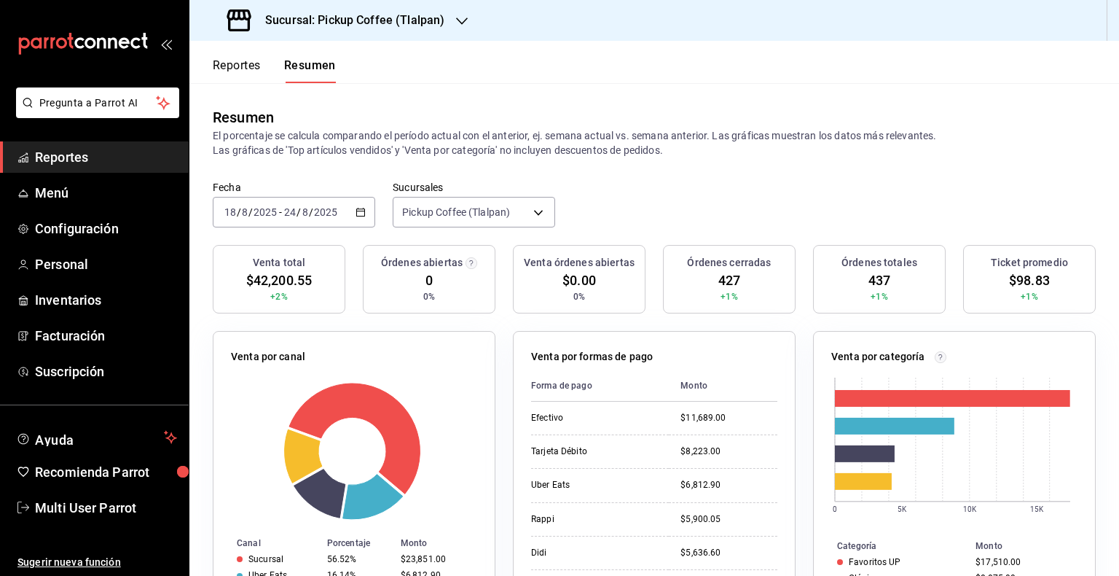
click at [203, 57] on div "Reportes Resumen" at bounding box center [262, 62] width 146 height 42
click at [215, 66] on button "Reportes" at bounding box center [237, 70] width 48 height 25
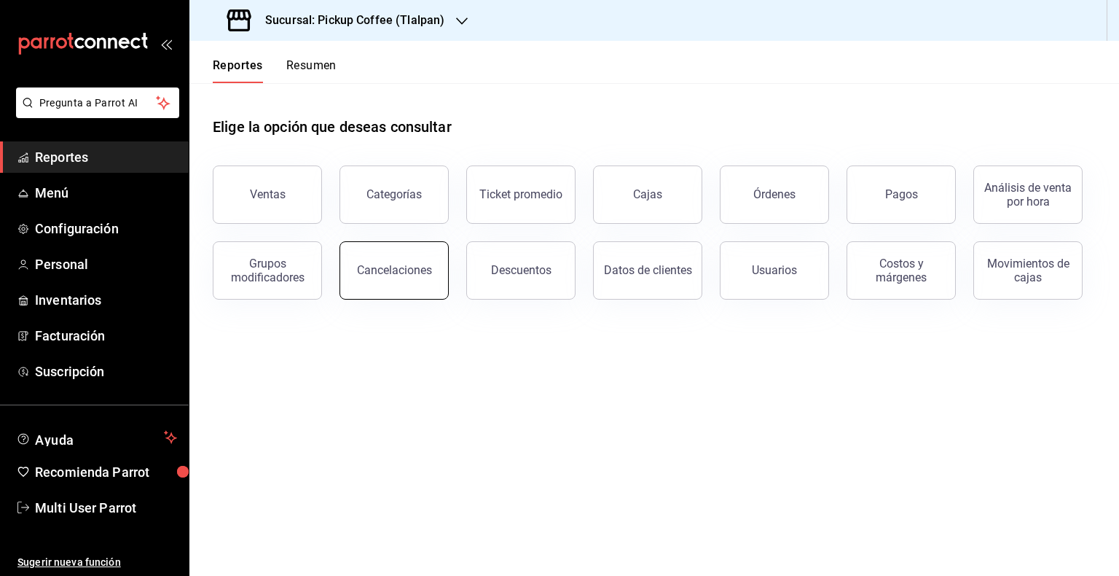
click at [410, 282] on button "Cancelaciones" at bounding box center [394, 270] width 109 height 58
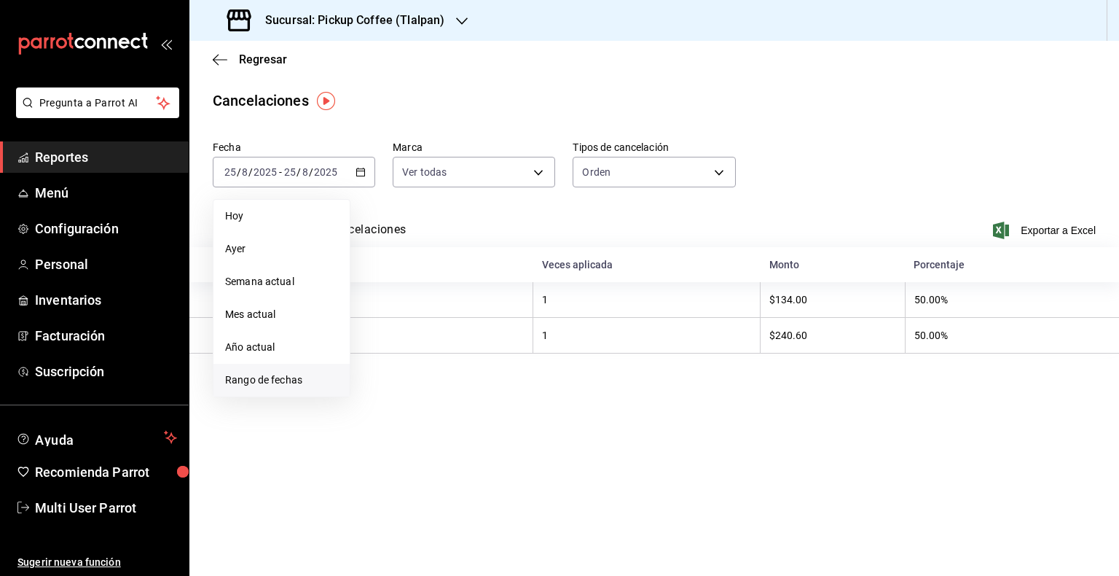
click at [294, 372] on li "Rango de fechas" at bounding box center [282, 380] width 136 height 33
click at [382, 360] on abbr "18" at bounding box center [380, 365] width 9 height 10
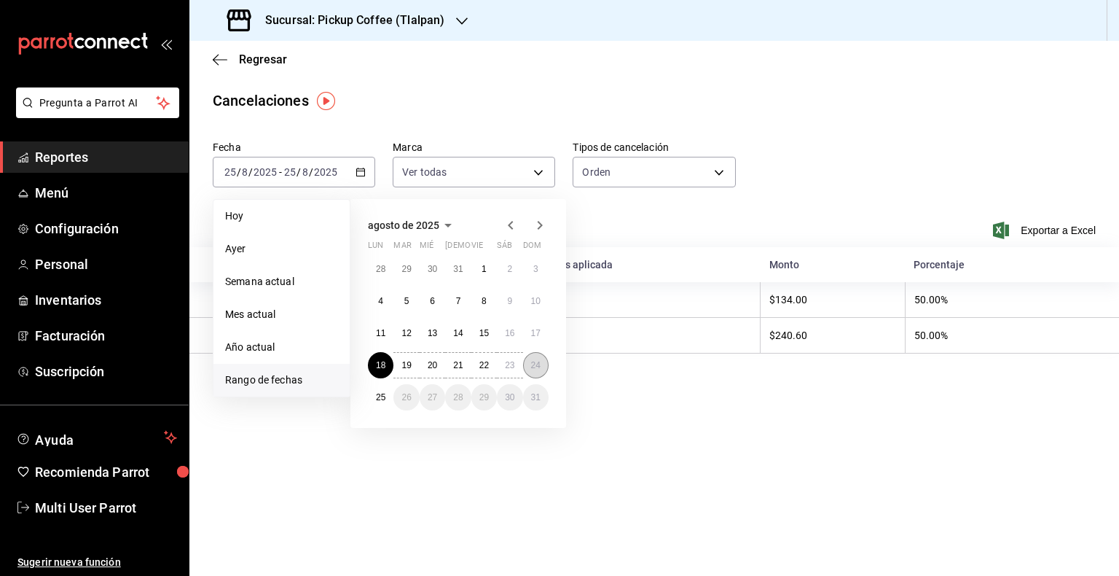
click at [547, 359] on button "24" at bounding box center [536, 365] width 26 height 26
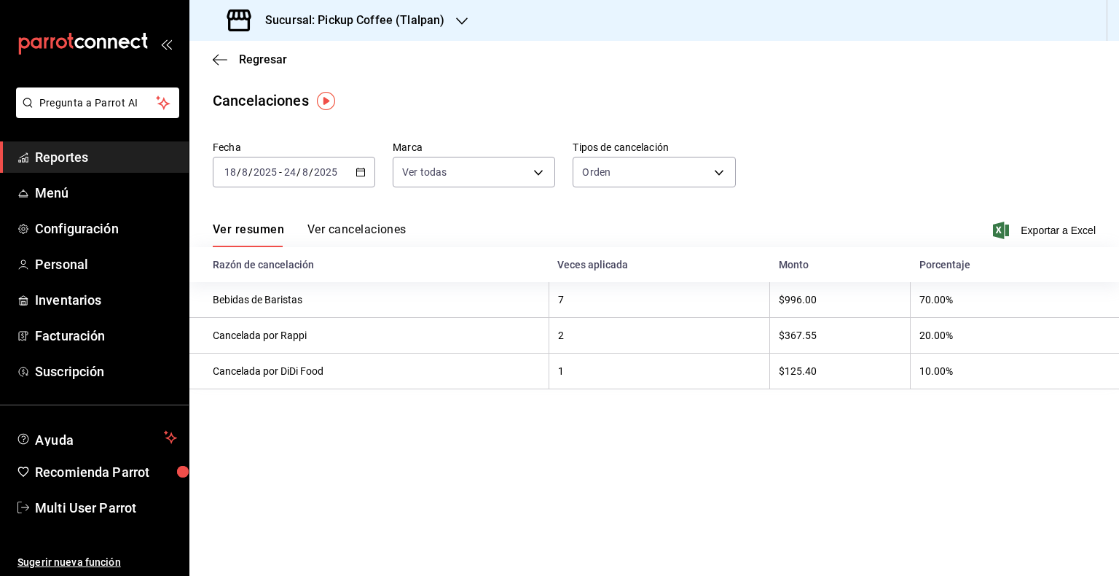
click at [1080, 229] on span "Exportar a Excel" at bounding box center [1046, 230] width 100 height 17
click at [219, 58] on icon "button" at bounding box center [220, 59] width 15 height 13
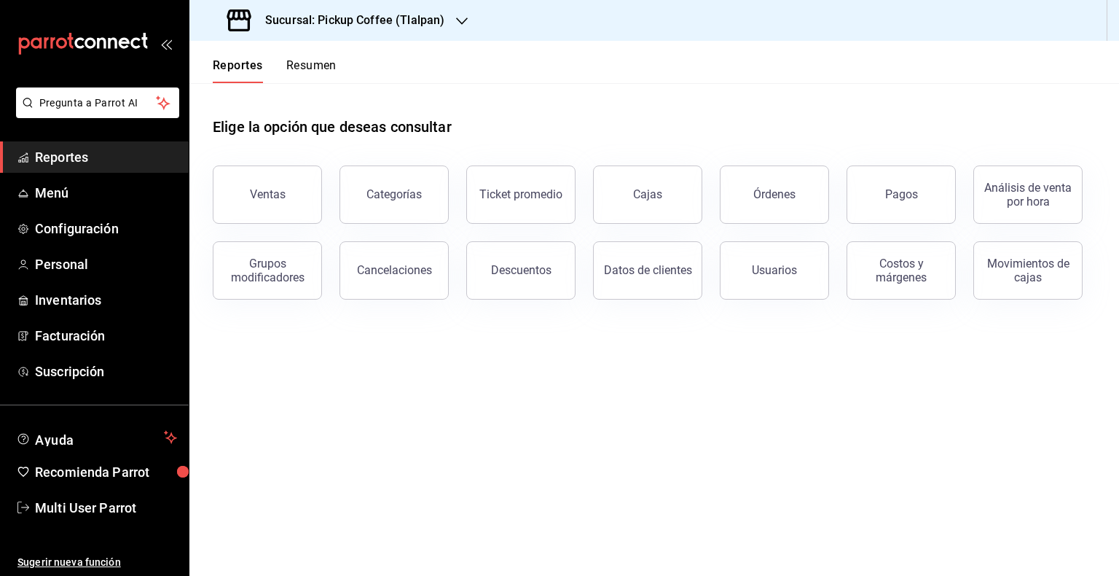
click at [493, 272] on button "Descuentos" at bounding box center [520, 270] width 109 height 58
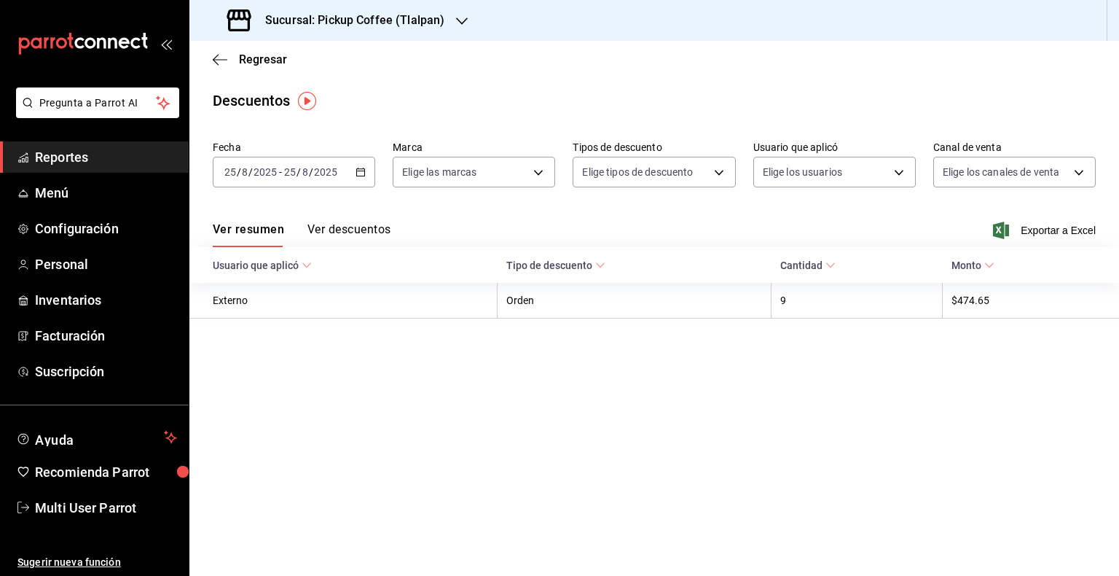
click at [353, 173] on div "[DATE] [DATE] - [DATE] [DATE]" at bounding box center [294, 172] width 163 height 31
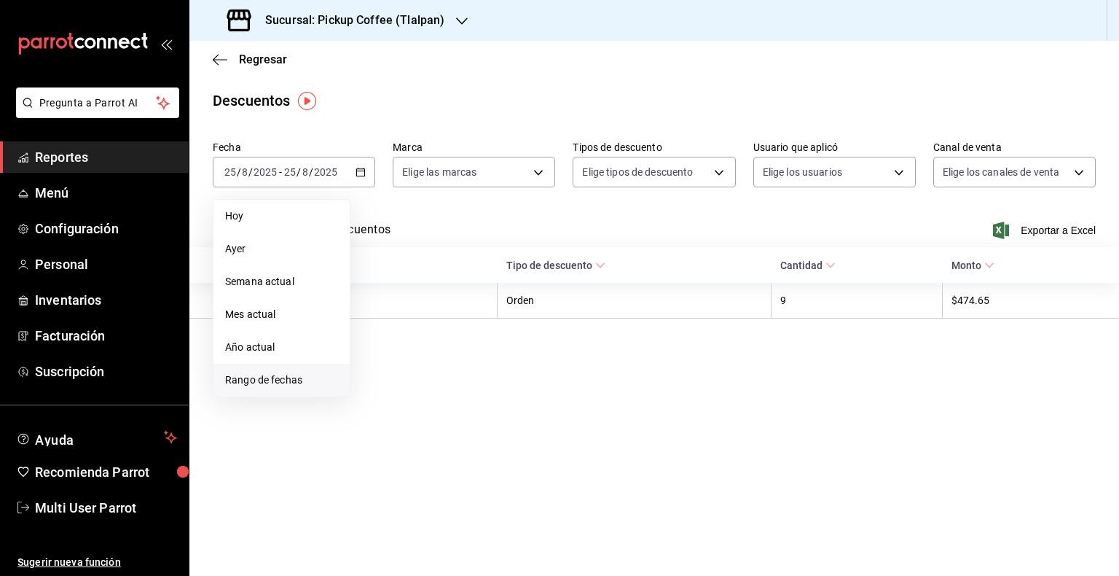
click at [318, 375] on span "Rango de fechas" at bounding box center [281, 379] width 113 height 15
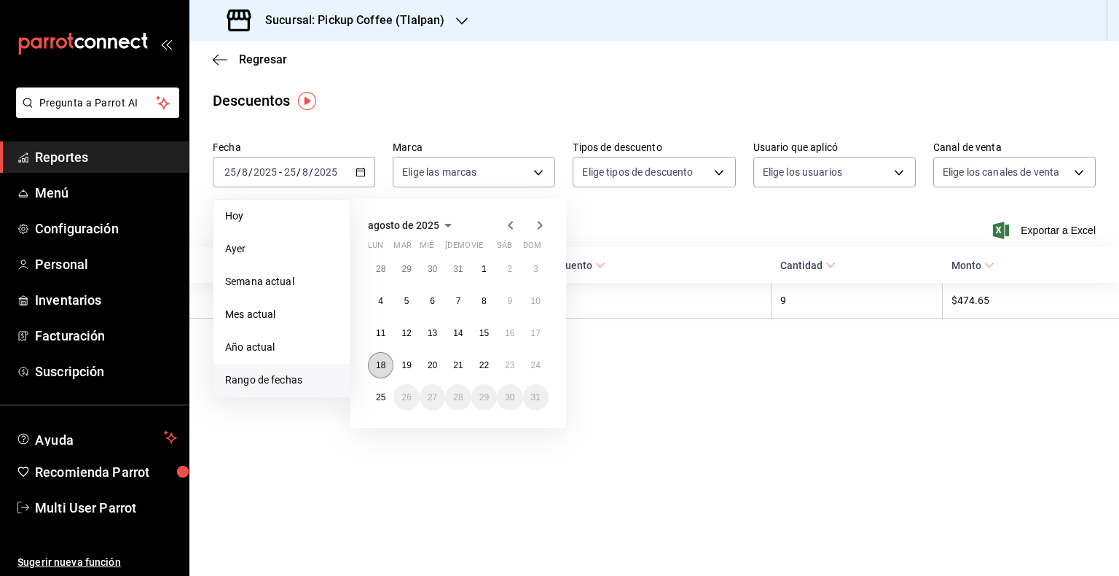
click at [385, 365] on abbr "18" at bounding box center [380, 365] width 9 height 10
click at [536, 363] on abbr "24" at bounding box center [535, 365] width 9 height 10
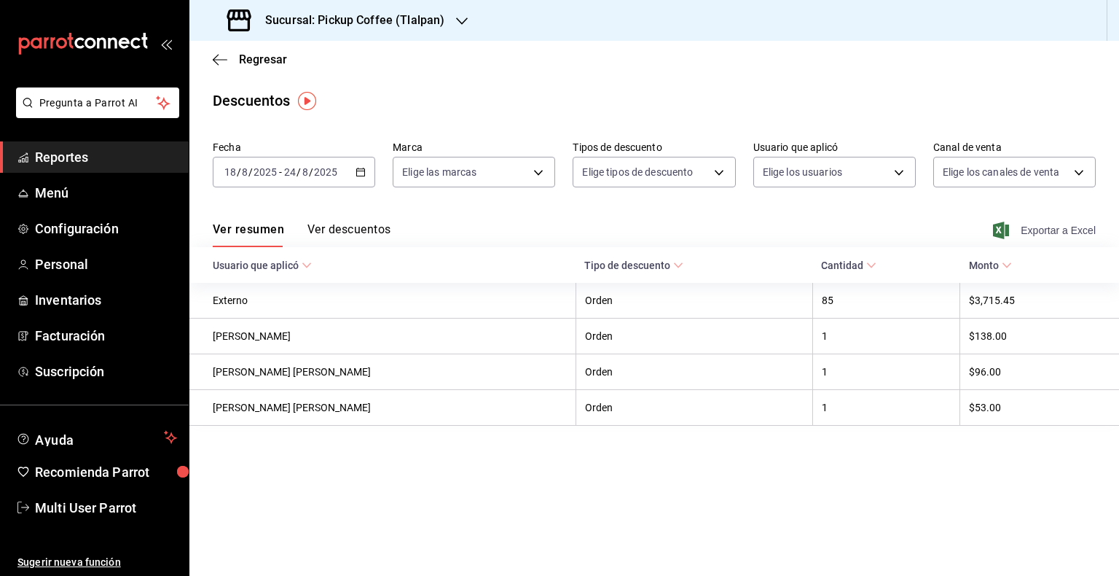
click at [1031, 238] on span "Exportar a Excel" at bounding box center [1046, 230] width 100 height 17
click at [430, 23] on h3 "Sucursal: Pickup Coffee (Tlalpan)" at bounding box center [349, 20] width 191 height 17
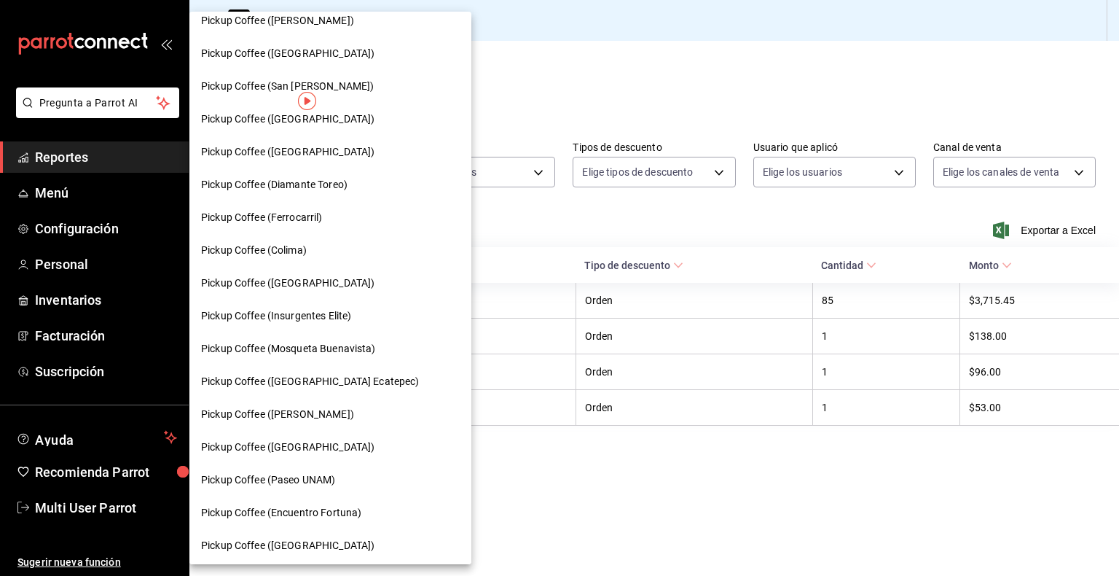
scroll to position [638, 0]
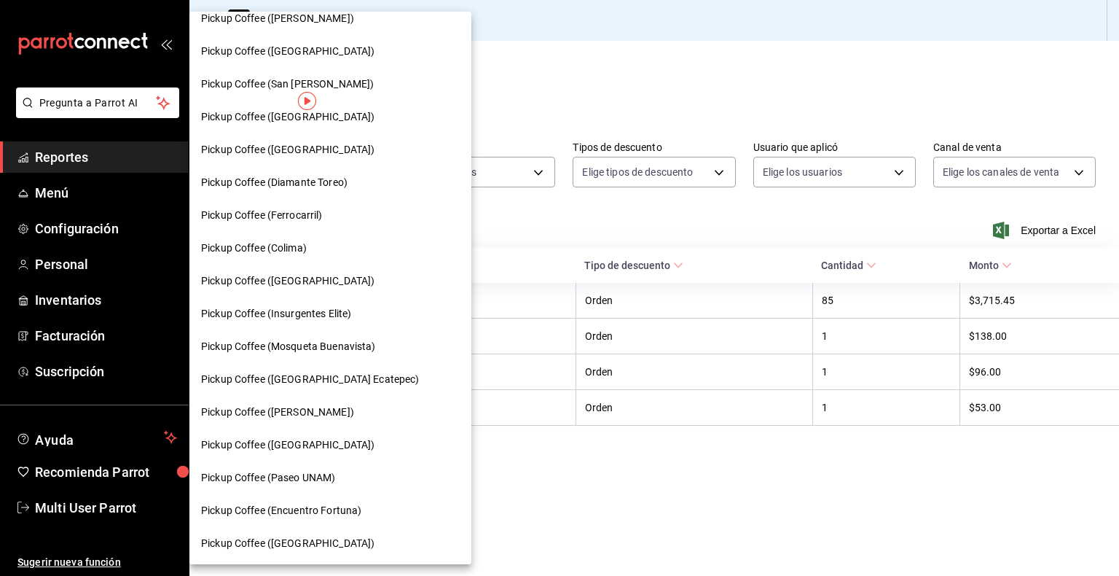
click at [316, 475] on span "Pickup Coffee (Paseo UNAM)" at bounding box center [268, 477] width 134 height 15
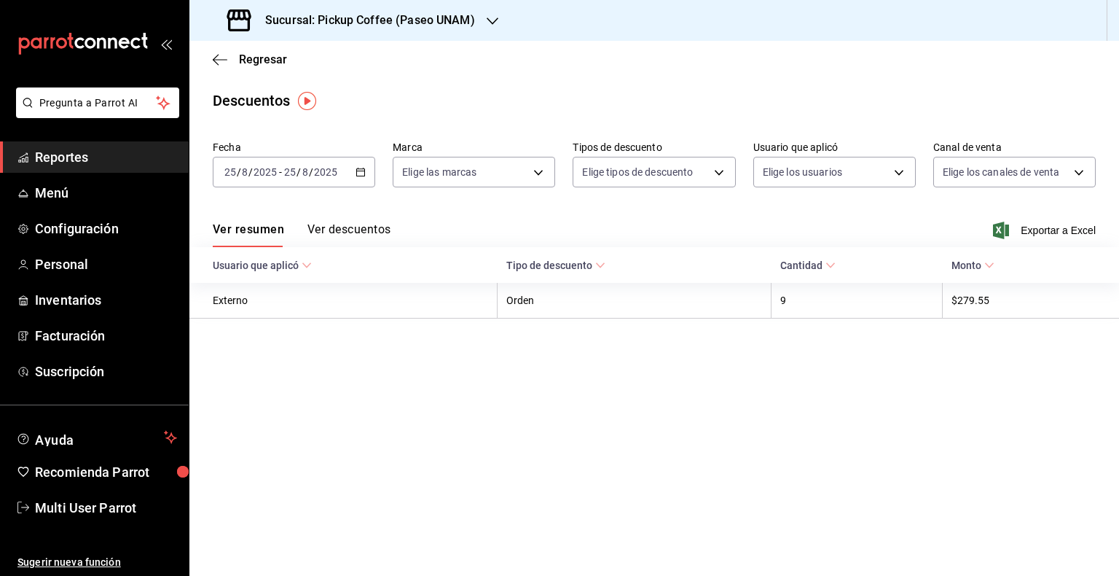
click at [364, 171] on \(Stroke\) "button" at bounding box center [360, 172] width 9 height 8
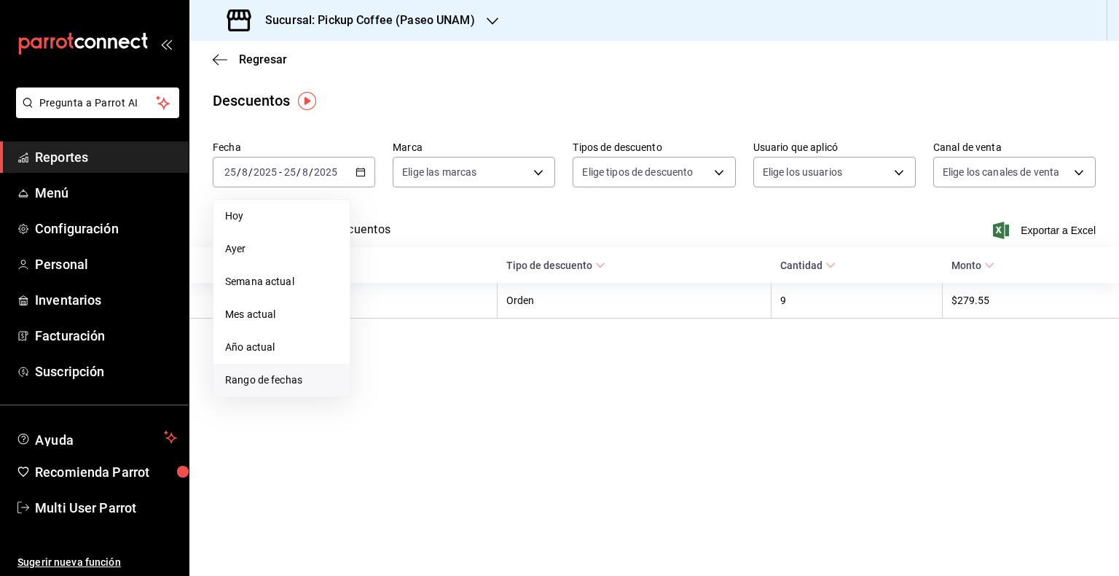
click at [303, 395] on li "Rango de fechas" at bounding box center [282, 380] width 136 height 33
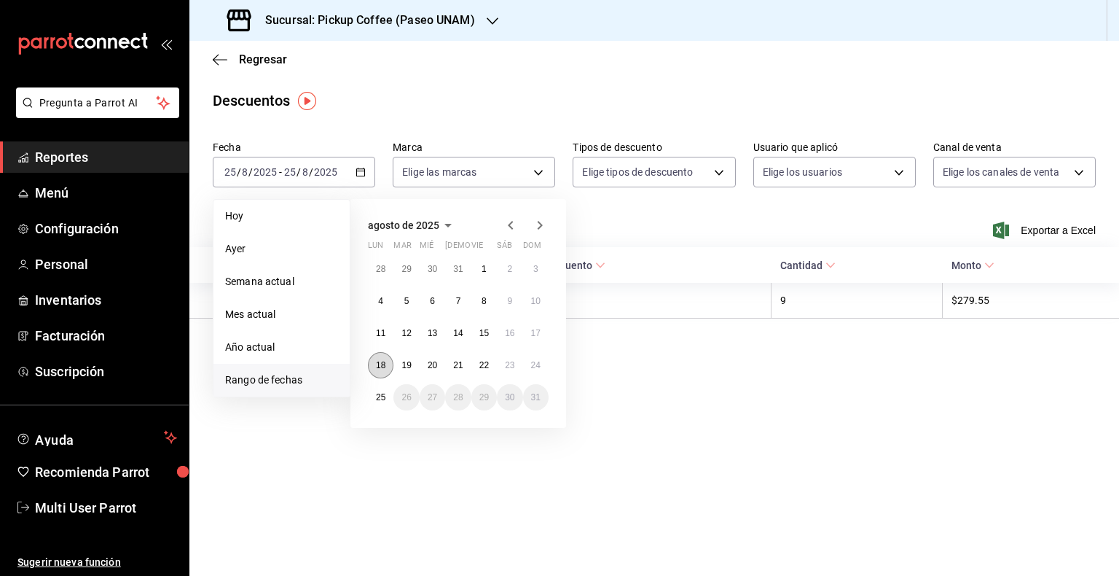
click at [372, 364] on button "18" at bounding box center [381, 365] width 26 height 26
click at [537, 366] on abbr "24" at bounding box center [535, 365] width 9 height 10
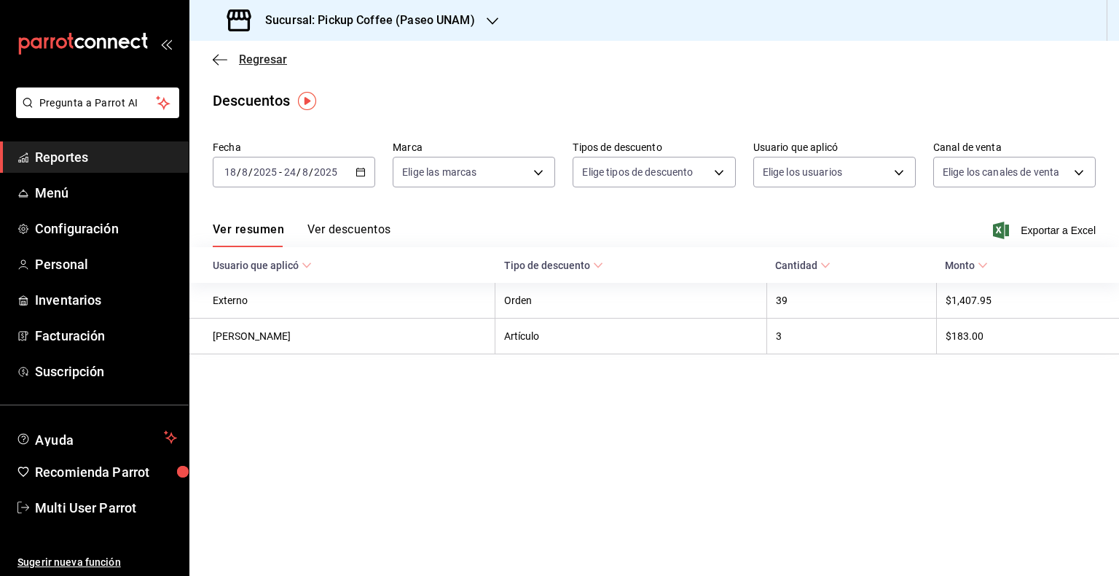
click at [252, 64] on span "Regresar" at bounding box center [263, 59] width 48 height 14
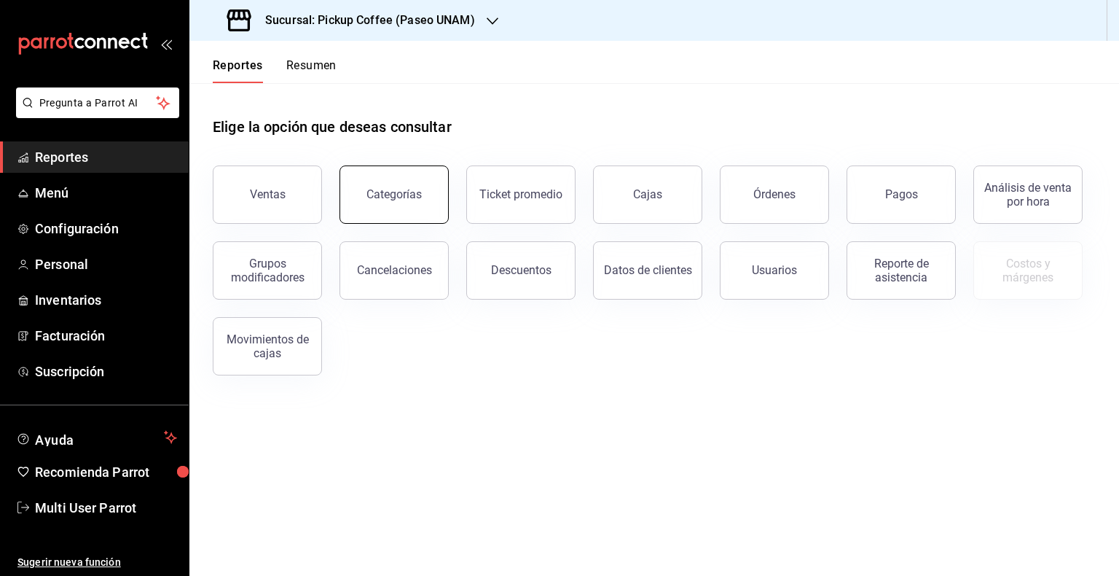
click at [395, 211] on button "Categorías" at bounding box center [394, 194] width 109 height 58
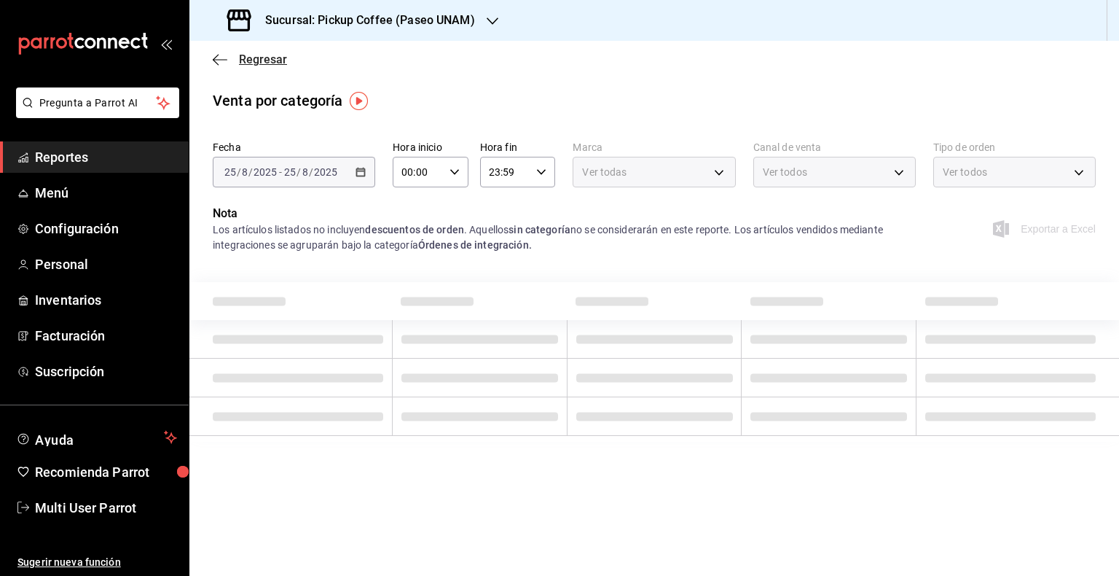
click at [215, 59] on icon "button" at bounding box center [220, 59] width 15 height 1
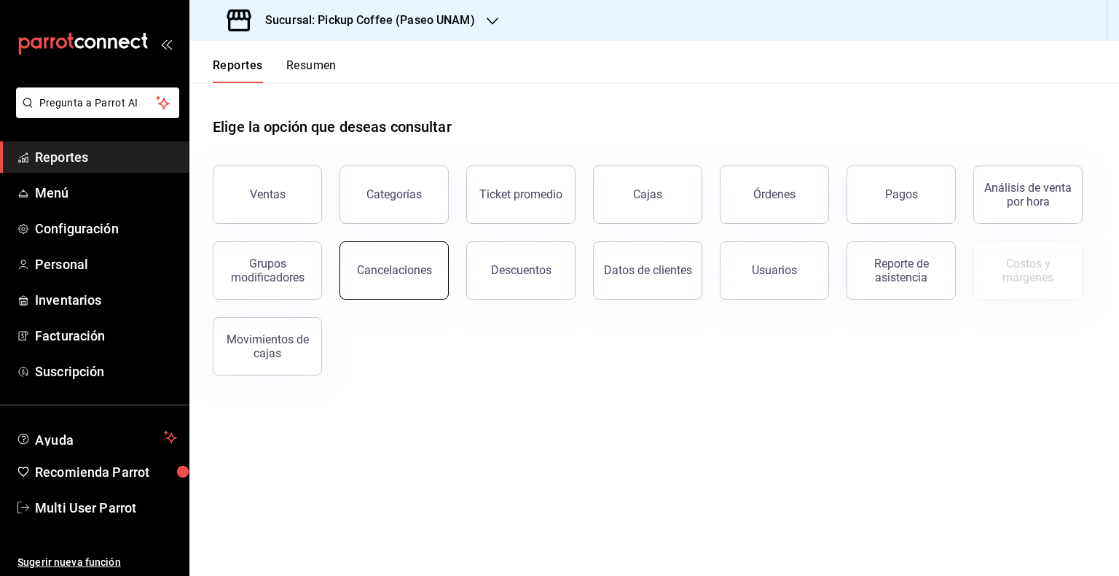
click at [407, 267] on div "Cancelaciones" at bounding box center [394, 270] width 75 height 14
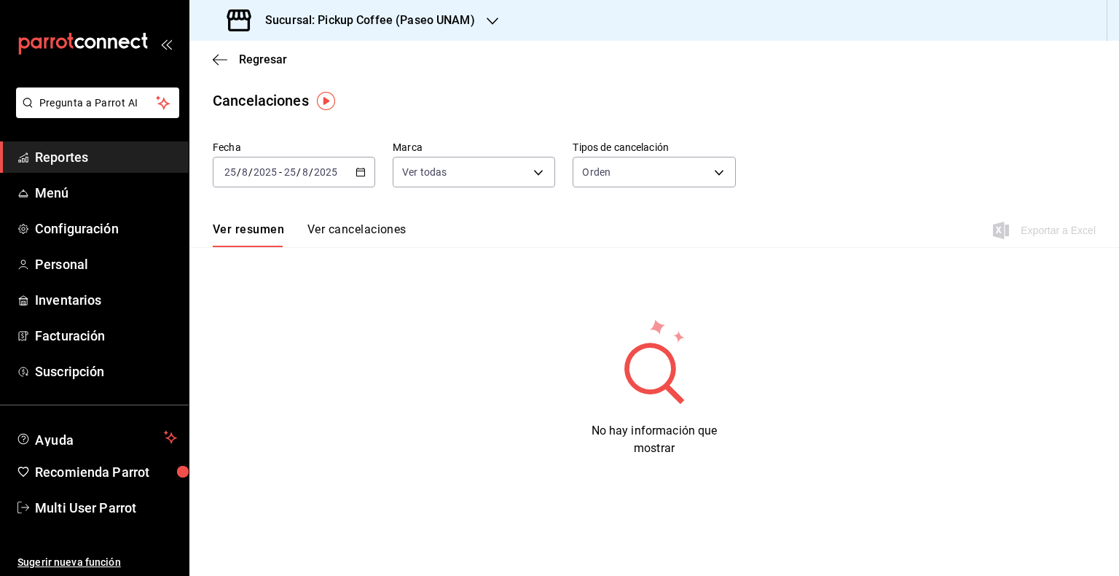
click at [359, 165] on div "[DATE] [DATE] - [DATE] [DATE]" at bounding box center [294, 172] width 163 height 31
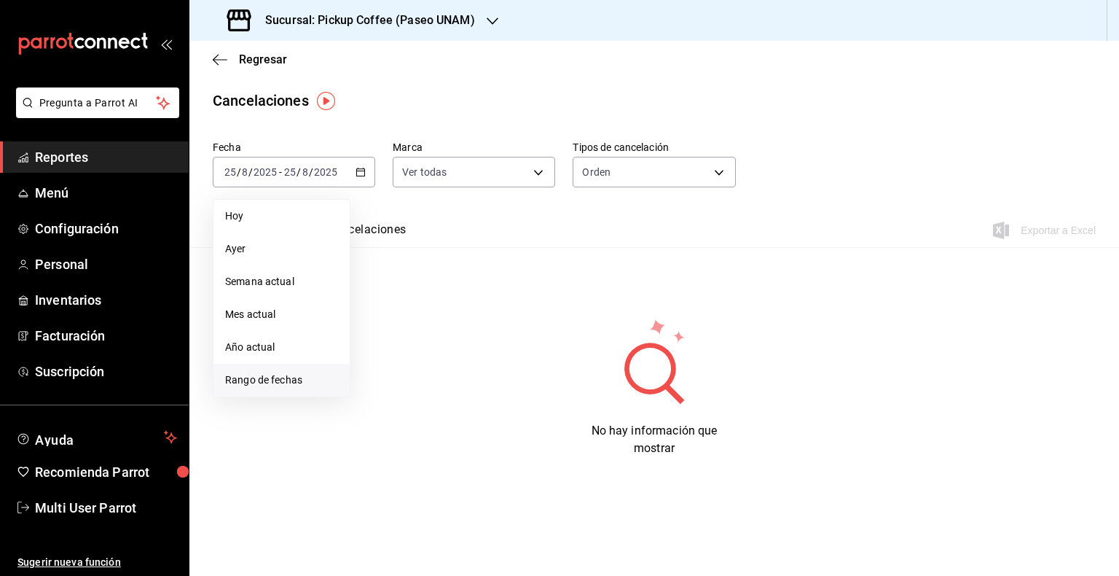
click at [291, 378] on span "Rango de fechas" at bounding box center [281, 379] width 113 height 15
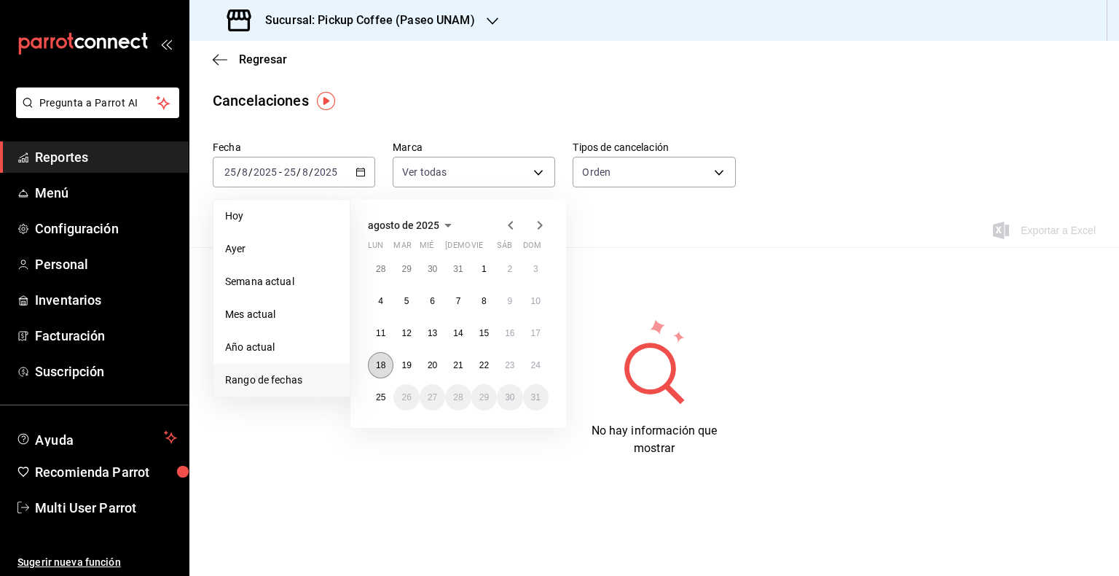
click at [383, 362] on abbr "18" at bounding box center [380, 365] width 9 height 10
click at [552, 363] on div "[DATE] lun mar mié jue vie sáb dom 28 29 30 31 1 2 3 4 5 6 7 8 9 10 11 12 13 14…" at bounding box center [459, 313] width 216 height 229
click at [541, 366] on button "24" at bounding box center [536, 365] width 26 height 26
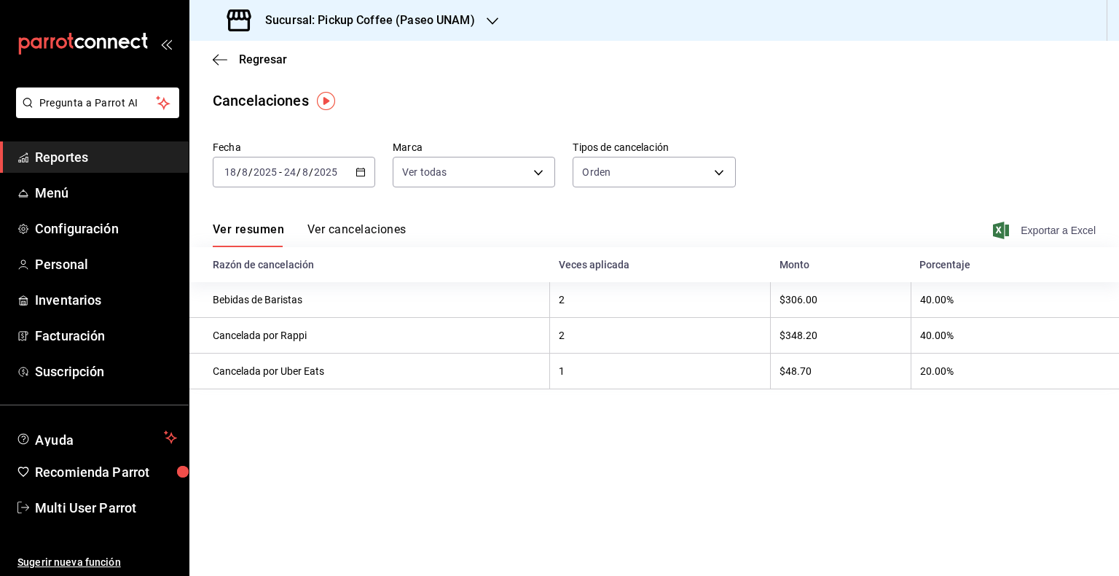
click at [1026, 238] on span "Exportar a Excel" at bounding box center [1046, 230] width 100 height 17
click at [228, 74] on div "Regresar" at bounding box center [654, 59] width 930 height 37
click at [223, 69] on div "Regresar" at bounding box center [654, 59] width 930 height 37
click at [221, 58] on icon "button" at bounding box center [220, 59] width 15 height 13
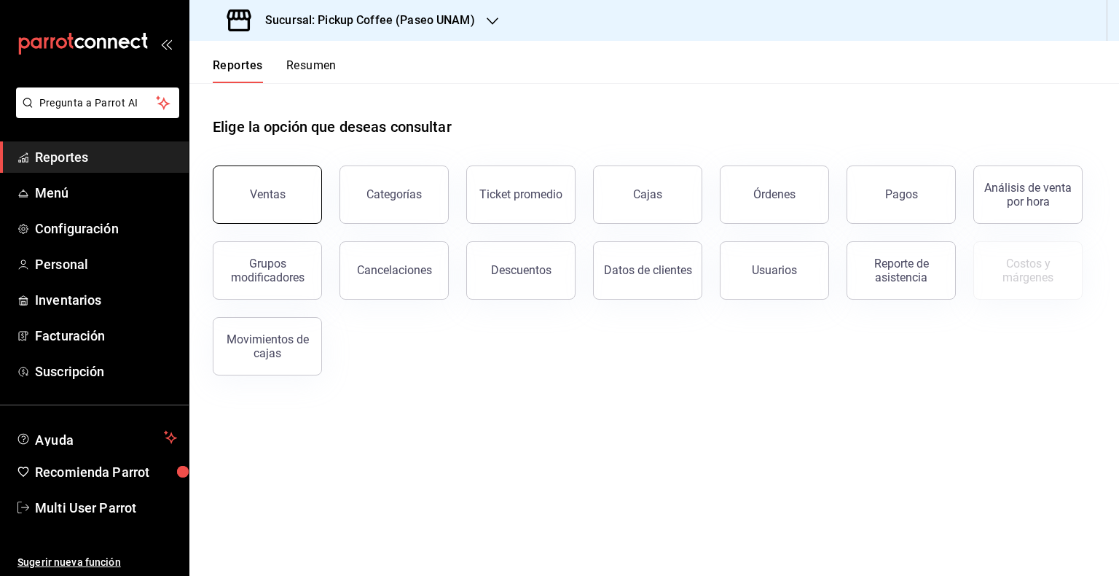
click at [254, 190] on div "Ventas" at bounding box center [268, 194] width 36 height 14
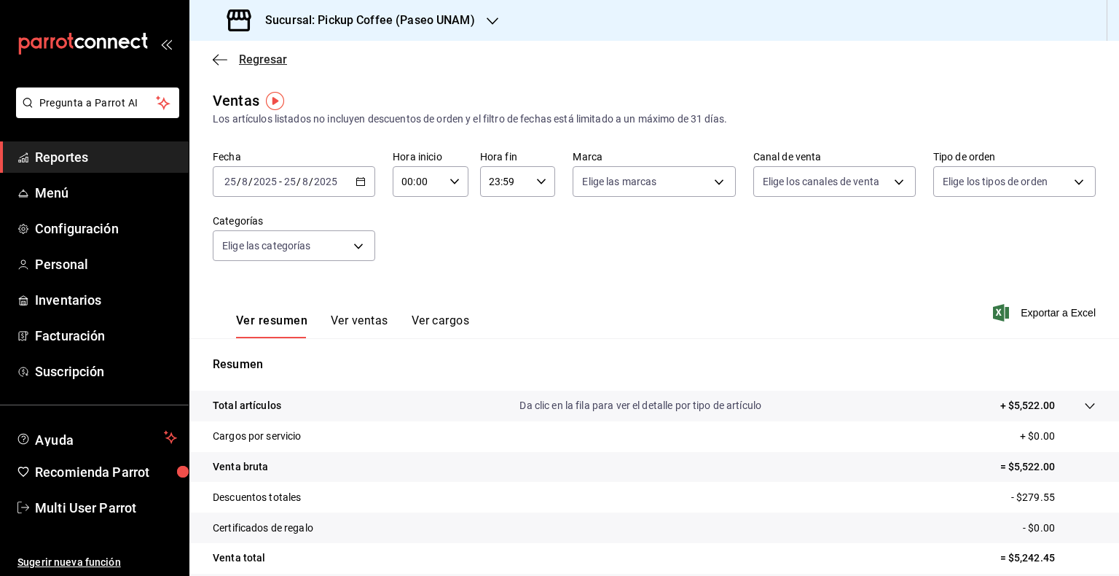
click at [216, 54] on icon "button" at bounding box center [220, 59] width 15 height 13
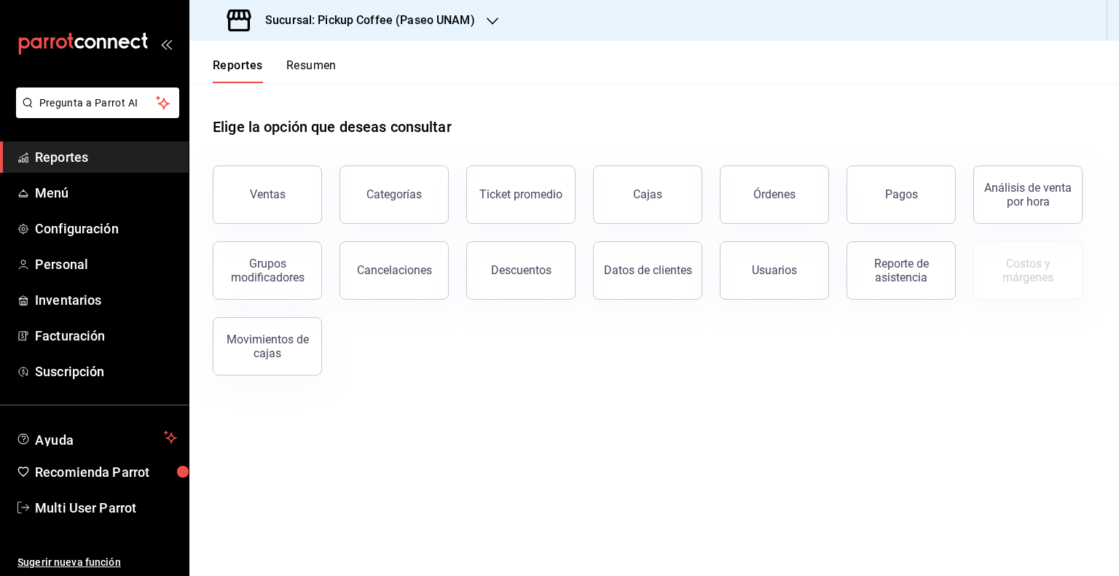
click at [300, 54] on div "Reportes Resumen" at bounding box center [262, 62] width 147 height 42
click at [299, 66] on button "Resumen" at bounding box center [311, 70] width 50 height 25
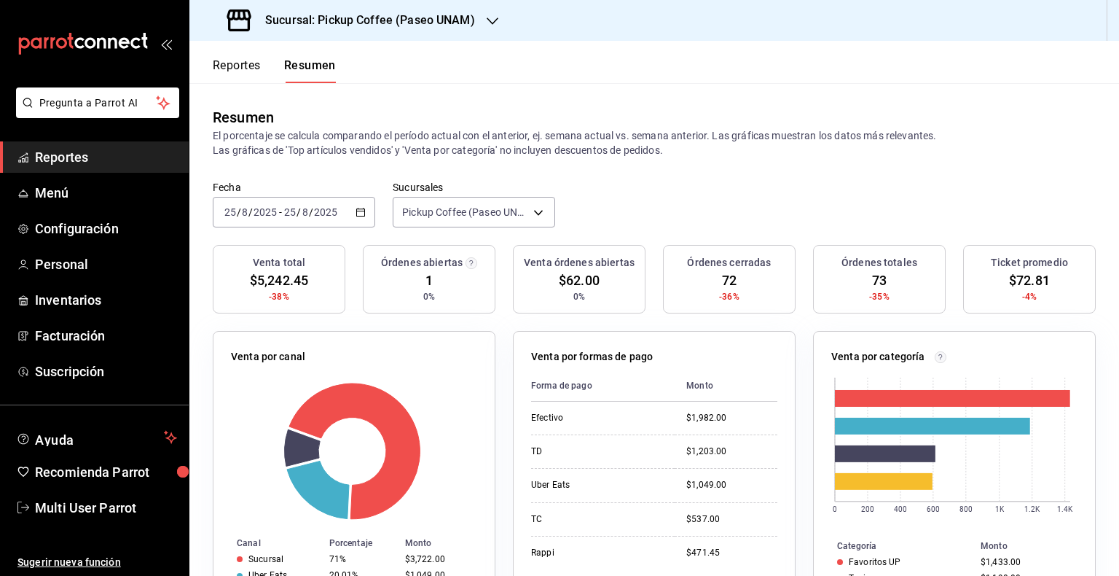
click at [358, 217] on div "[DATE] [DATE] - [DATE] [DATE]" at bounding box center [294, 212] width 163 height 31
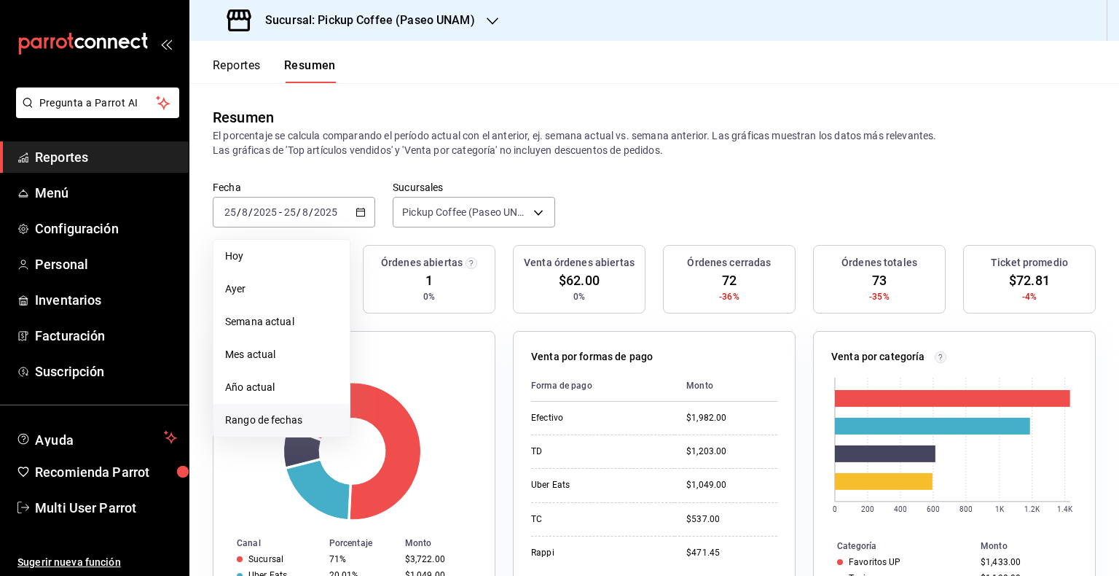
click at [282, 416] on span "Rango de fechas" at bounding box center [281, 420] width 113 height 15
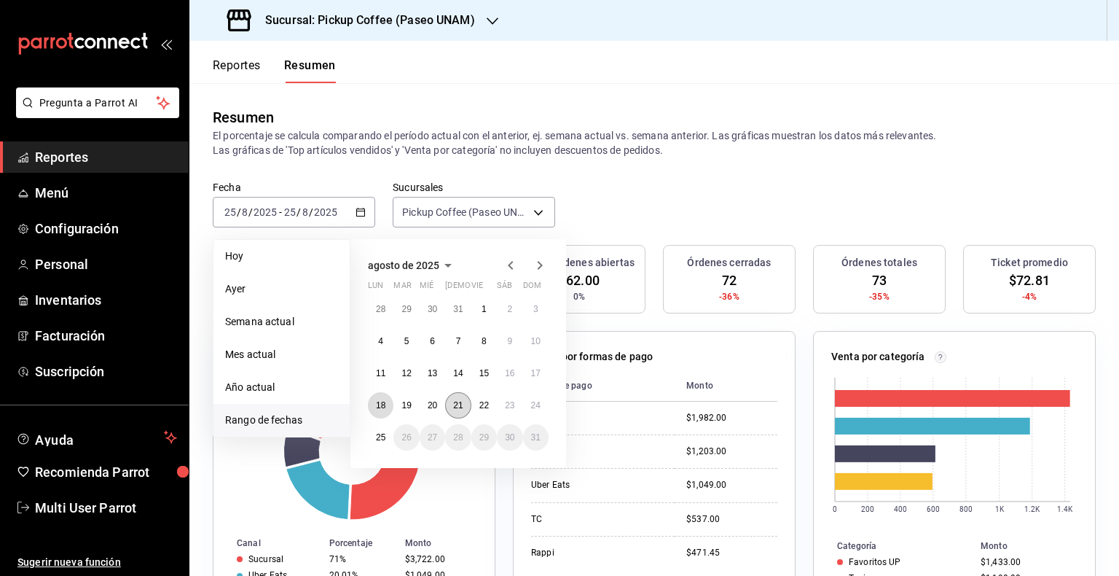
drag, startPoint x: 375, startPoint y: 399, endPoint x: 459, endPoint y: 401, distance: 84.6
click at [376, 400] on button "18" at bounding box center [381, 405] width 26 height 26
click at [535, 404] on abbr "24" at bounding box center [535, 405] width 9 height 10
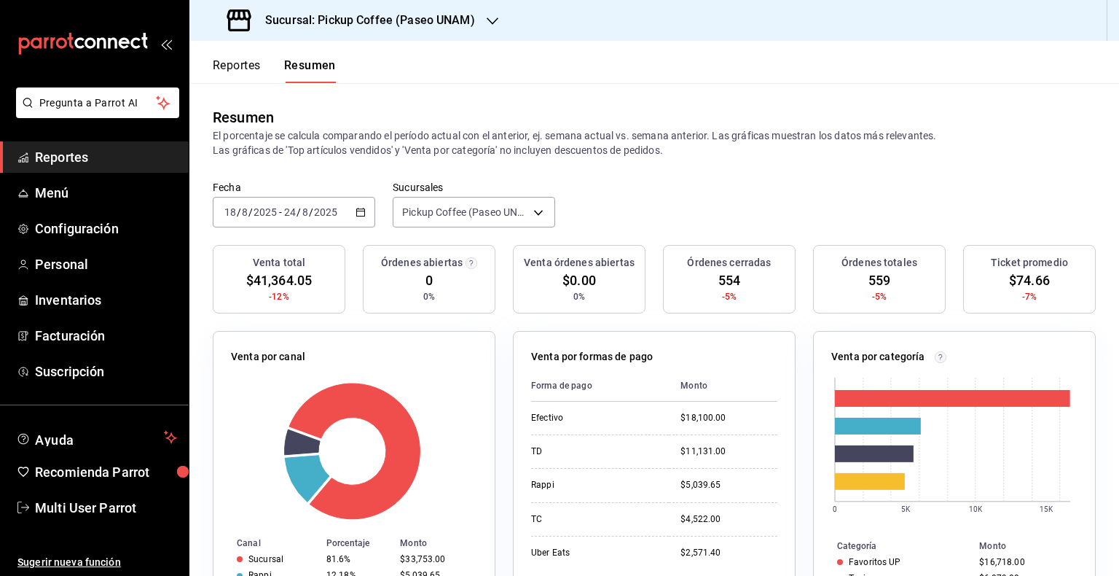
click at [251, 60] on button "Reportes" at bounding box center [237, 70] width 48 height 25
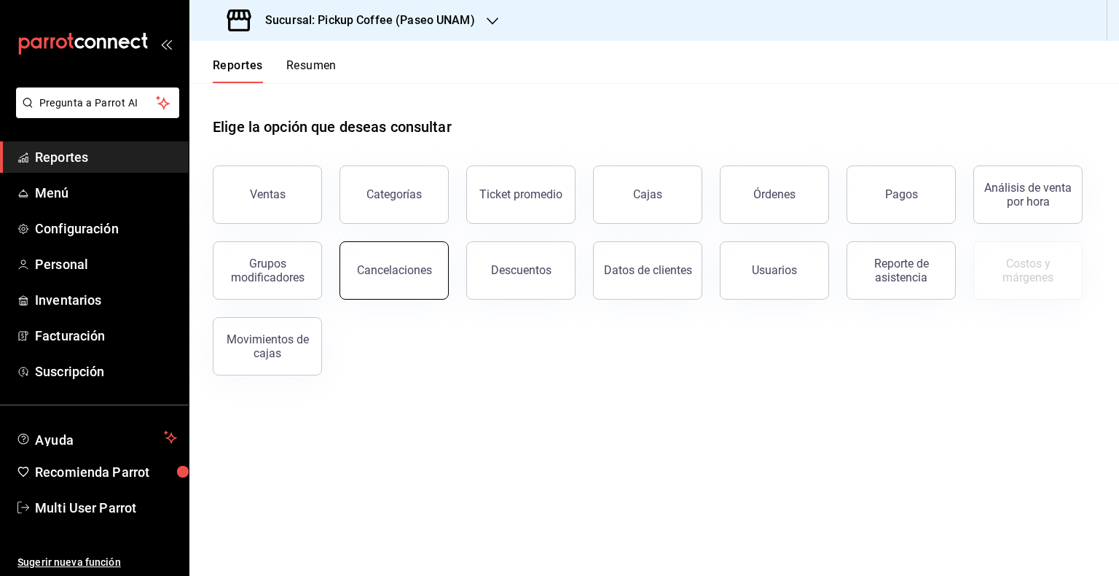
click at [393, 290] on button "Cancelaciones" at bounding box center [394, 270] width 109 height 58
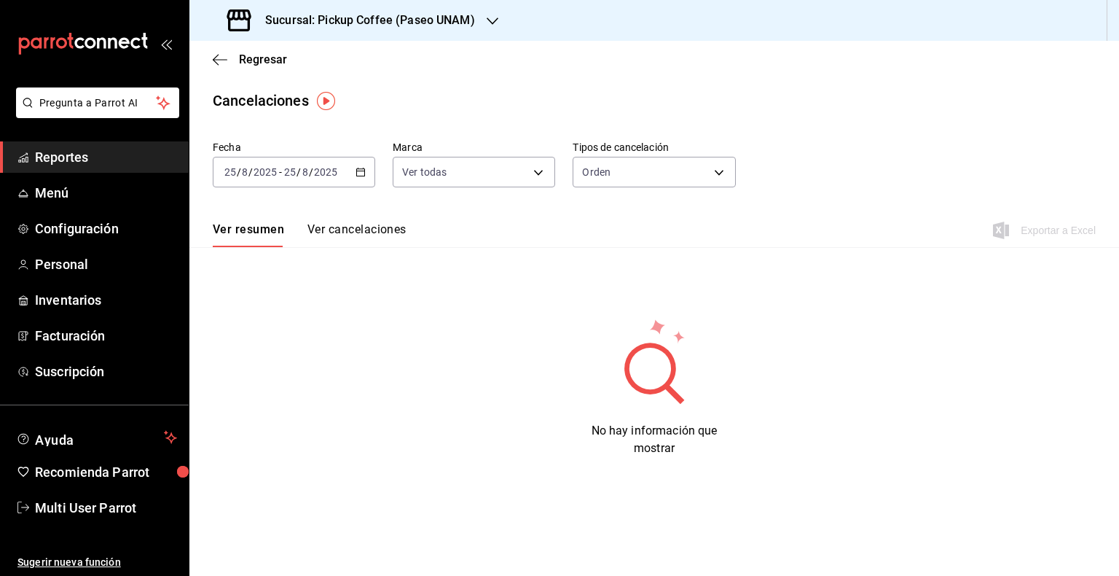
click at [349, 173] on div "[DATE] [DATE] - [DATE] [DATE]" at bounding box center [294, 172] width 163 height 31
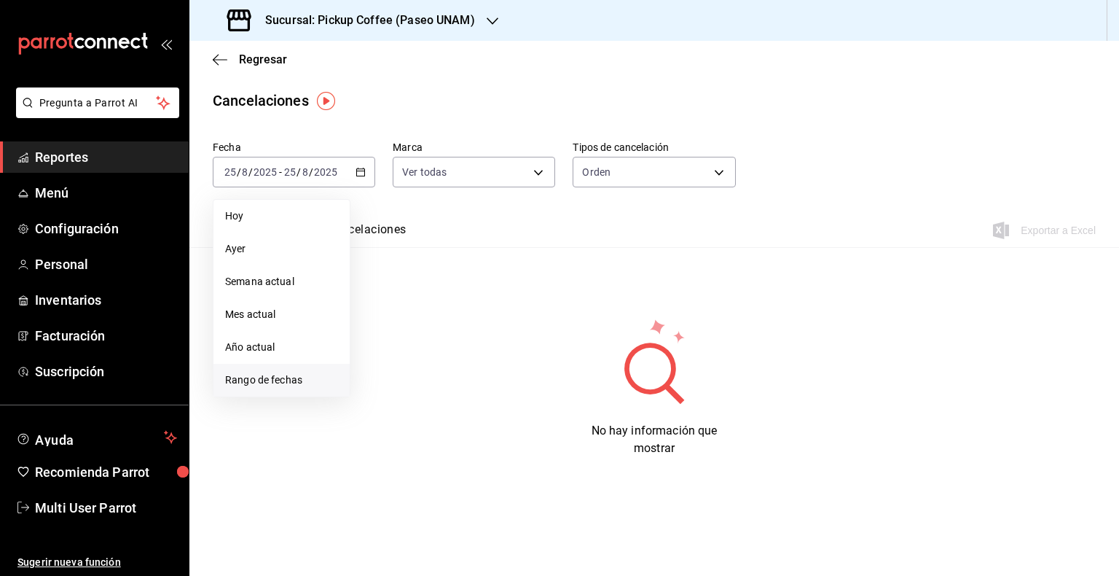
click at [289, 375] on span "Rango de fechas" at bounding box center [281, 379] width 113 height 15
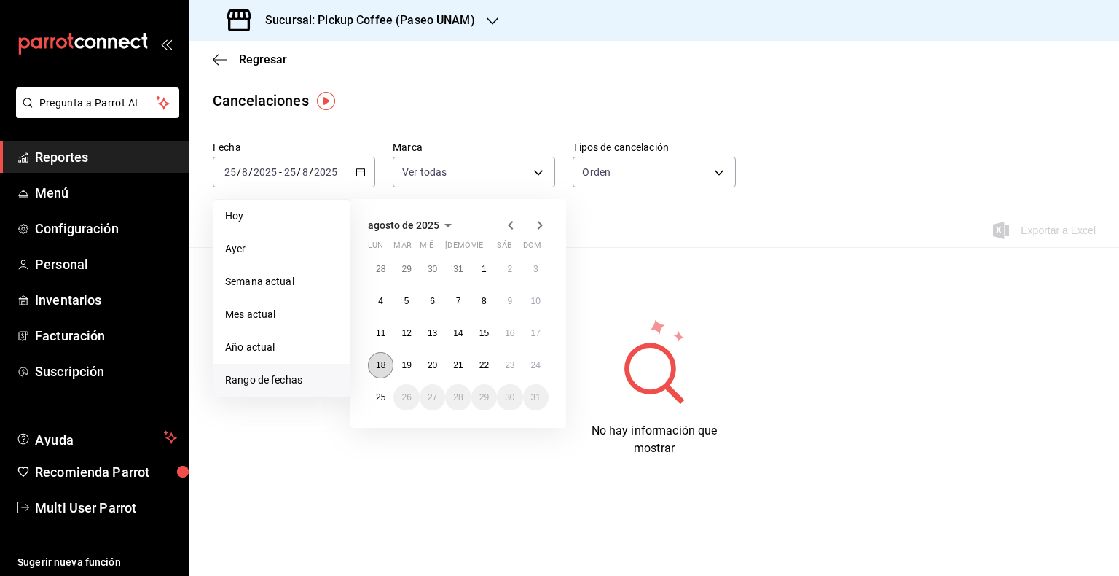
click at [385, 360] on abbr "18" at bounding box center [380, 365] width 9 height 10
click at [535, 362] on abbr "24" at bounding box center [535, 365] width 9 height 10
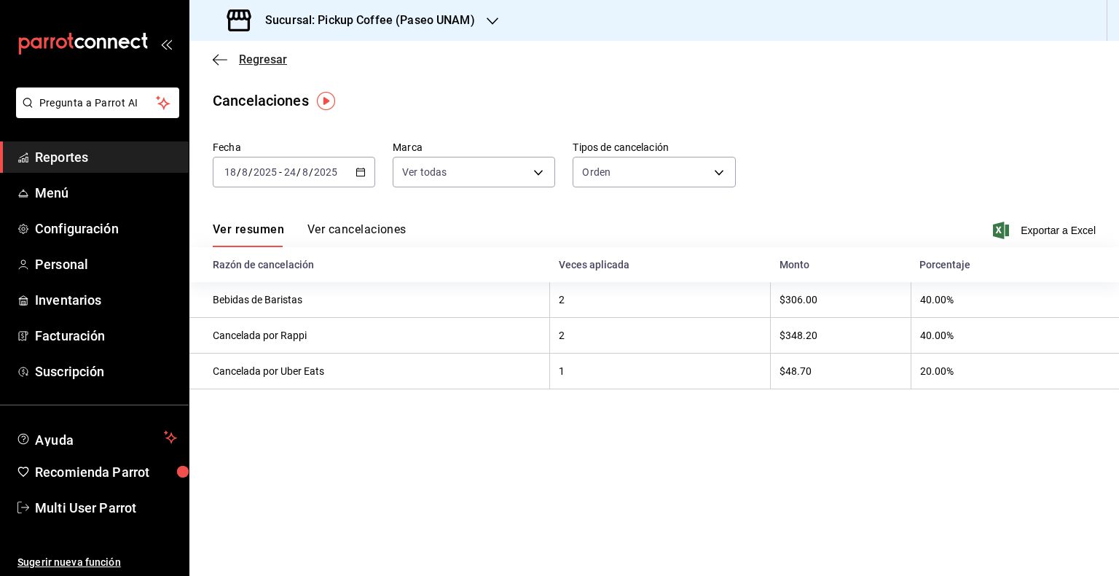
click at [222, 57] on icon "button" at bounding box center [220, 59] width 15 height 13
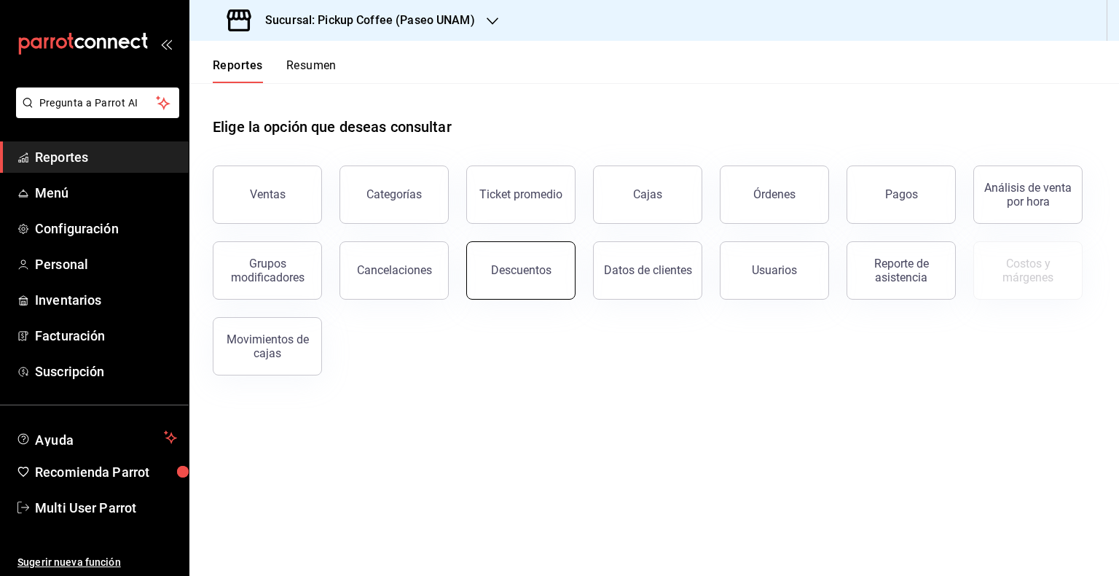
click at [510, 278] on button "Descuentos" at bounding box center [520, 270] width 109 height 58
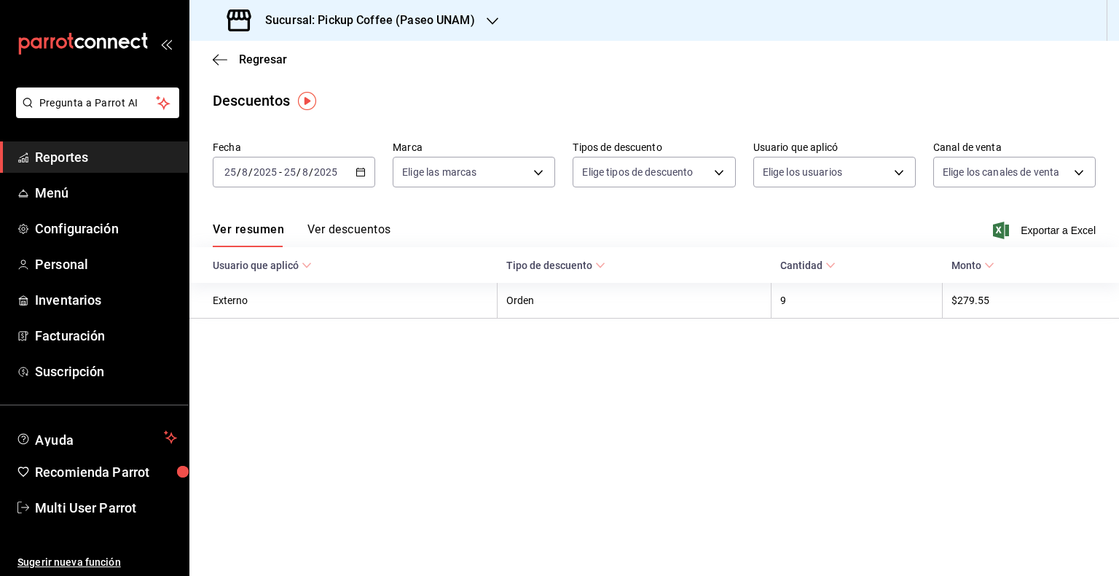
click at [359, 176] on \(Stroke\) "button" at bounding box center [360, 172] width 9 height 8
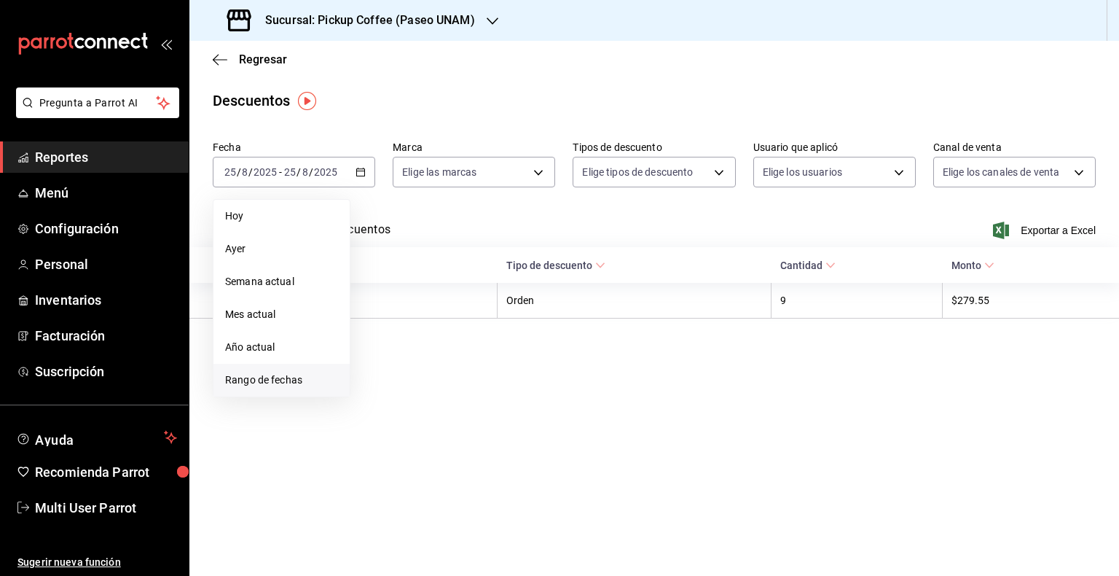
click at [309, 366] on li "Rango de fechas" at bounding box center [282, 380] width 136 height 33
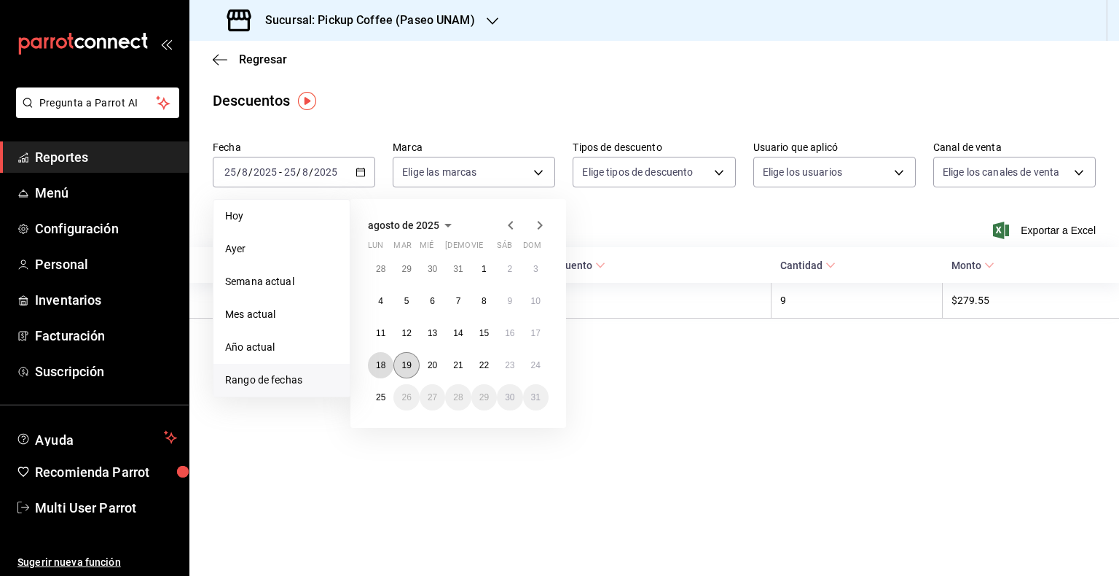
click at [386, 366] on button "18" at bounding box center [381, 365] width 26 height 26
click at [547, 368] on button "24" at bounding box center [536, 365] width 26 height 26
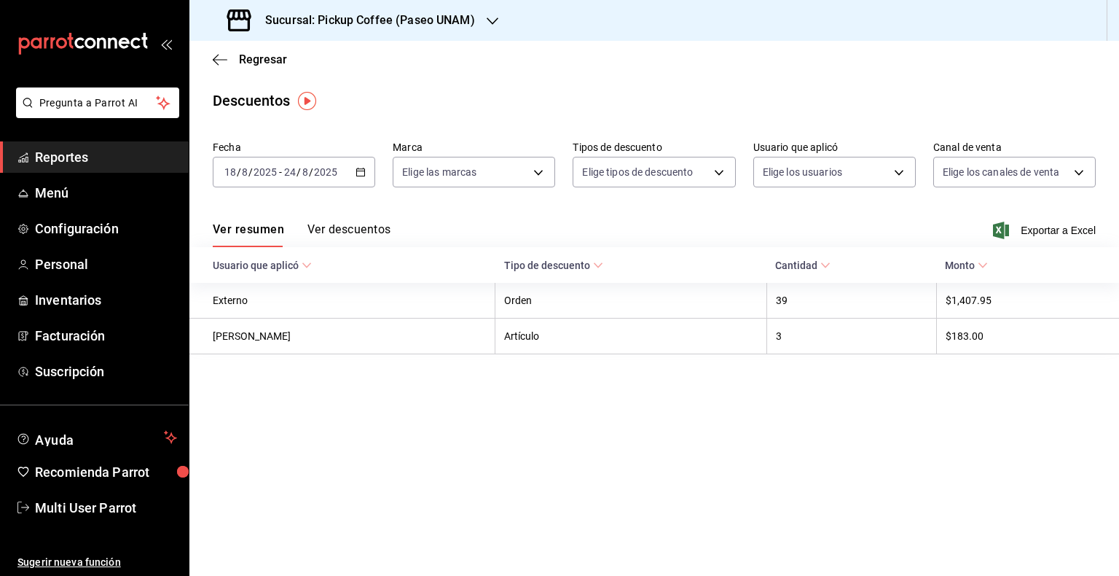
click at [488, 25] on icon "button" at bounding box center [493, 21] width 12 height 12
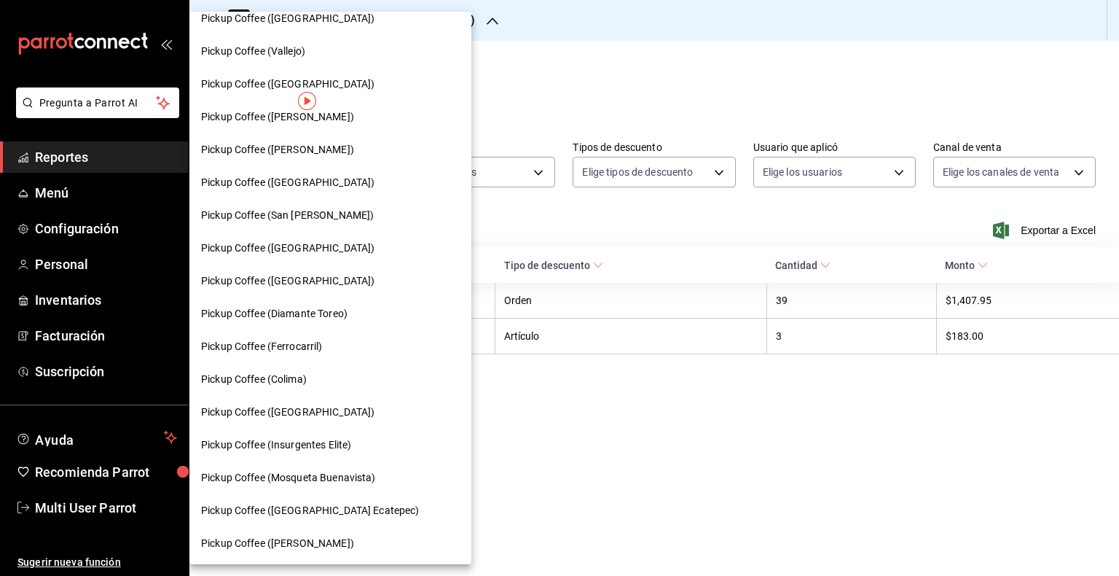
scroll to position [509, 0]
click at [824, 469] on div at bounding box center [559, 288] width 1119 height 576
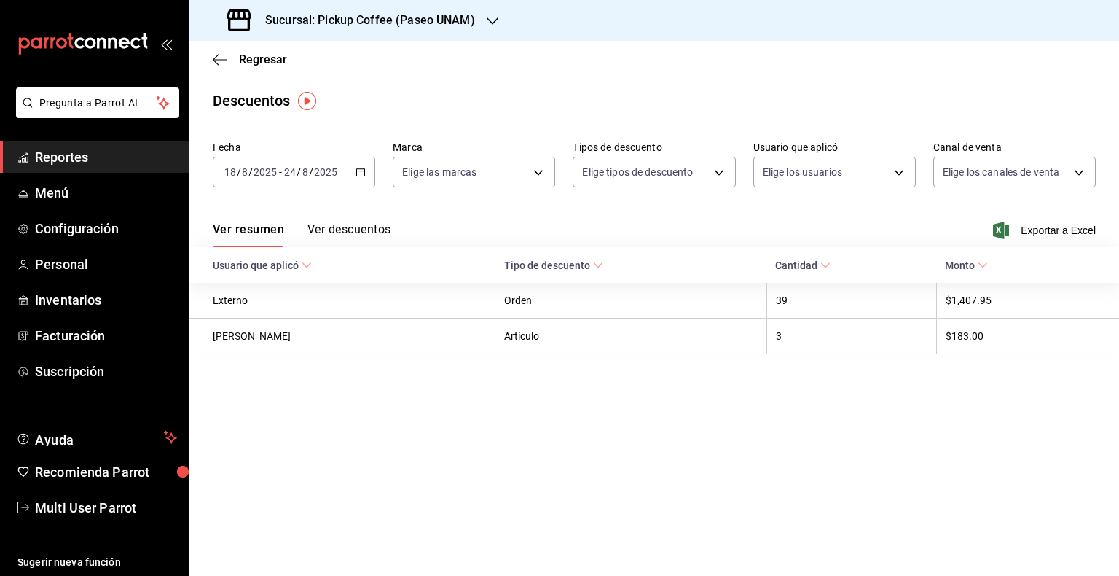
click at [481, 15] on div "Sucursal: Pickup Coffee (Paseo UNAM)" at bounding box center [352, 20] width 303 height 41
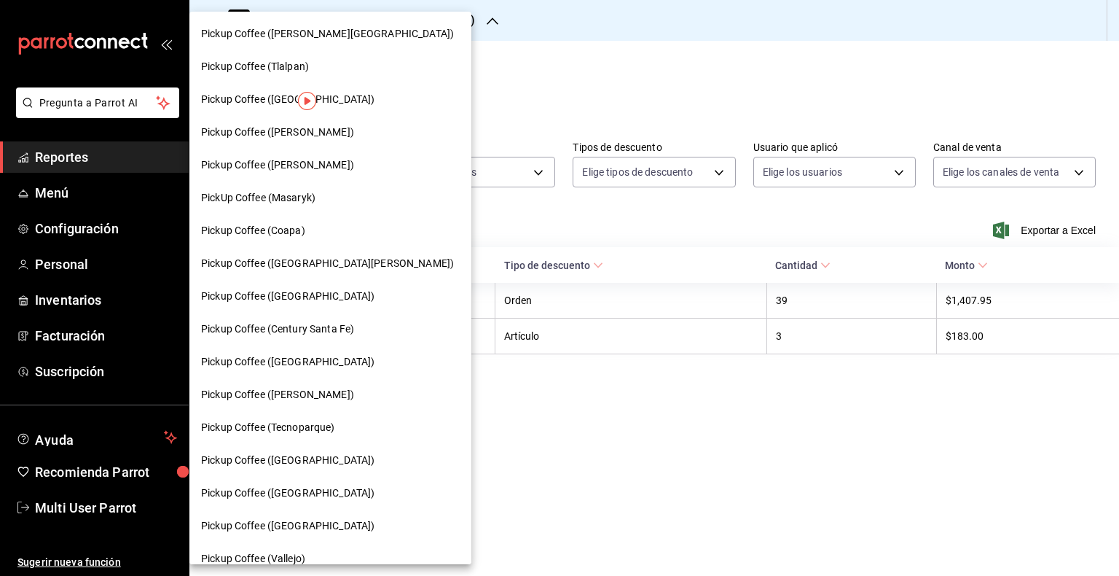
click at [297, 232] on span "Pickup Coffee (Coapa)" at bounding box center [253, 230] width 104 height 15
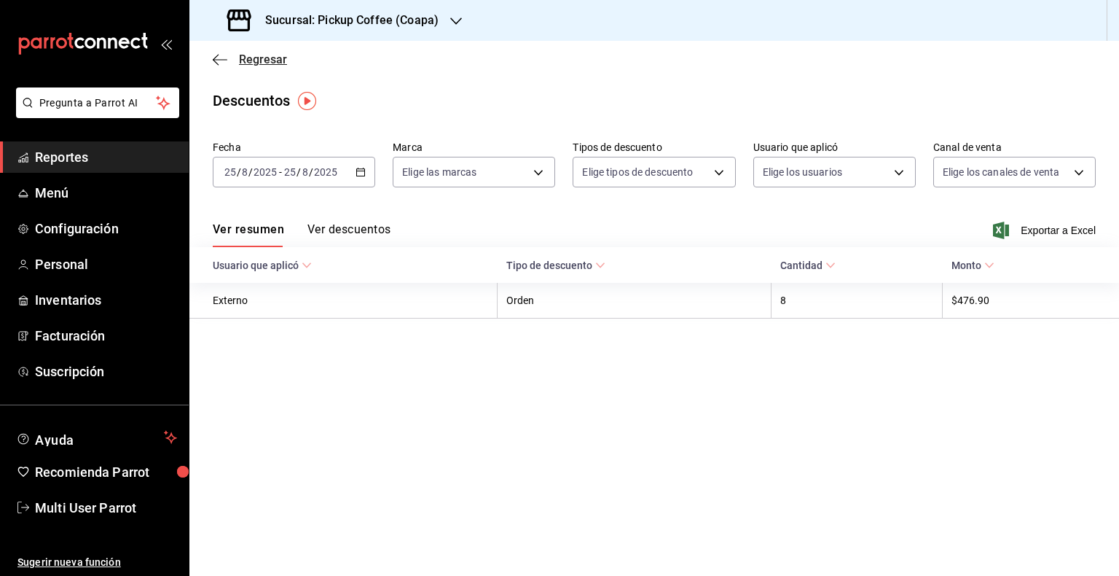
click at [219, 54] on icon "button" at bounding box center [220, 59] width 15 height 13
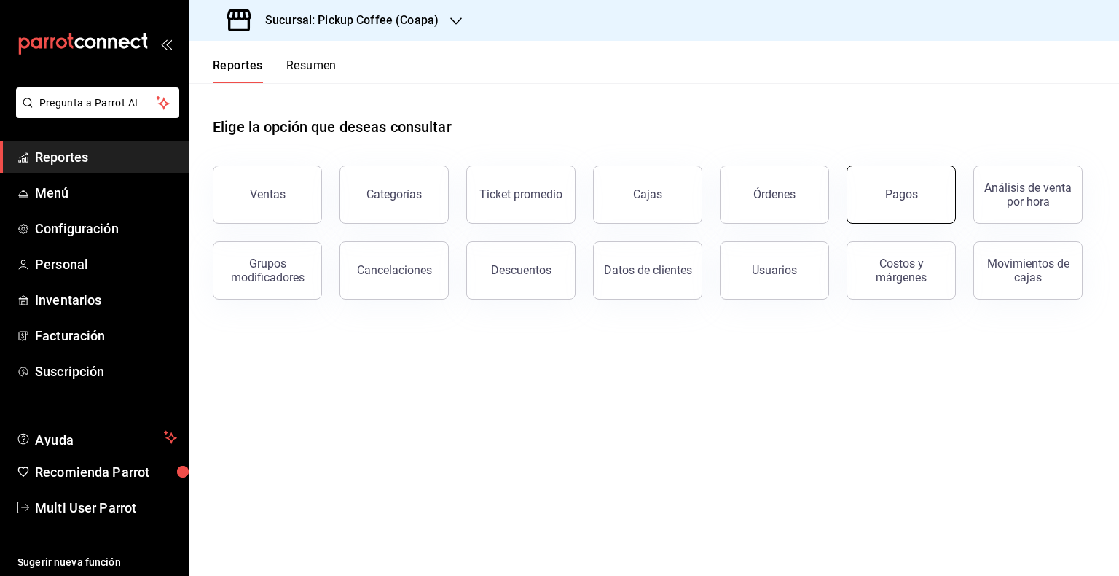
click at [928, 202] on button "Pagos" at bounding box center [901, 194] width 109 height 58
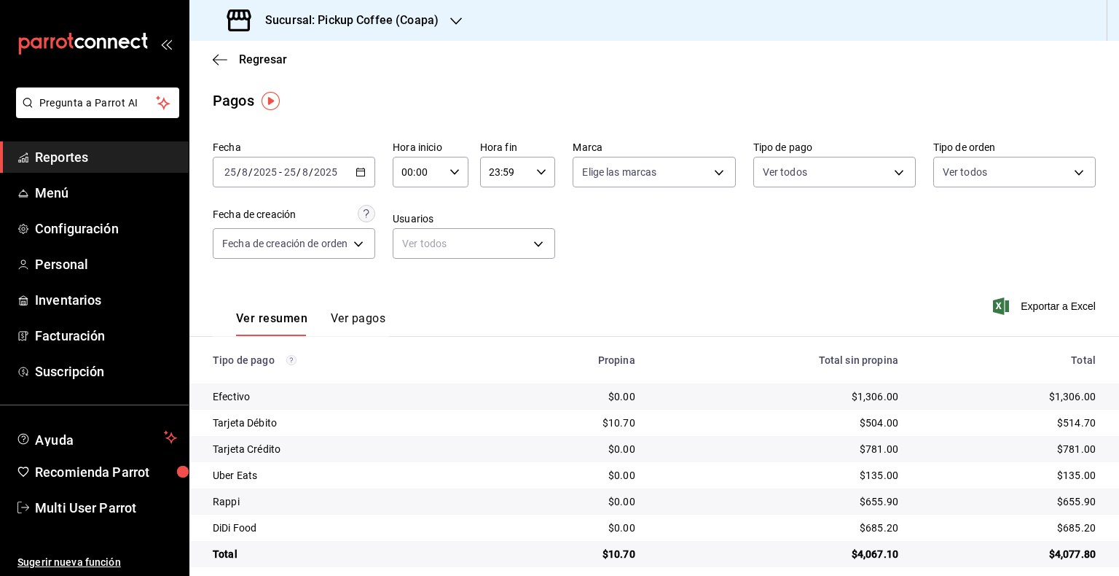
click at [365, 171] on \(Stroke\) "button" at bounding box center [360, 172] width 9 height 8
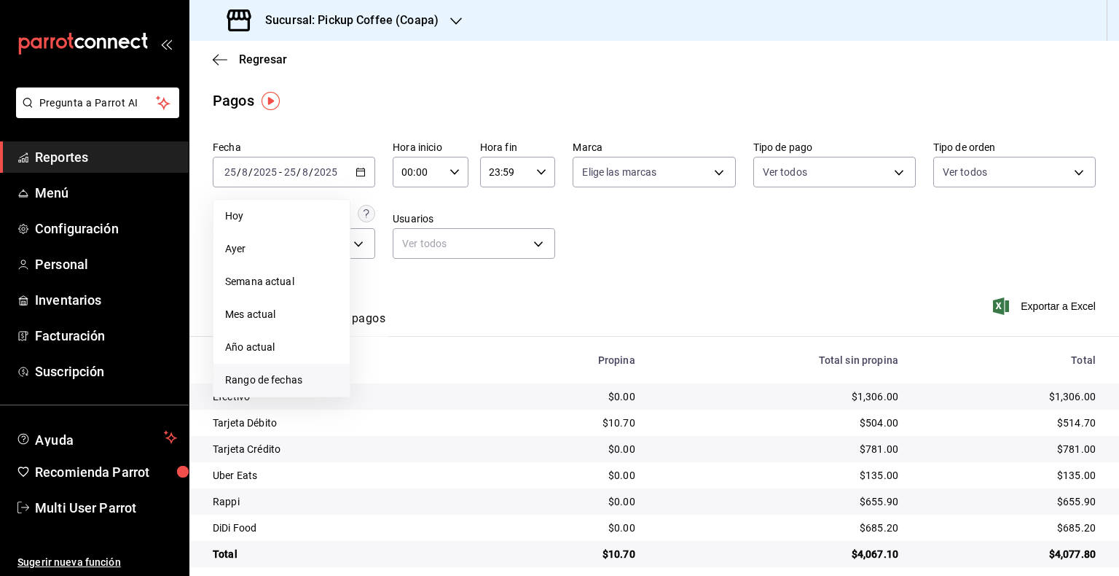
click at [278, 379] on span "Rango de fechas" at bounding box center [281, 379] width 113 height 15
click at [483, 297] on abbr "8" at bounding box center [484, 301] width 5 height 10
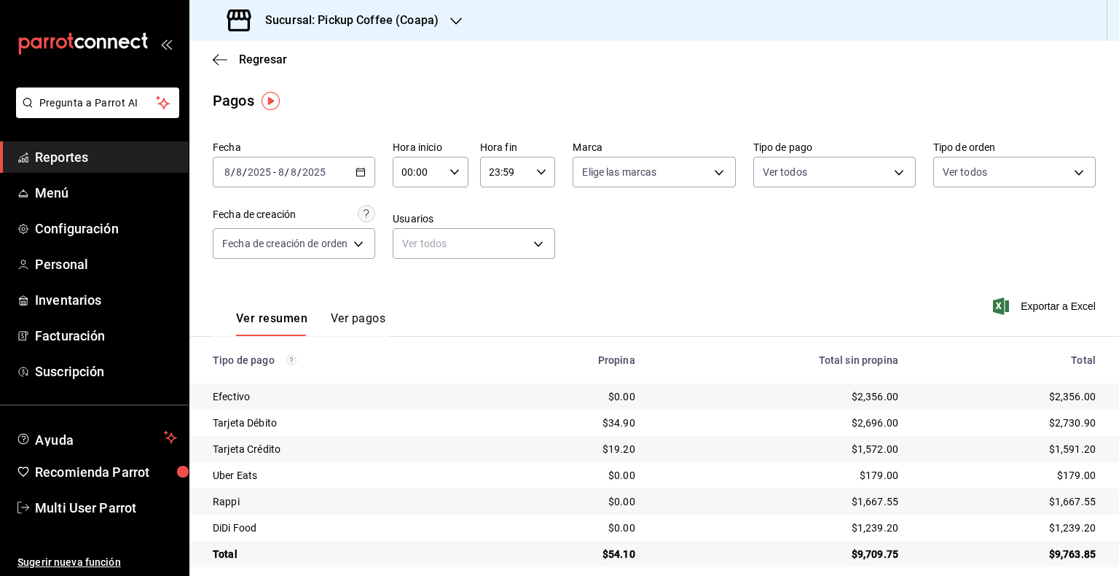
click at [356, 176] on div "2025-08-08 8 / 8 / 2025 - 2025-08-08 8 / 8 / 2025" at bounding box center [294, 172] width 163 height 31
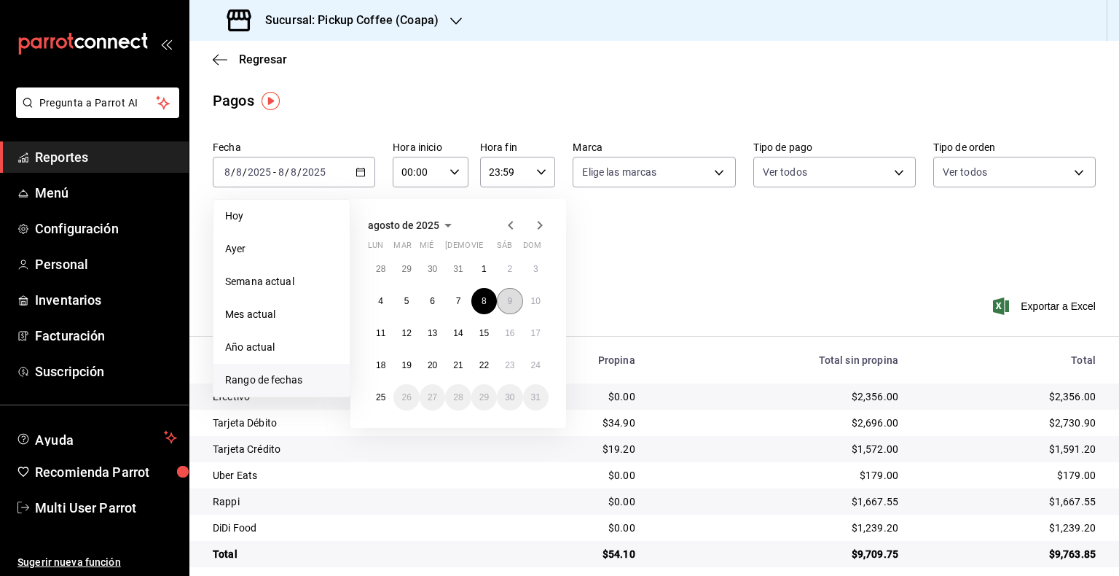
click at [515, 306] on button "9" at bounding box center [510, 301] width 26 height 26
click at [516, 292] on button "9" at bounding box center [510, 301] width 26 height 26
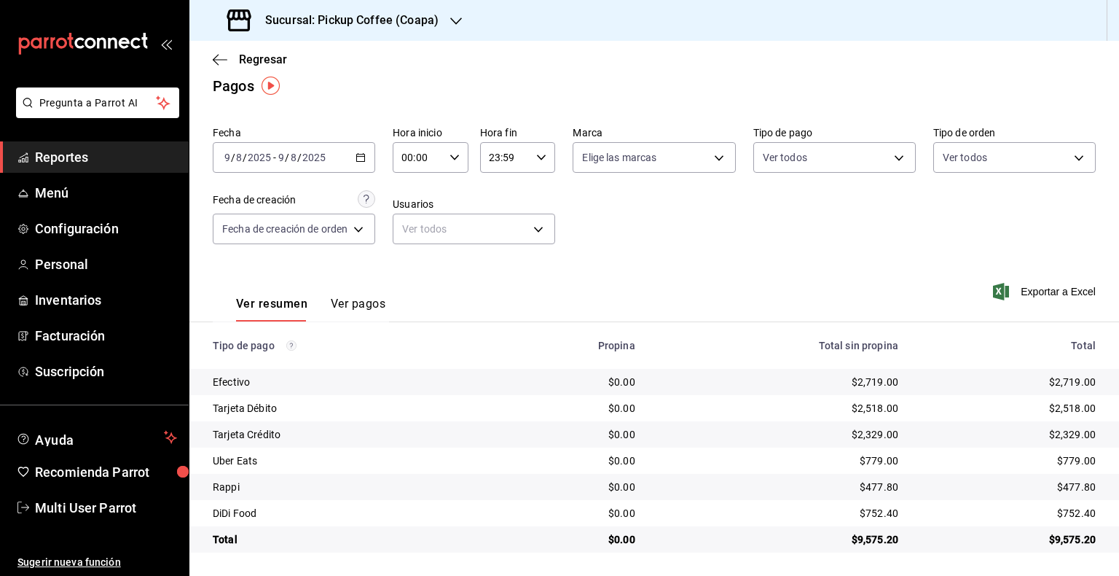
scroll to position [15, 0]
click at [370, 157] on div "2025-08-09 9 / 8 / 2025 - 2025-08-09 9 / 8 / 2025" at bounding box center [294, 157] width 163 height 31
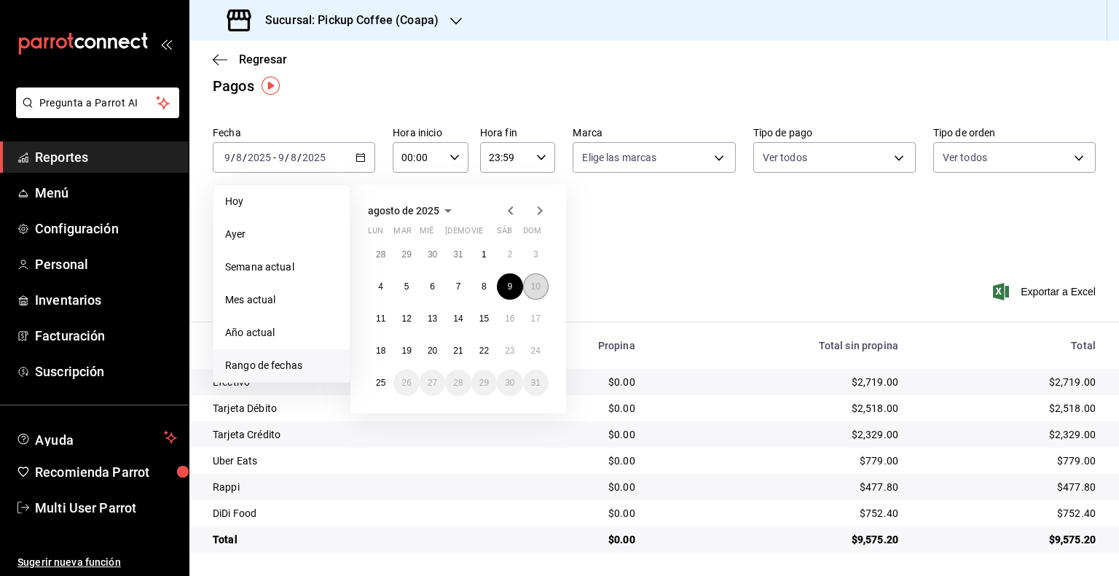
click at [544, 284] on button "10" at bounding box center [536, 286] width 26 height 26
